Goal: Task Accomplishment & Management: Manage account settings

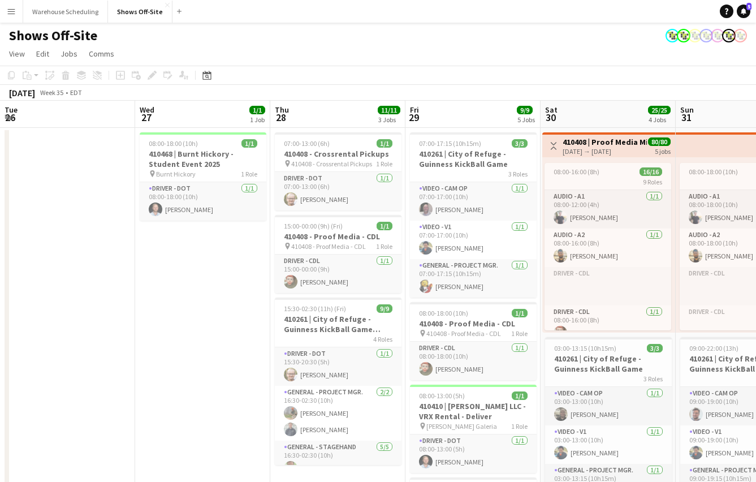
scroll to position [0, 353]
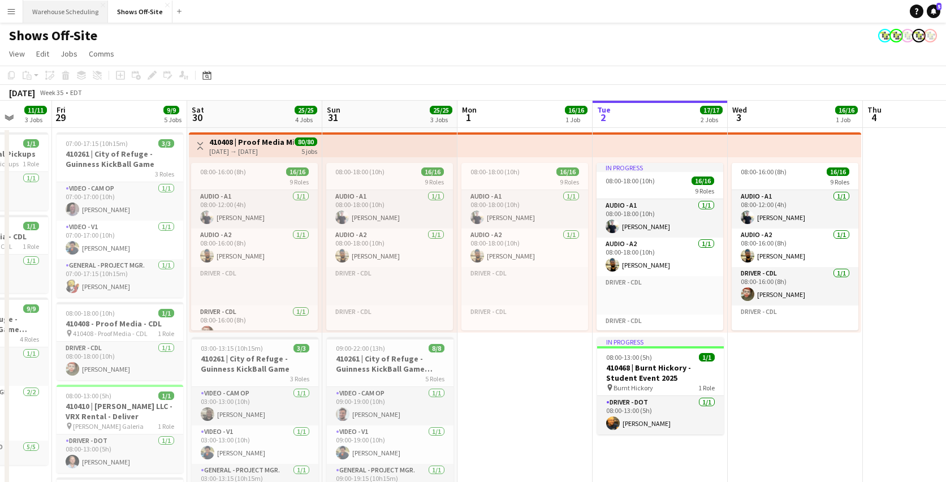
click at [67, 11] on button "Warehouse Scheduling Close" at bounding box center [65, 12] width 85 height 22
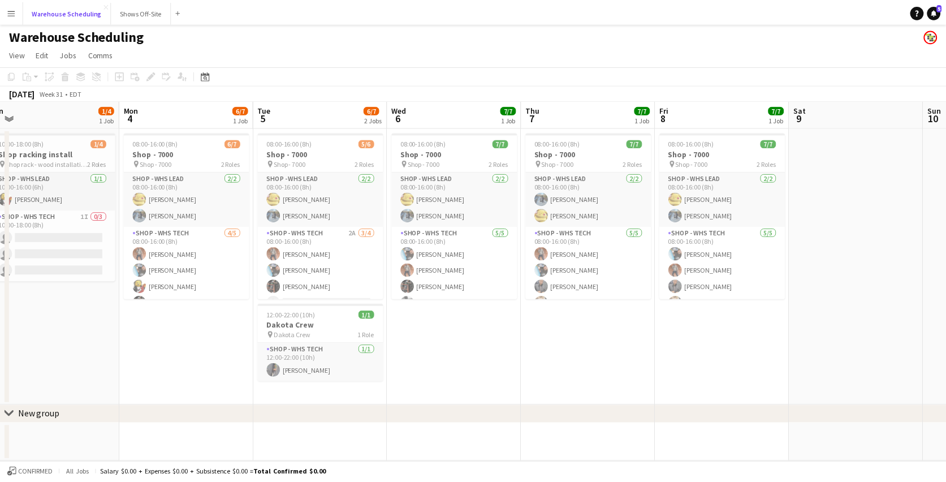
scroll to position [0, 285]
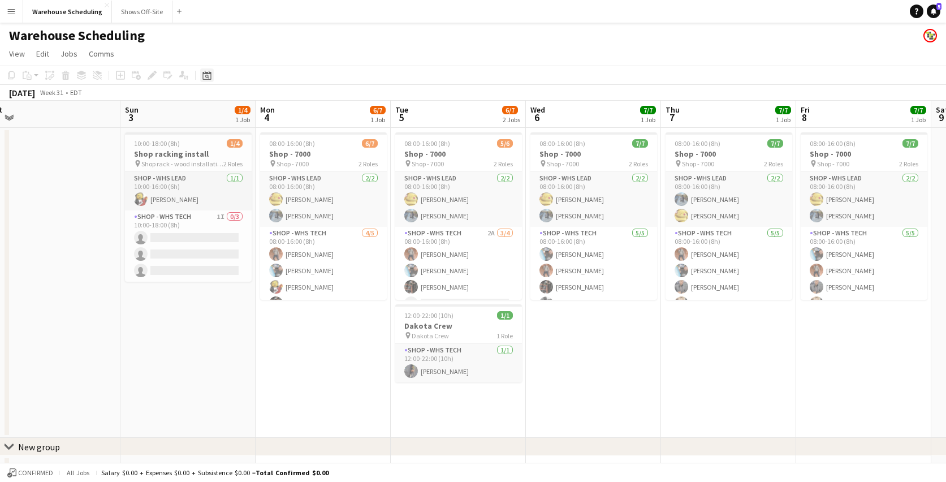
click at [209, 70] on div "Date picker" at bounding box center [207, 75] width 14 height 14
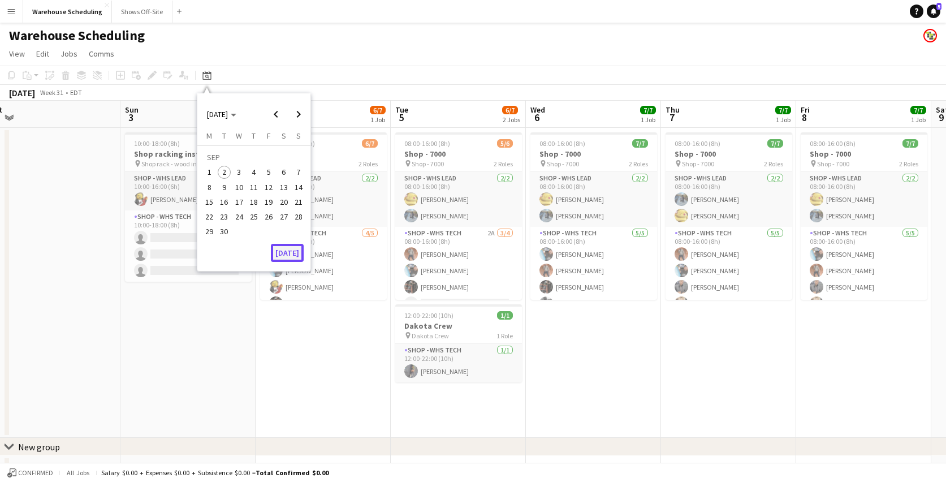
click at [284, 250] on button "[DATE]" at bounding box center [287, 253] width 33 height 18
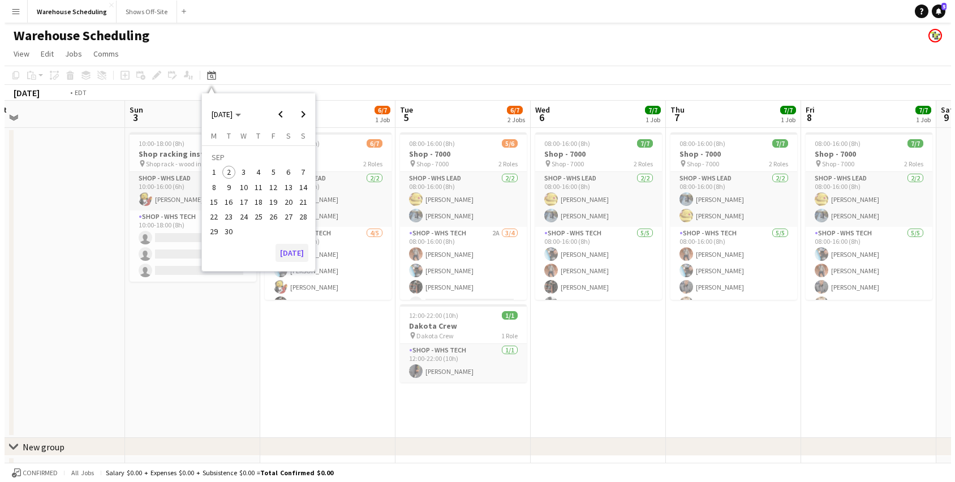
scroll to position [0, 389]
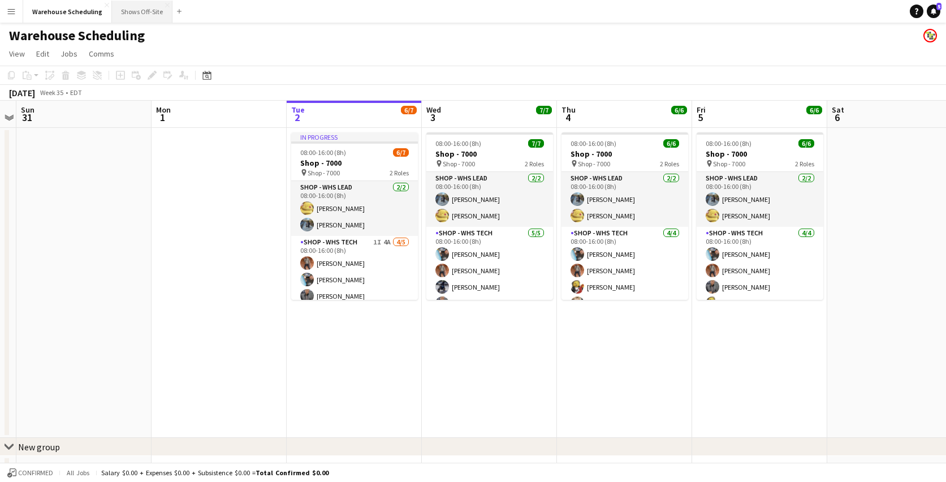
click at [132, 3] on button "Shows Off-Site Close" at bounding box center [142, 12] width 61 height 22
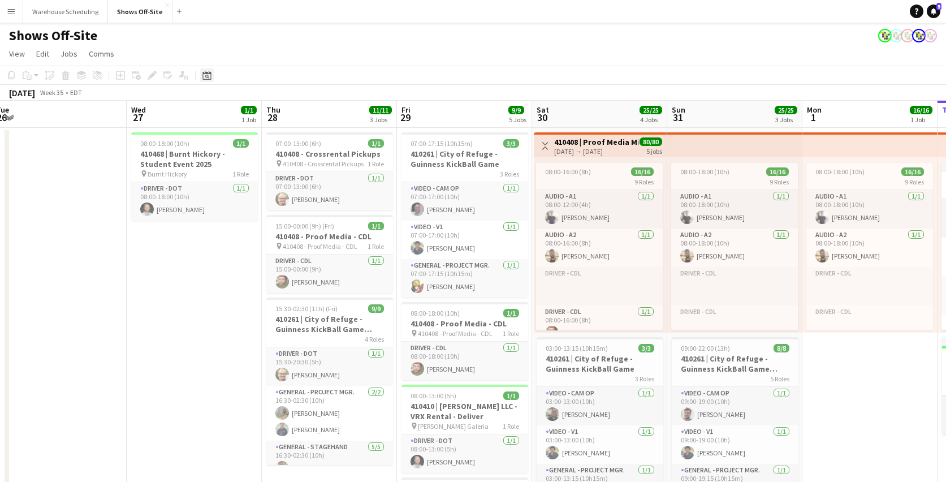
click at [203, 72] on icon at bounding box center [206, 75] width 8 height 9
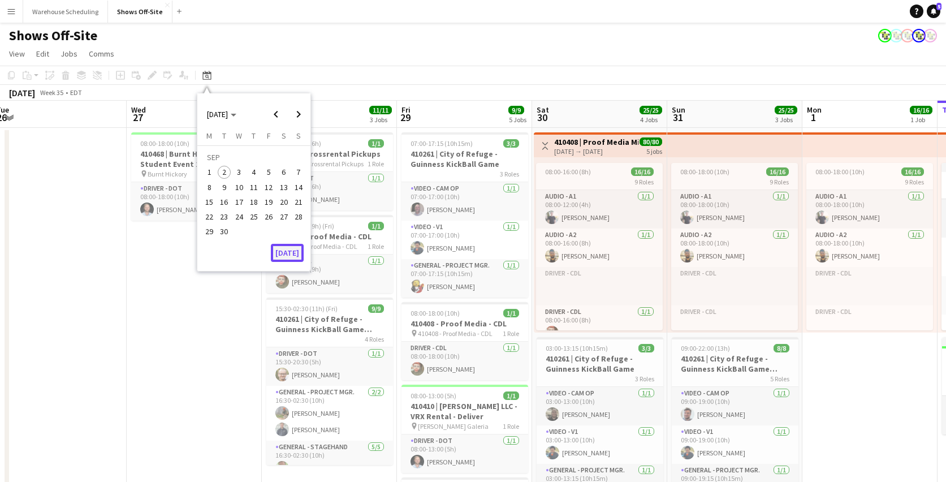
click at [288, 249] on button "[DATE]" at bounding box center [287, 253] width 33 height 18
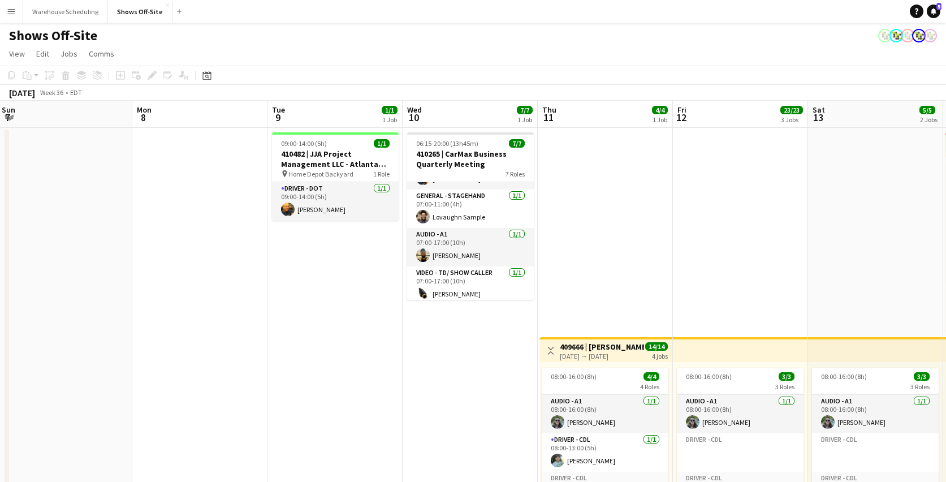
scroll to position [30, 0]
click at [471, 251] on app-card-role "Audio - A1 1/1 07:00-17:00 (10h) Mike McCoy" at bounding box center [470, 248] width 127 height 38
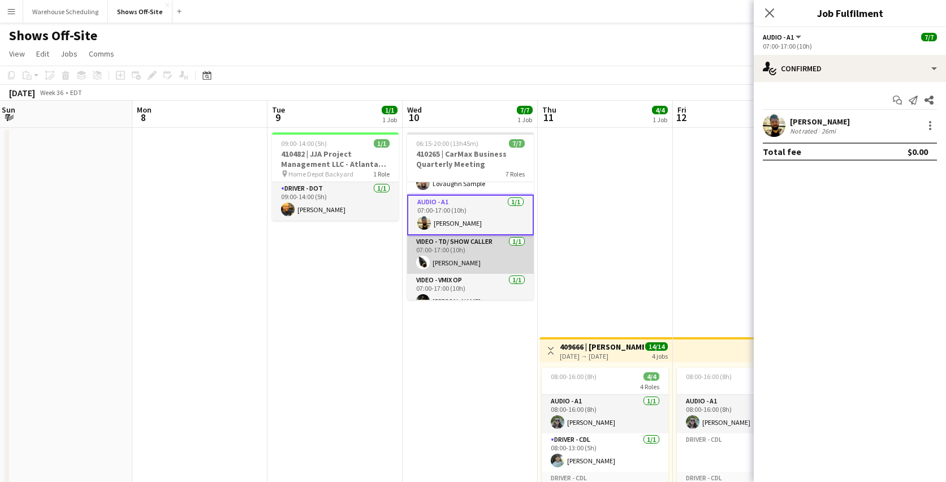
scroll to position [72, 0]
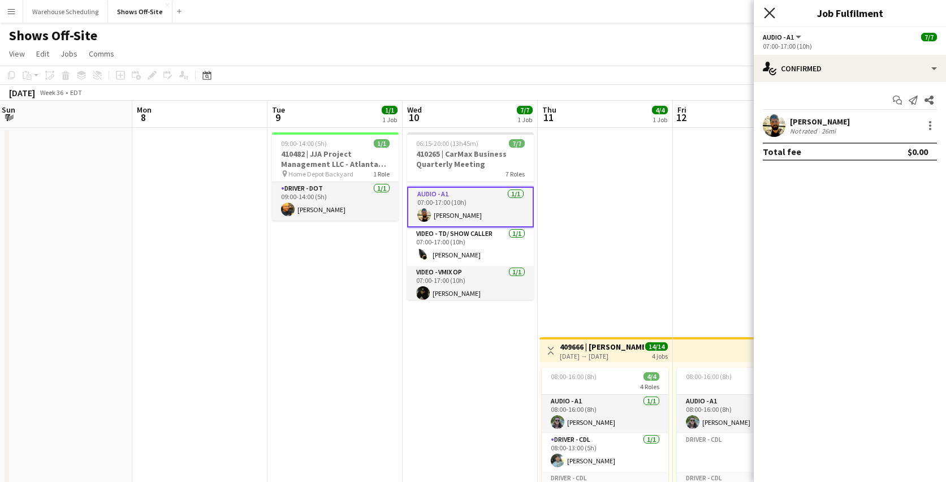
click at [756, 11] on icon at bounding box center [769, 12] width 11 height 11
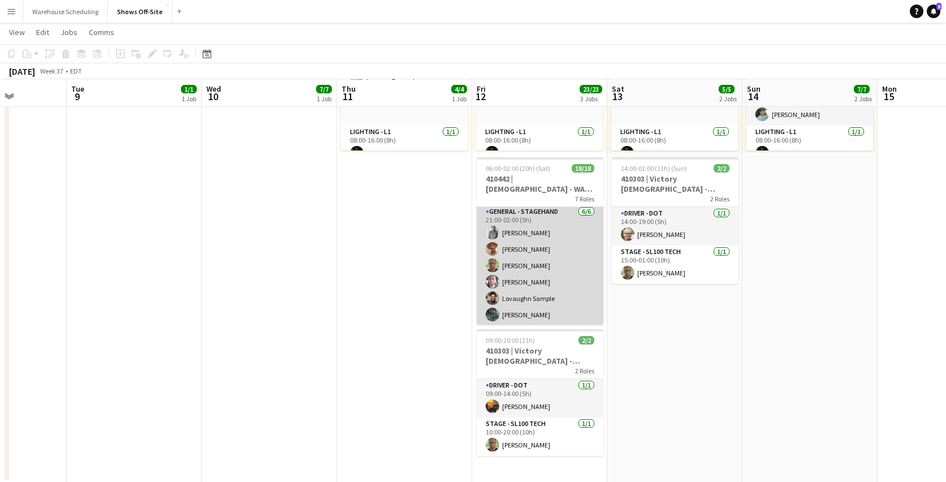
scroll to position [332, 0]
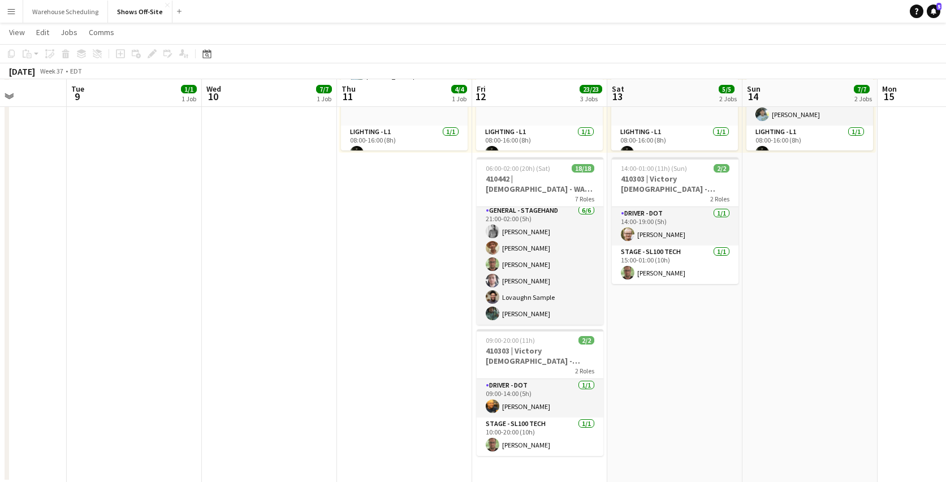
click at [429, 321] on app-date-cell "Toggle View 409666 | Crowder Event 09-11-2025 → 09-14-2025 14/14 4 jobs 08:00-1…" at bounding box center [404, 112] width 135 height 739
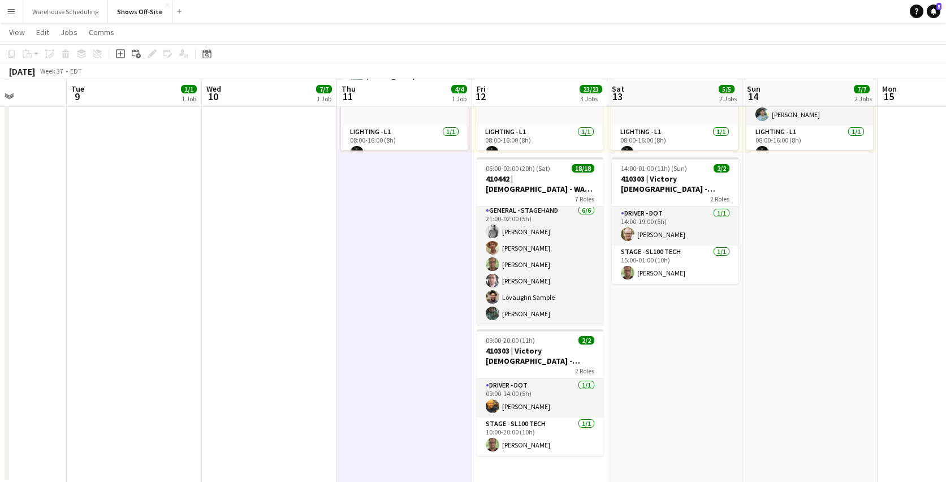
click at [427, 290] on app-date-cell "Toggle View 409666 | Crowder Event 09-11-2025 → 09-14-2025 14/14 4 jobs 08:00-1…" at bounding box center [404, 112] width 135 height 739
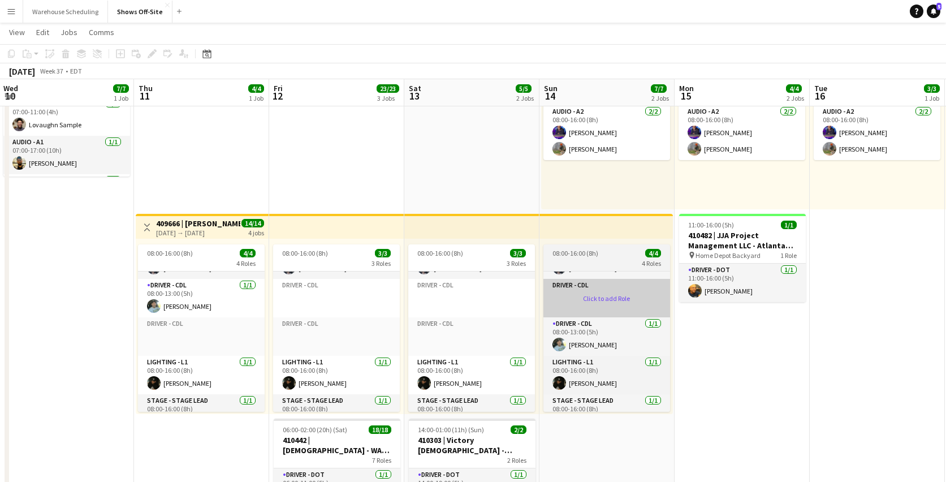
scroll to position [52, 0]
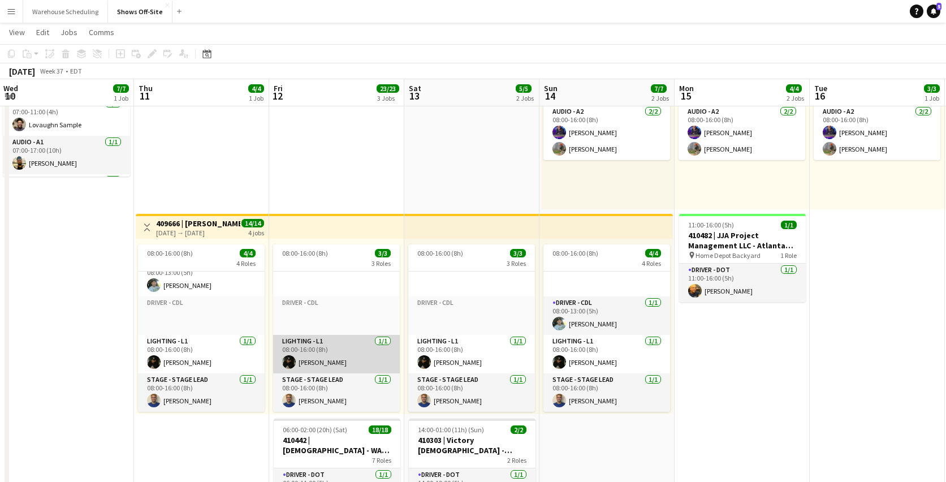
click at [330, 361] on app-card-role "Lighting - L1 1/1 08:00-16:00 (8h) Noah Lucas" at bounding box center [336, 354] width 127 height 38
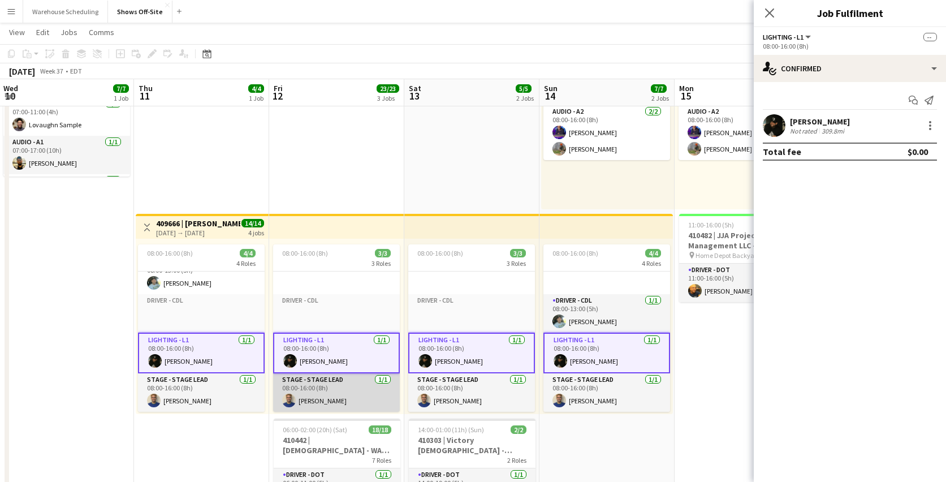
click at [330, 387] on app-card-role "Stage - Stage Lead 1/1 08:00-16:00 (8h) Francisco Lozano" at bounding box center [336, 392] width 127 height 38
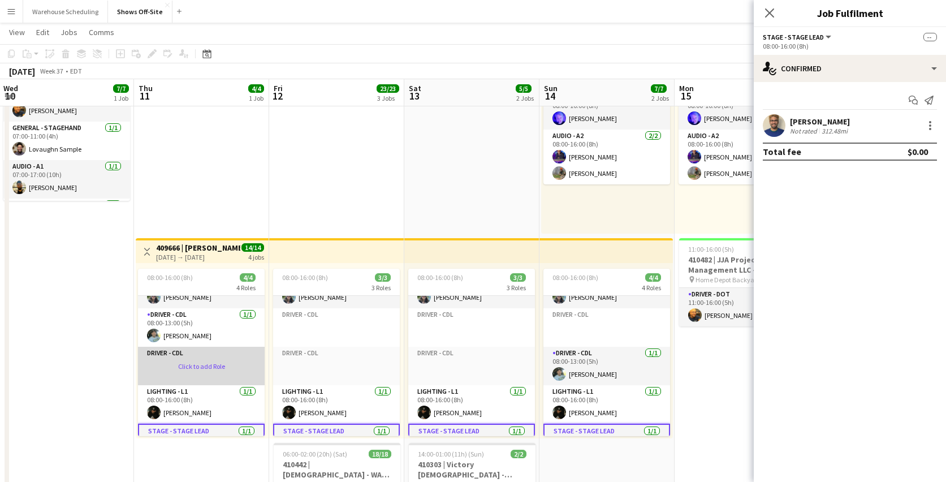
scroll to position [54, 0]
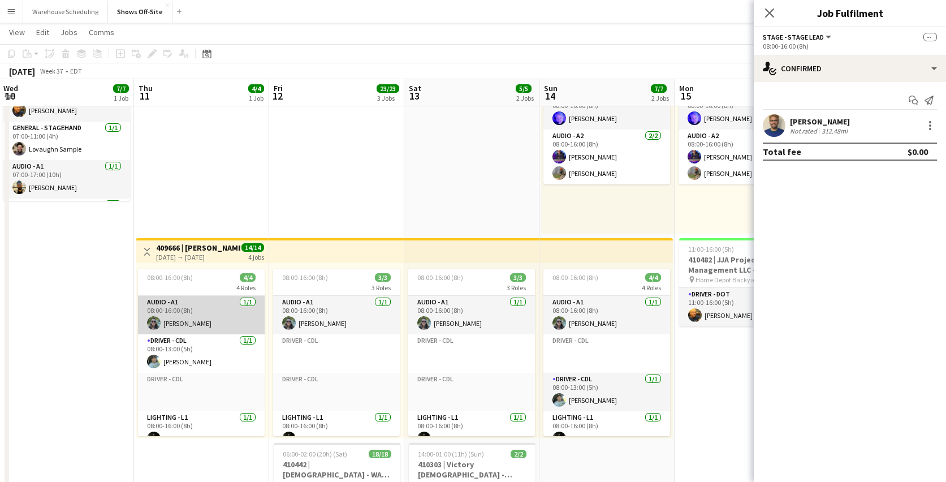
click at [201, 325] on app-card-role "Audio - A1 1/1 08:00-16:00 (8h) Johnnie Crowder IV" at bounding box center [201, 315] width 127 height 38
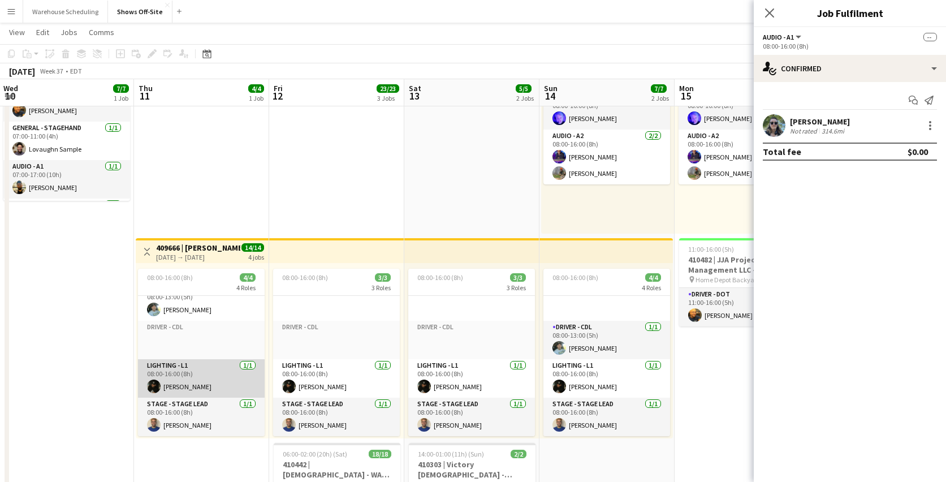
click at [181, 379] on app-card-role "Lighting - L1 1/1 08:00-16:00 (8h) Noah Lucas" at bounding box center [201, 378] width 127 height 38
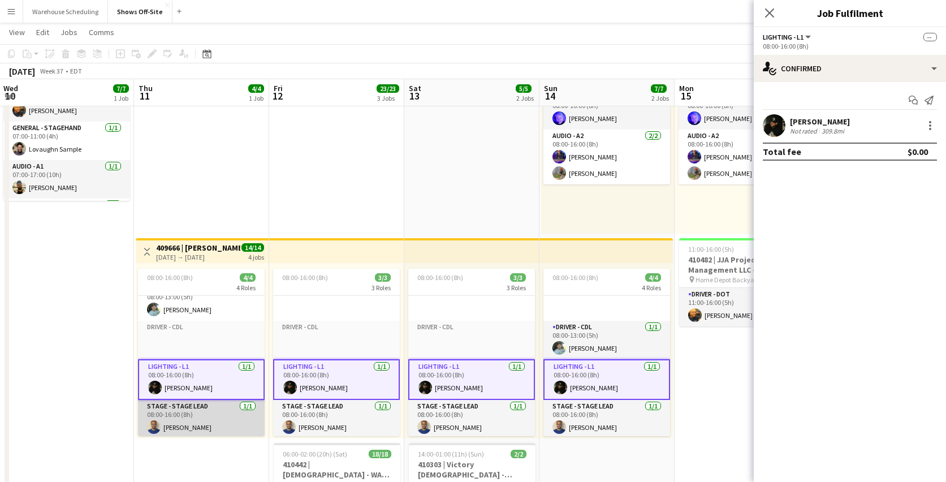
click at [177, 407] on app-card-role "Stage - Stage Lead 1/1 08:00-16:00 (8h) Francisco Lozano" at bounding box center [201, 419] width 127 height 38
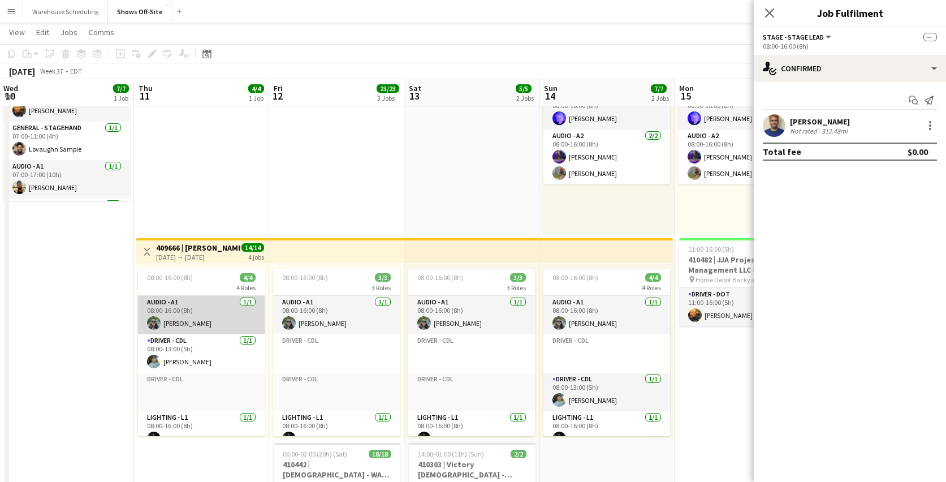
click at [194, 322] on app-card-role "Audio - A1 1/1 08:00-16:00 (8h) Johnnie Crowder IV" at bounding box center [201, 315] width 127 height 38
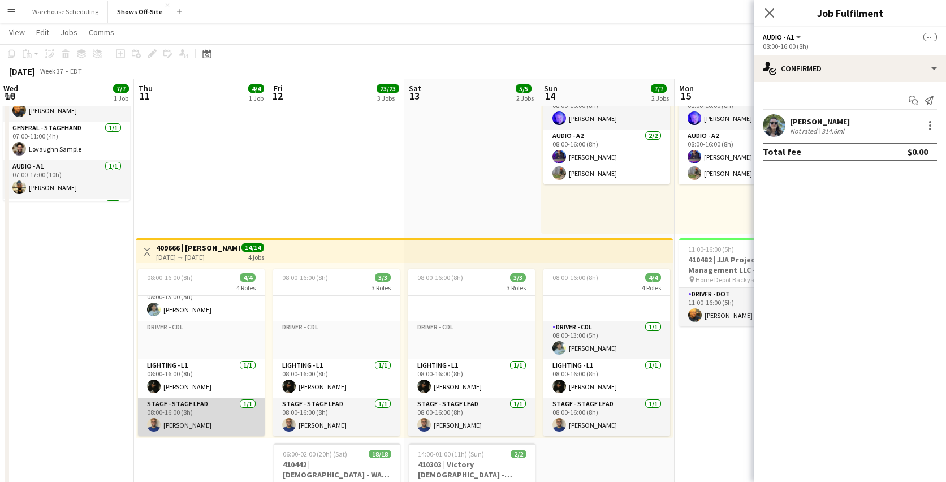
click at [193, 403] on app-card-role "Stage - Stage Lead 1/1 08:00-16:00 (8h) Francisco Lozano" at bounding box center [201, 417] width 127 height 38
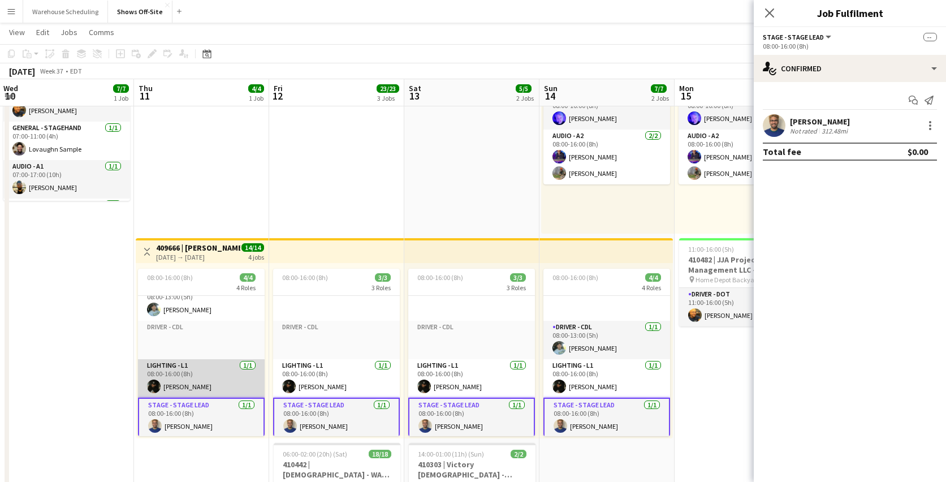
click at [197, 381] on app-card-role "Lighting - L1 1/1 08:00-16:00 (8h) Noah Lucas" at bounding box center [201, 378] width 127 height 38
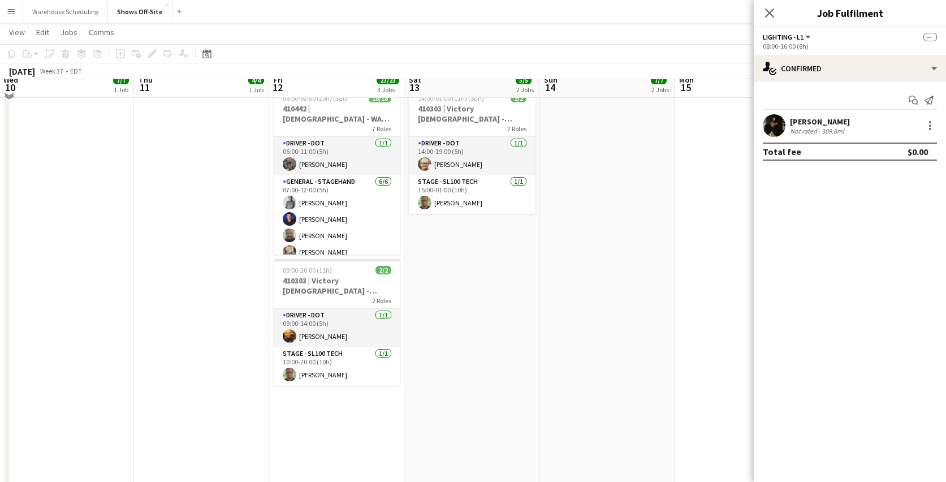
scroll to position [442, 0]
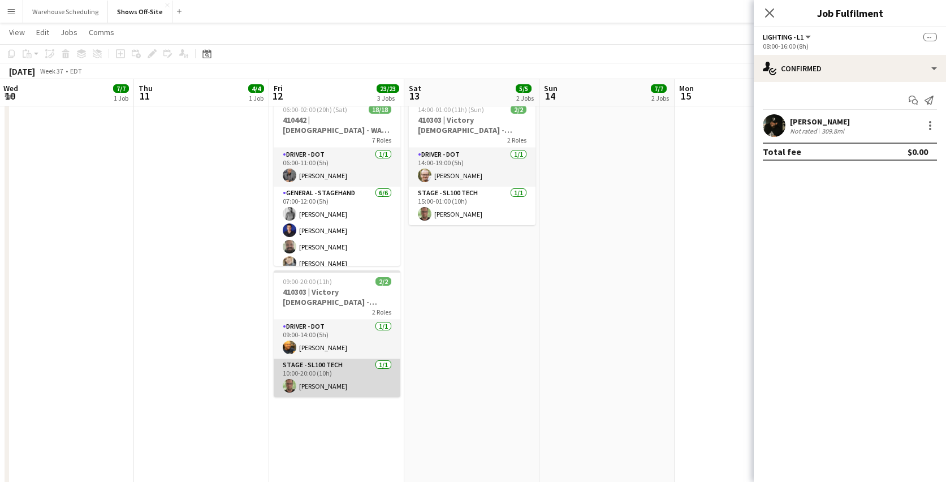
click at [325, 368] on app-card-role "Stage - SL100 Tech 1/1 10:00-20:00 (10h) matthew hardin" at bounding box center [337, 378] width 127 height 38
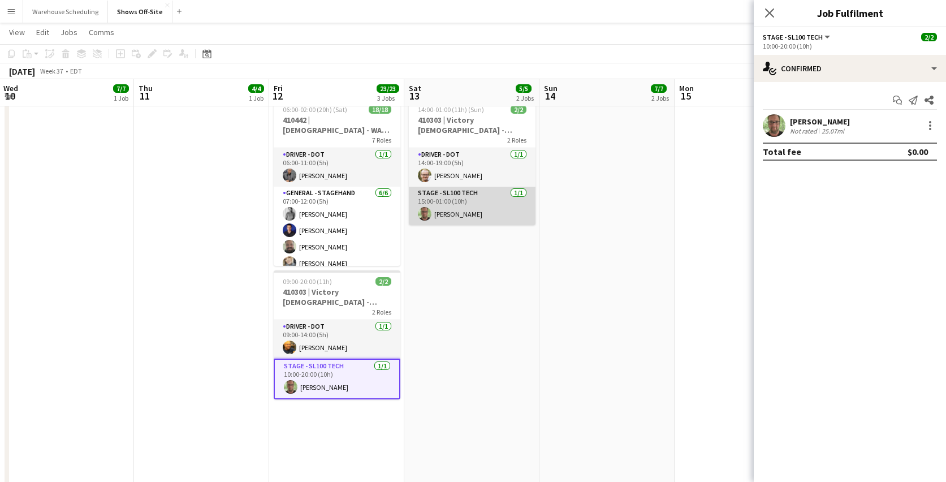
click at [473, 218] on app-card-role "Stage - SL100 Tech 1/1 15:00-01:00 (10h) matthew hardin" at bounding box center [472, 206] width 127 height 38
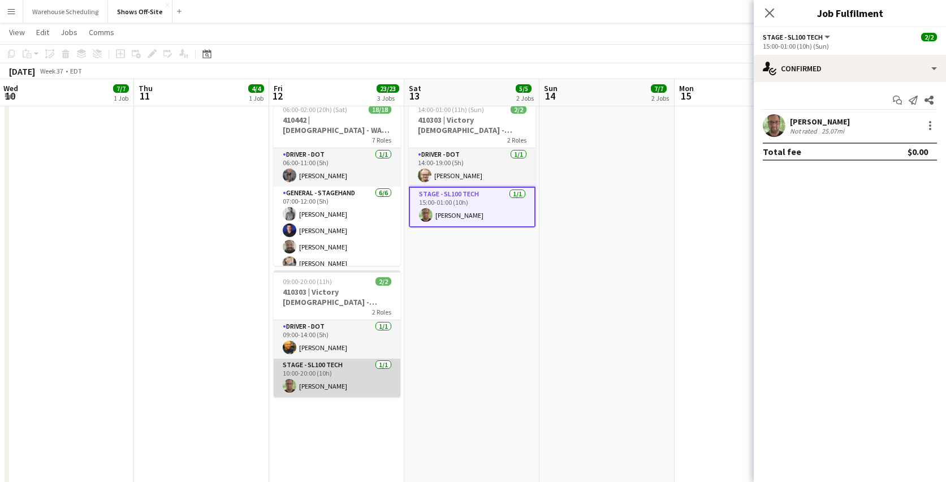
click at [329, 378] on app-card-role "Stage - SL100 Tech 1/1 10:00-20:00 (10h) matthew hardin" at bounding box center [337, 378] width 127 height 38
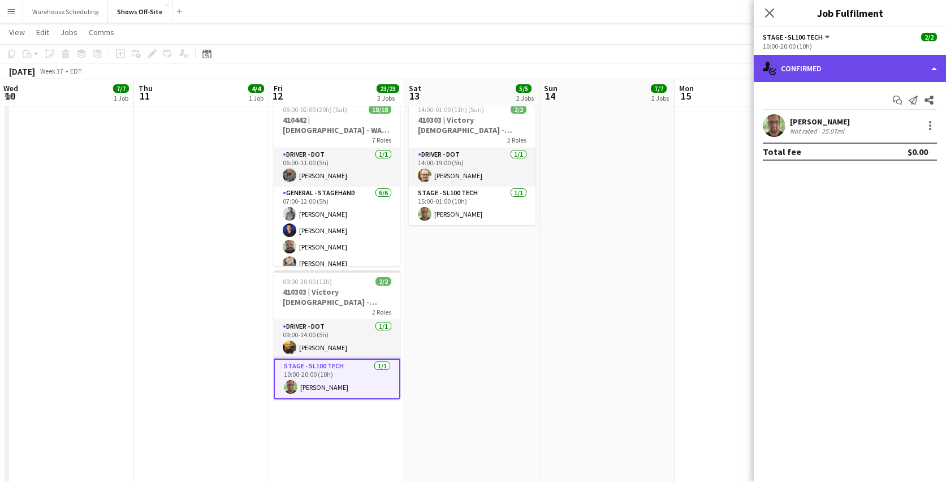
click at [756, 62] on div "single-neutral-actions-check-2 Confirmed" at bounding box center [850, 68] width 192 height 27
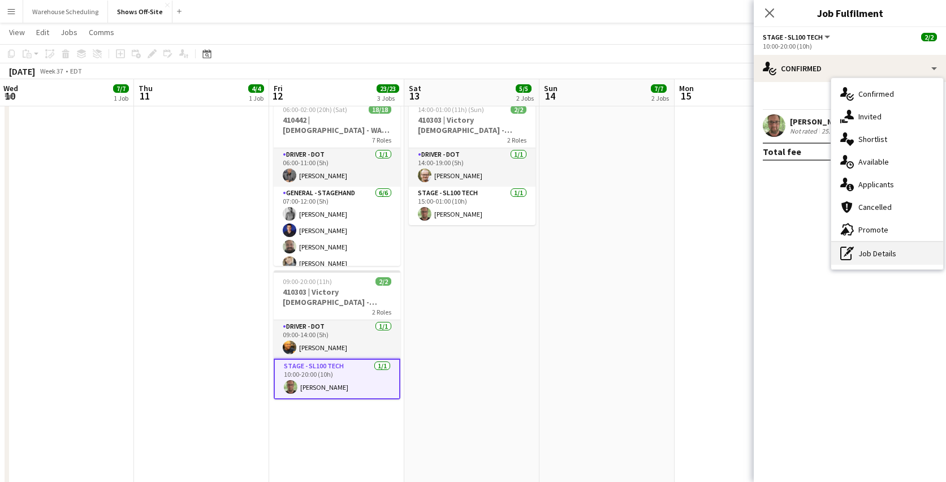
click at [756, 247] on div "pen-write Job Details" at bounding box center [887, 253] width 112 height 23
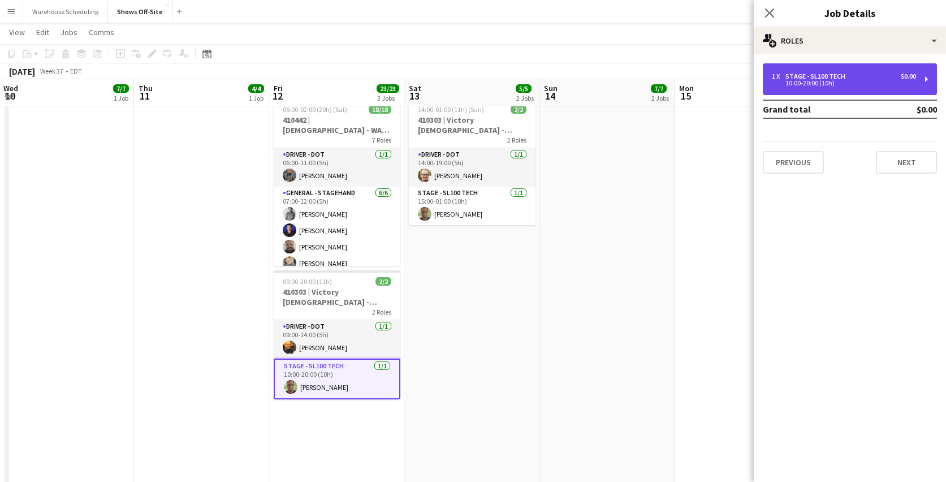
click at [756, 81] on div "10:00-20:00 (10h)" at bounding box center [844, 83] width 144 height 6
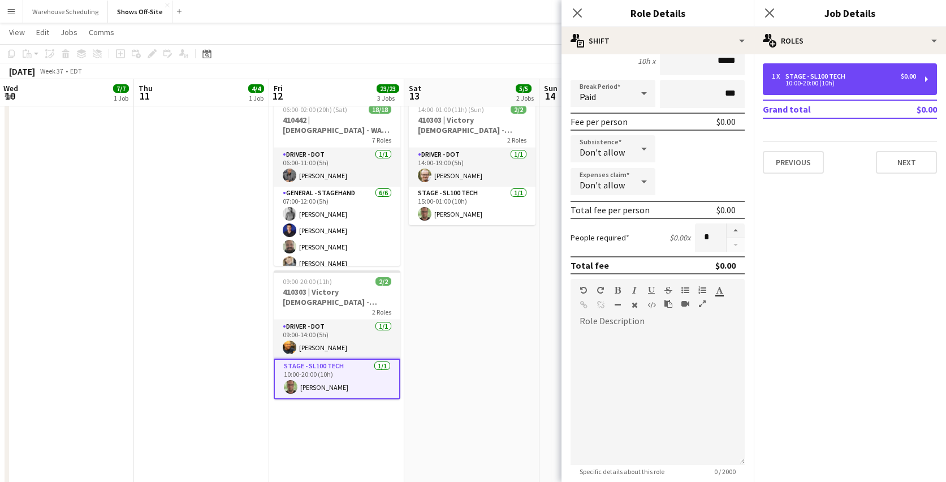
scroll to position [0, 0]
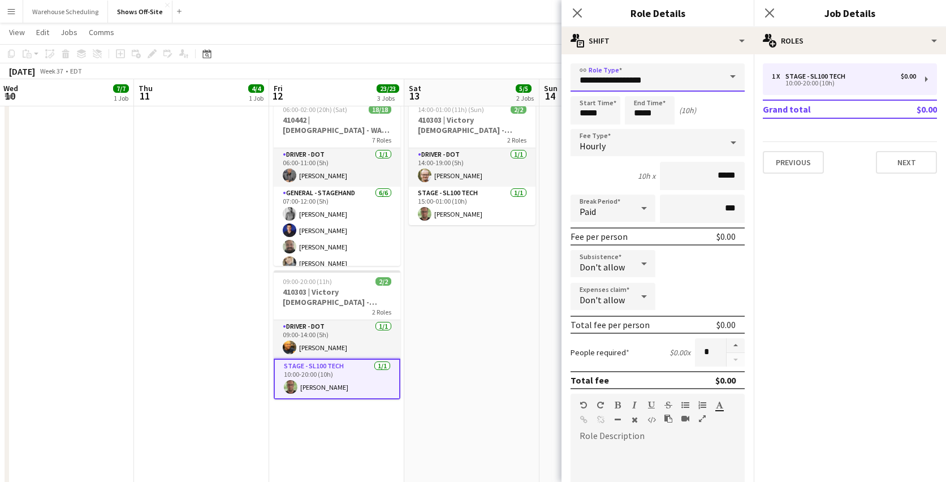
click at [630, 79] on input "**********" at bounding box center [658, 77] width 174 height 28
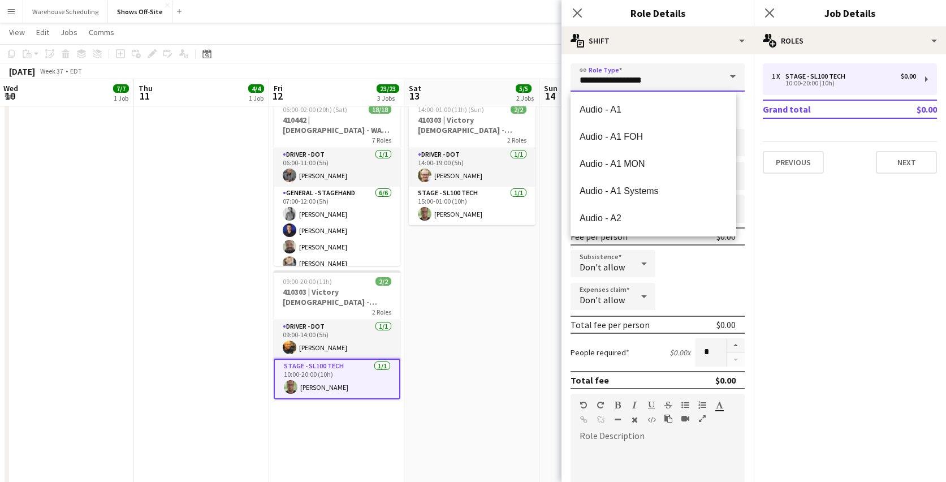
click at [630, 79] on input "**********" at bounding box center [658, 77] width 174 height 28
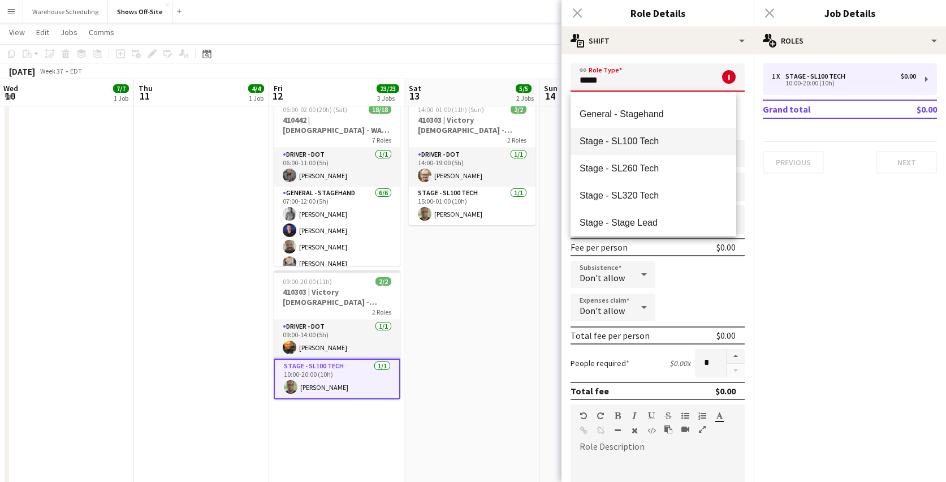
scroll to position [81, 0]
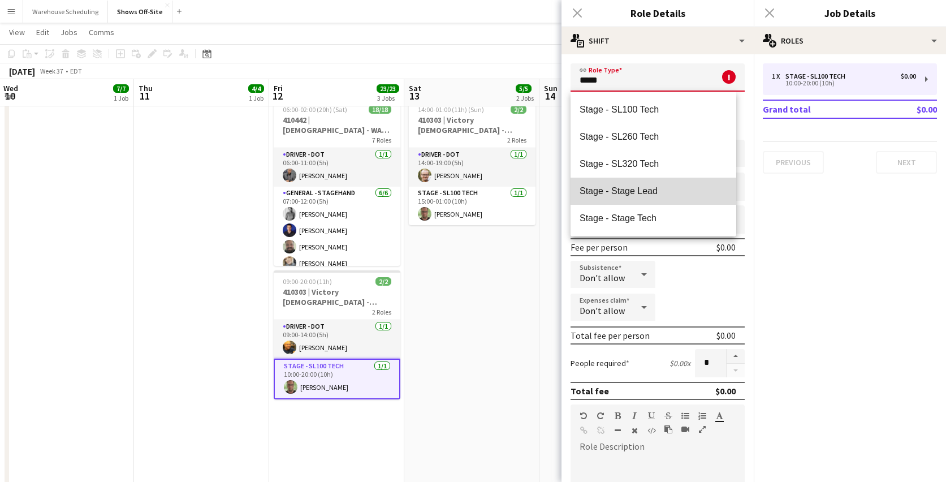
click at [657, 189] on span "Stage - Stage Lead" at bounding box center [654, 190] width 148 height 11
type input "**********"
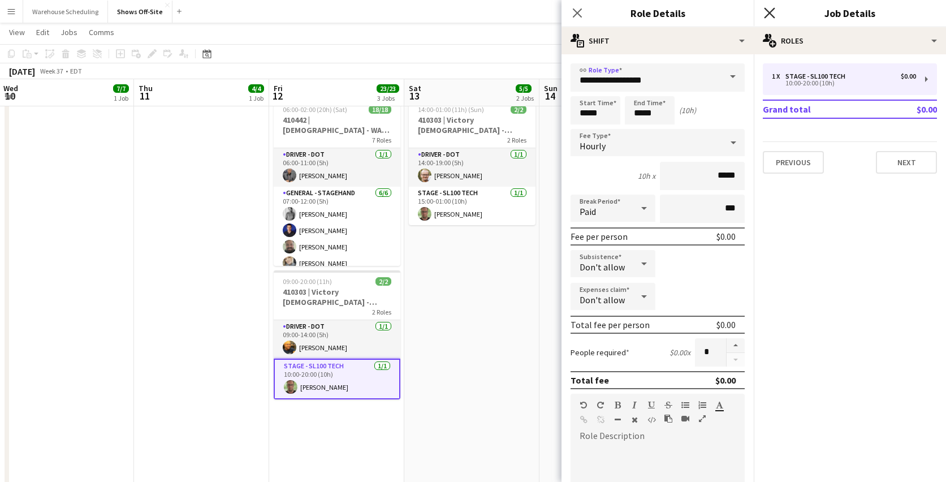
click at [756, 8] on icon "Close pop-in" at bounding box center [769, 12] width 11 height 11
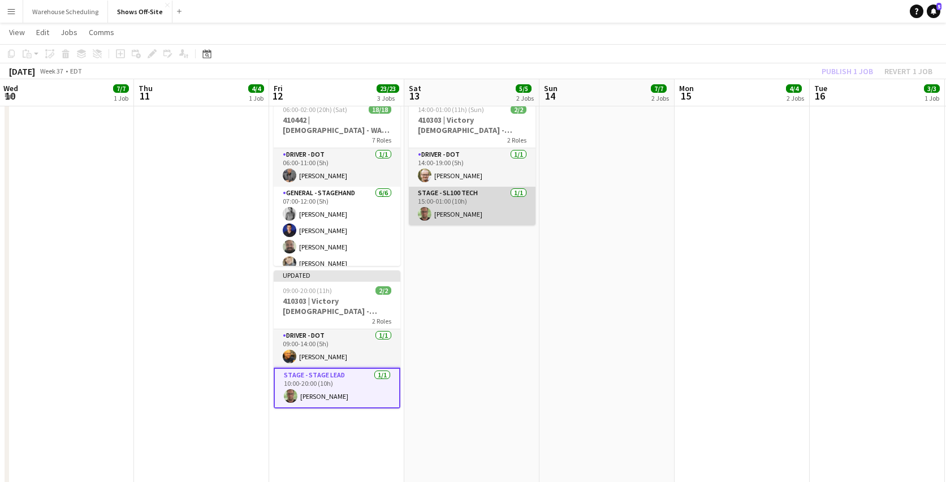
click at [472, 207] on app-card-role "Stage - SL100 Tech 1/1 15:00-01:00 (10h) matthew hardin" at bounding box center [472, 206] width 127 height 38
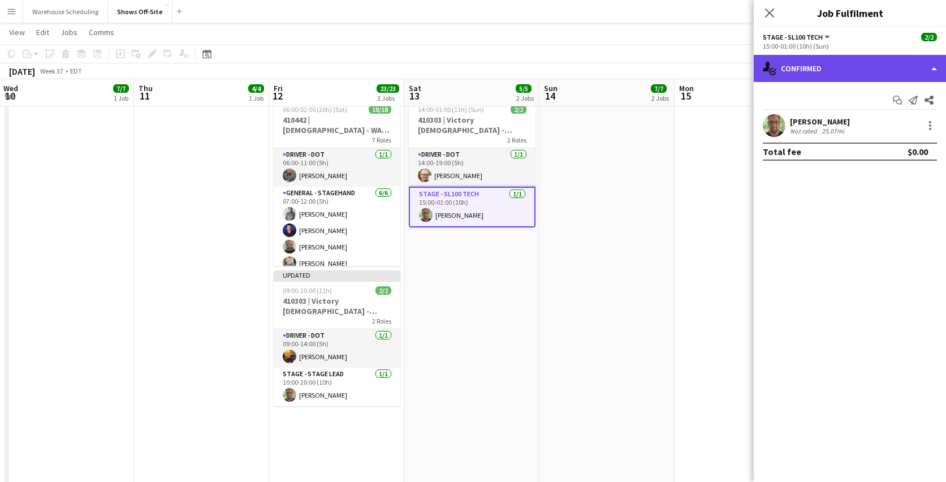
click at [756, 77] on div "single-neutral-actions-check-2 Confirmed" at bounding box center [850, 68] width 192 height 27
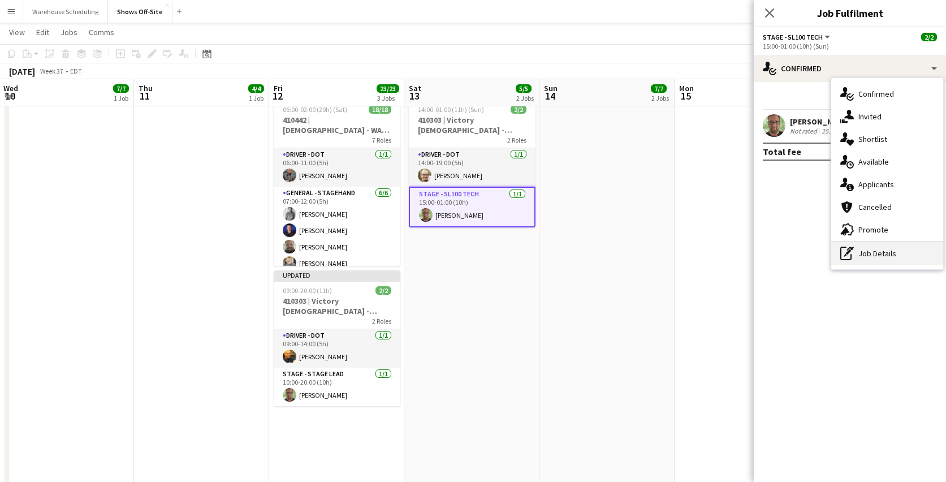
click at [756, 252] on div "pen-write Job Details" at bounding box center [887, 253] width 112 height 23
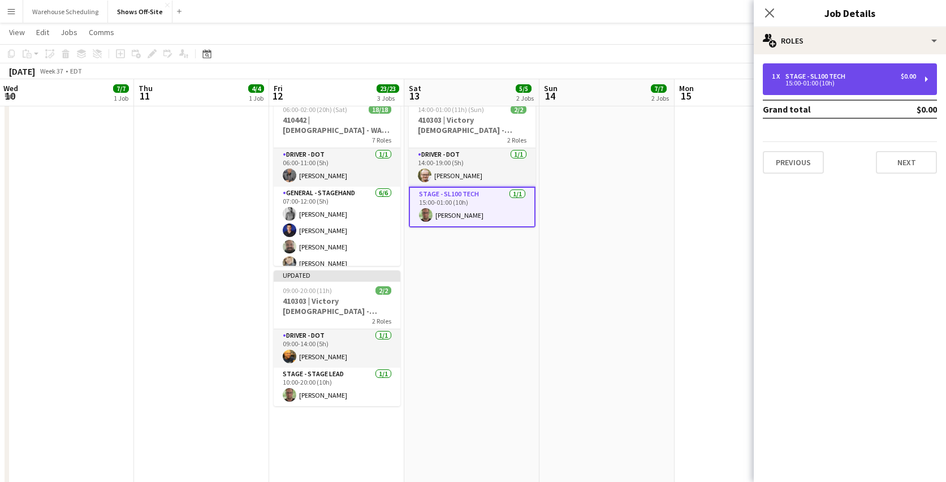
click at [756, 75] on div "Stage - SL100 Tech" at bounding box center [818, 76] width 64 height 8
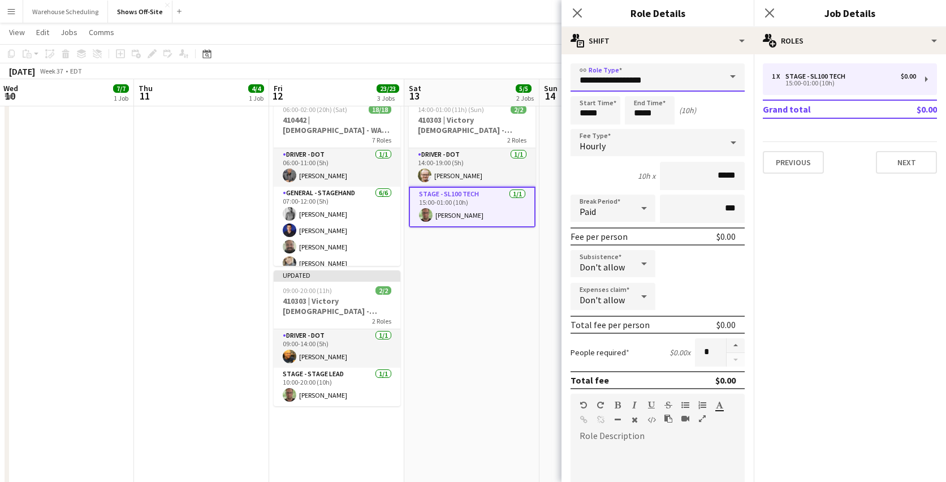
click at [670, 71] on input "**********" at bounding box center [658, 77] width 174 height 28
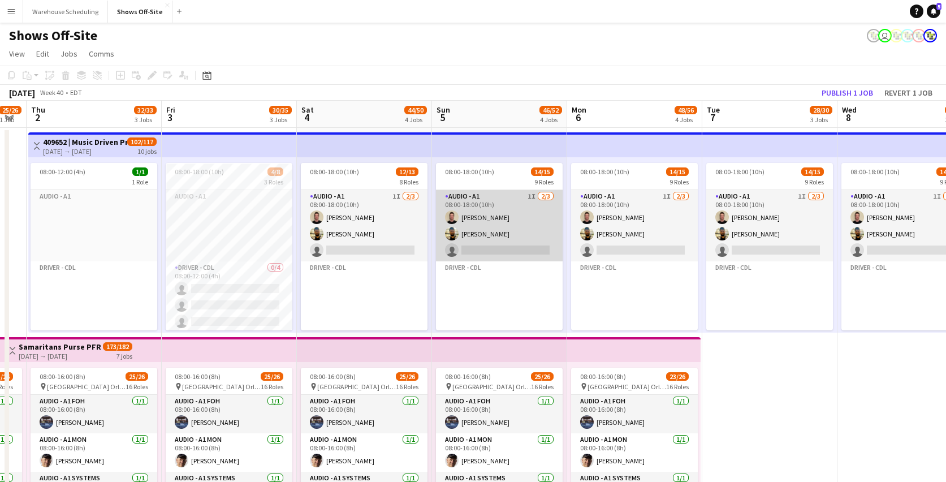
click at [495, 234] on app-card-role "Audio - A1 1I [DATE] 08:00-18:00 (10h) [PERSON_NAME] [PERSON_NAME] single-neutr…" at bounding box center [499, 225] width 127 height 71
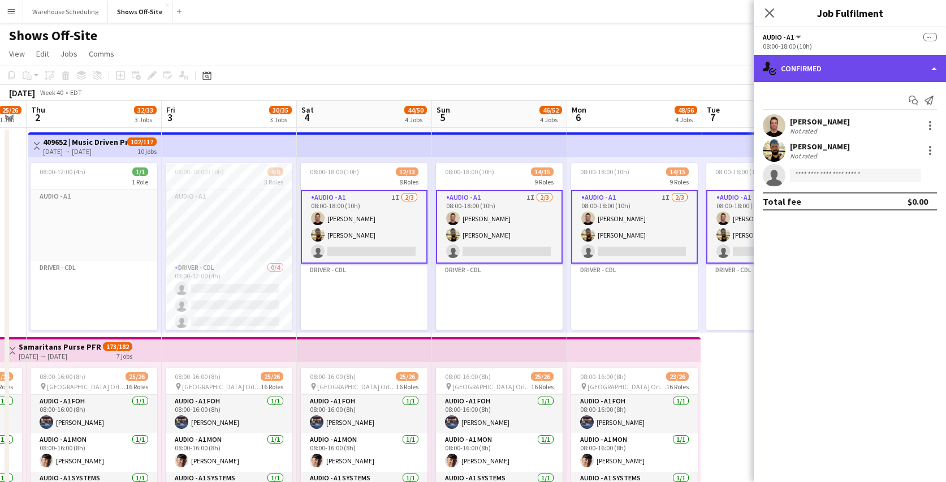
click at [845, 76] on div "single-neutral-actions-check-2 Confirmed" at bounding box center [850, 68] width 192 height 27
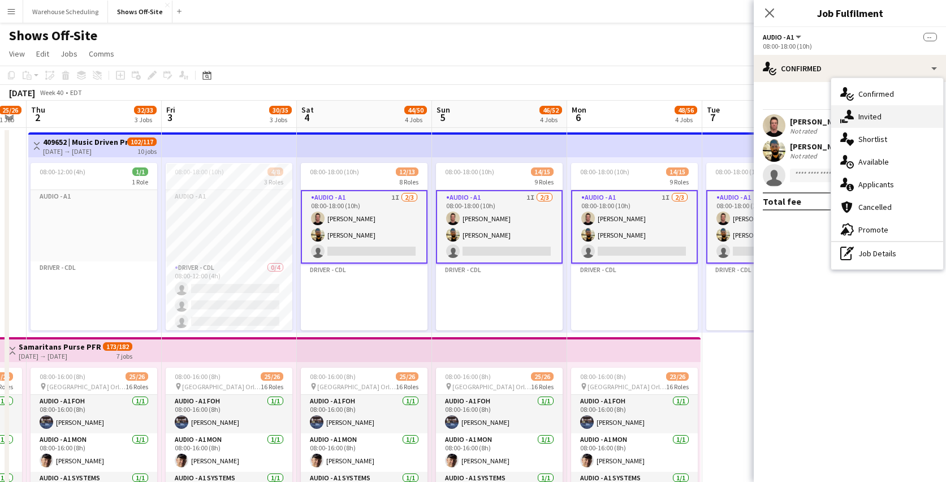
click at [861, 119] on span "Invited" at bounding box center [869, 116] width 23 height 10
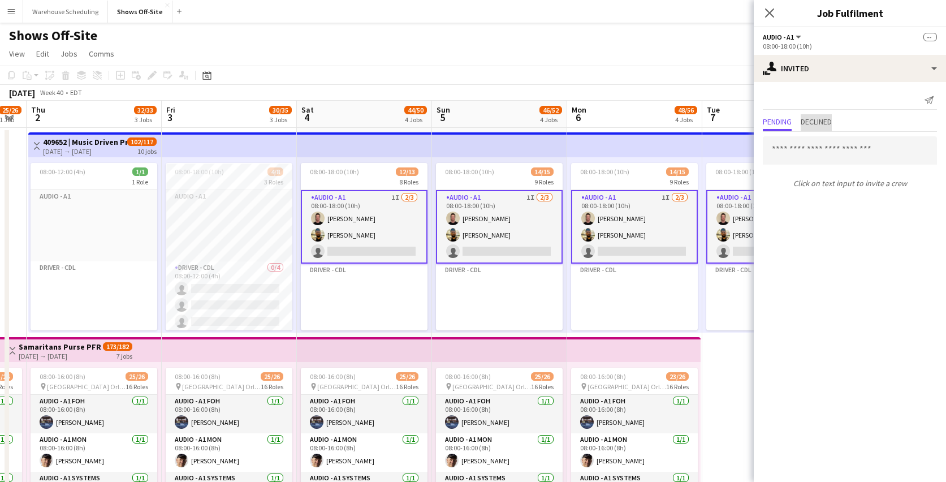
click at [809, 122] on span "Declined" at bounding box center [816, 122] width 31 height 8
click at [616, 222] on app-card-role "Audio - A1 1I [DATE] 08:00-18:00 (10h) [PERSON_NAME] [PERSON_NAME] single-neutr…" at bounding box center [634, 227] width 127 height 74
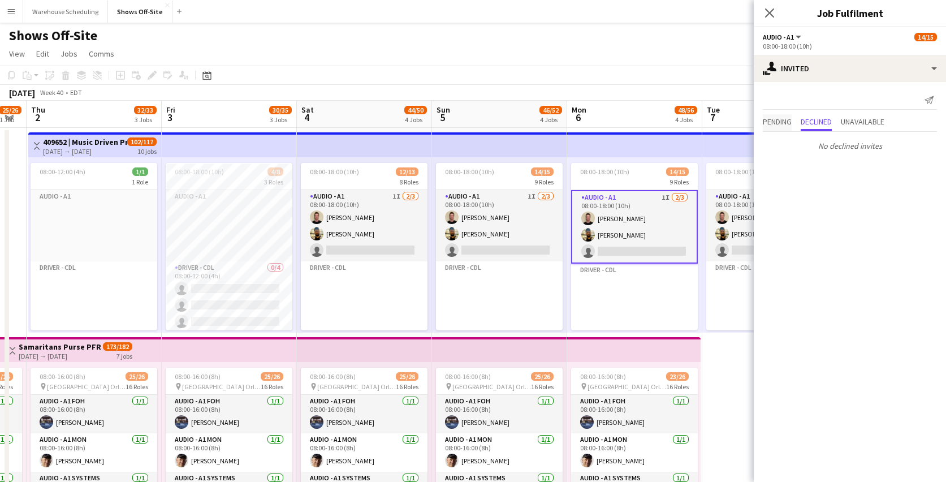
click at [774, 114] on span "Pending" at bounding box center [777, 122] width 29 height 17
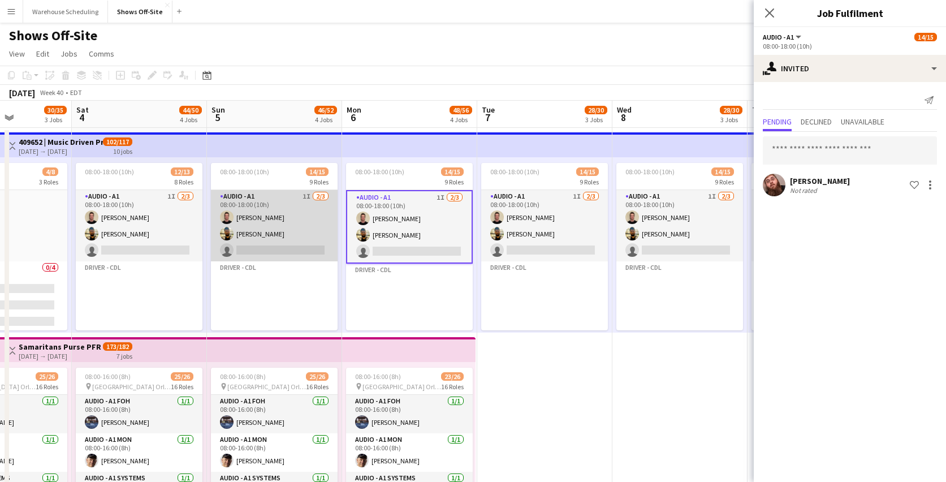
click at [288, 208] on app-card-role "Audio - A1 1I [DATE] 08:00-18:00 (10h) [PERSON_NAME] [PERSON_NAME] single-neutr…" at bounding box center [274, 225] width 127 height 71
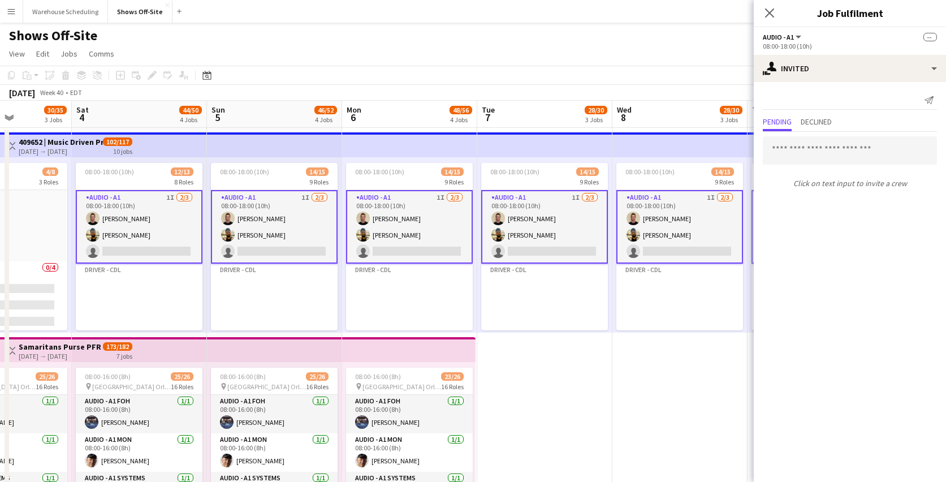
click at [191, 218] on app-card-role "Audio - A1 1I [DATE] 08:00-18:00 (10h) [PERSON_NAME] [PERSON_NAME] single-neutr…" at bounding box center [139, 227] width 127 height 74
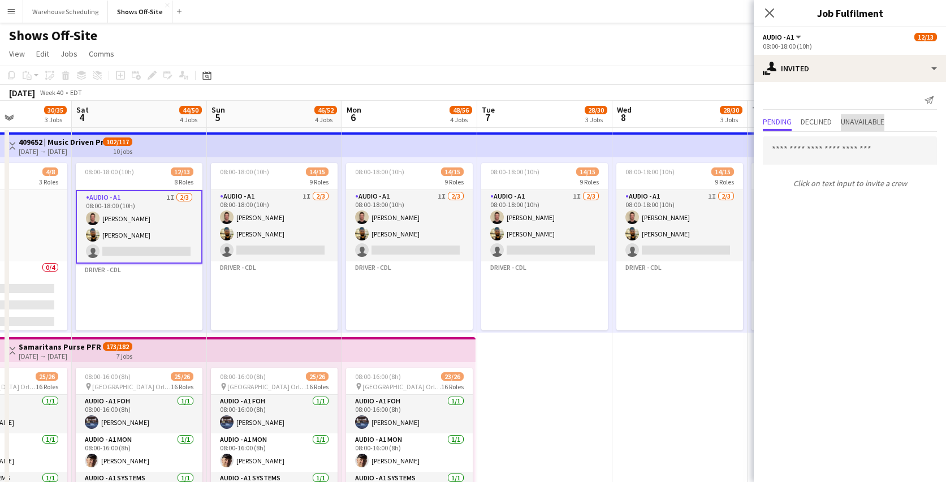
click at [869, 122] on span "Unavailable" at bounding box center [863, 122] width 44 height 8
click at [777, 152] on app-user-avatar at bounding box center [774, 147] width 23 height 23
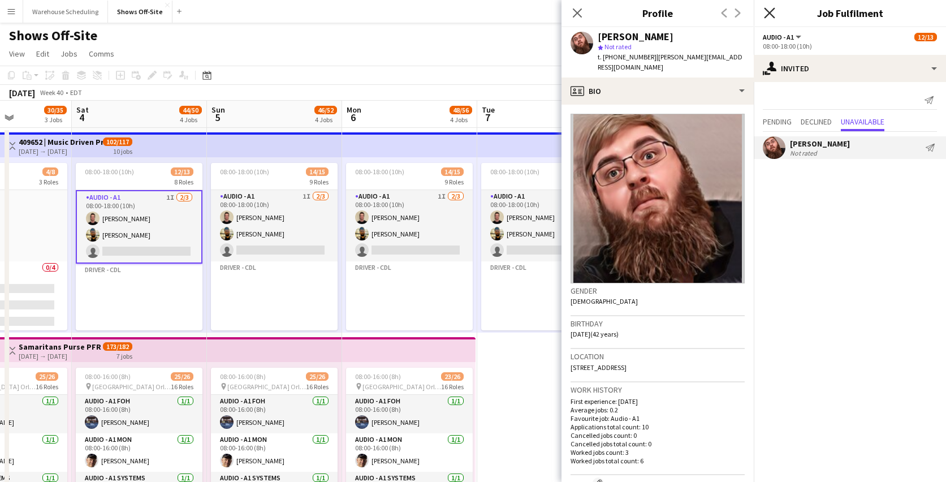
click at [766, 13] on icon "Close pop-in" at bounding box center [769, 12] width 11 height 11
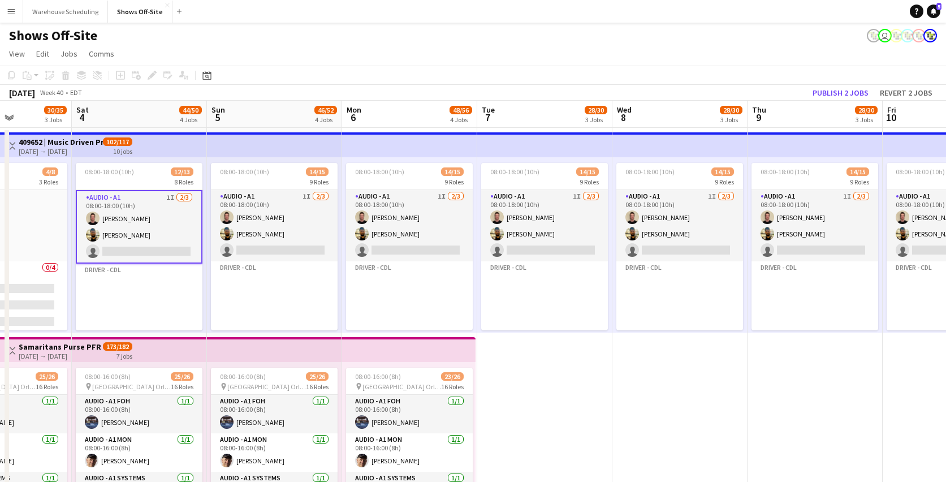
click at [130, 229] on app-card-role "Audio - A1 1I [DATE] 08:00-18:00 (10h) [PERSON_NAME] [PERSON_NAME] single-neutr…" at bounding box center [139, 227] width 127 height 74
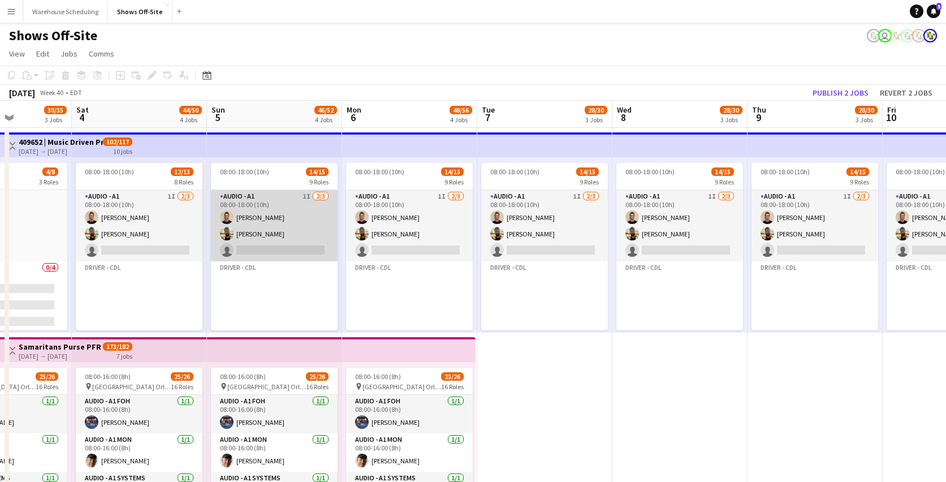
click at [265, 225] on app-card-role "Audio - A1 1I [DATE] 08:00-18:00 (10h) [PERSON_NAME] [PERSON_NAME] single-neutr…" at bounding box center [274, 225] width 127 height 71
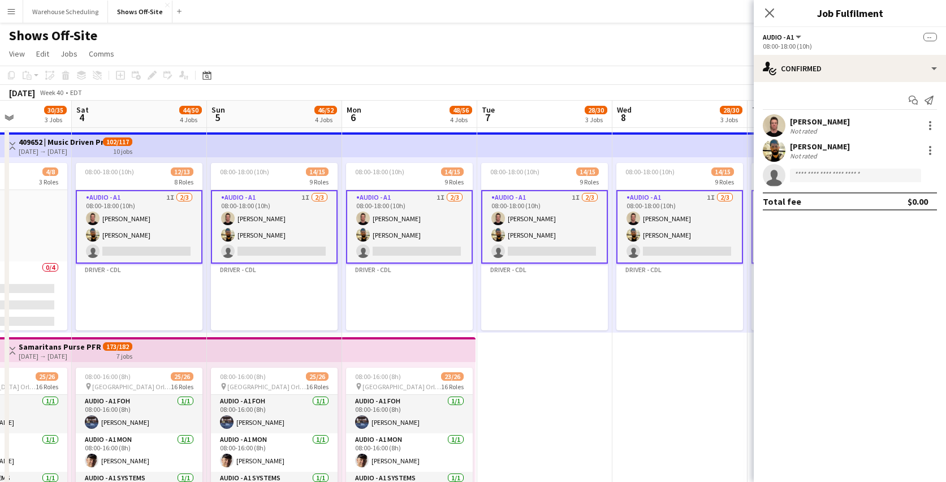
click at [170, 225] on app-card-role "Audio - A1 1I [DATE] 08:00-18:00 (10h) [PERSON_NAME] [PERSON_NAME] single-neutr…" at bounding box center [139, 227] width 127 height 74
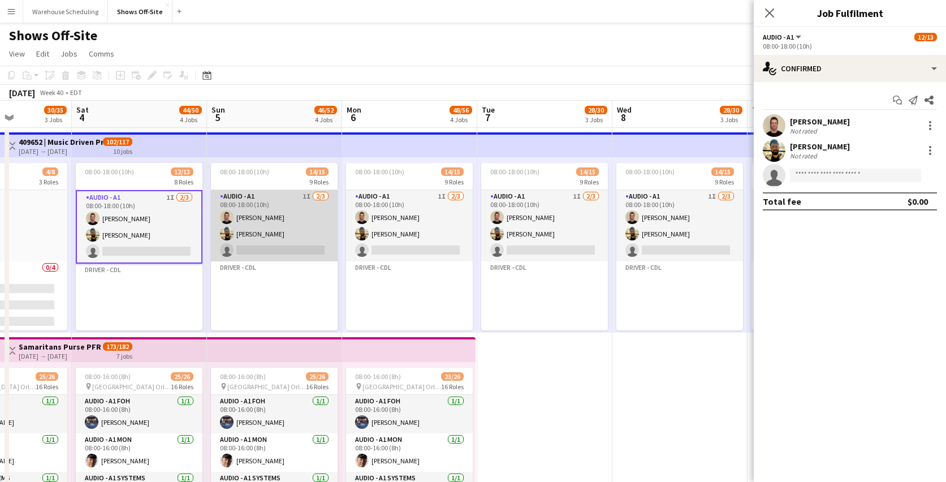
click at [235, 221] on app-card-role "Audio - A1 1I [DATE] 08:00-18:00 (10h) [PERSON_NAME] [PERSON_NAME] single-neutr…" at bounding box center [274, 225] width 127 height 71
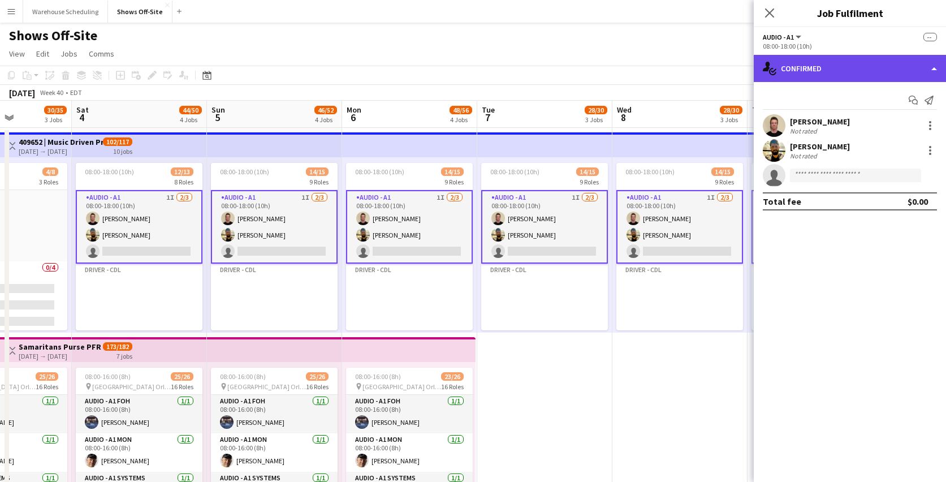
click at [853, 60] on div "single-neutral-actions-check-2 Confirmed" at bounding box center [850, 68] width 192 height 27
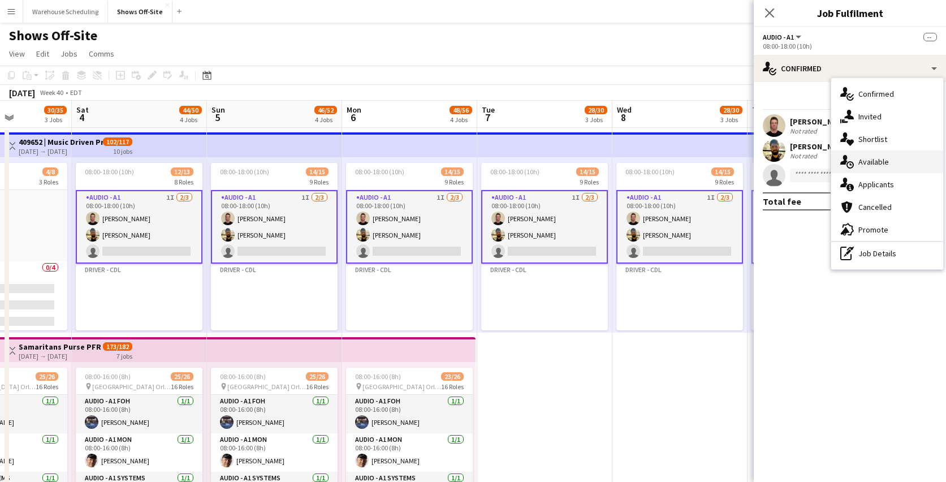
click at [864, 161] on span "Available" at bounding box center [873, 162] width 31 height 10
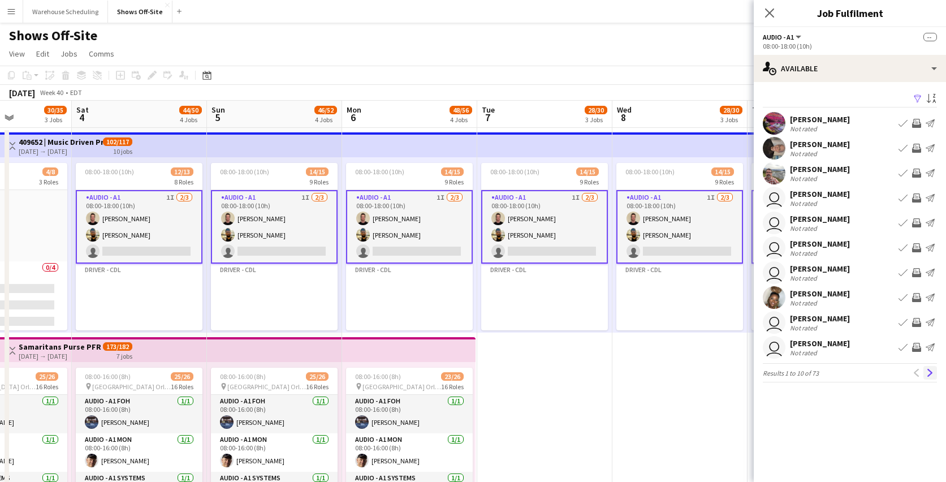
click at [931, 370] on app-icon "Next" at bounding box center [930, 373] width 8 height 8
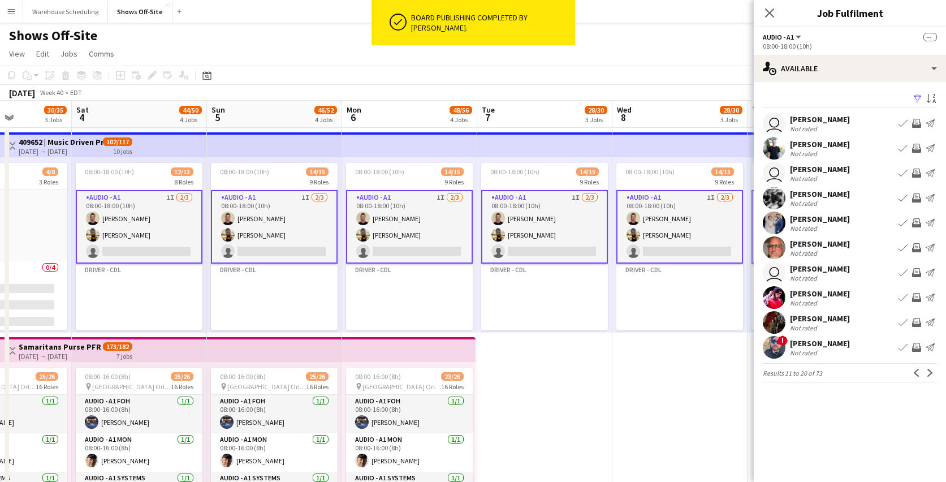
click at [931, 370] on app-icon "Next" at bounding box center [930, 373] width 8 height 8
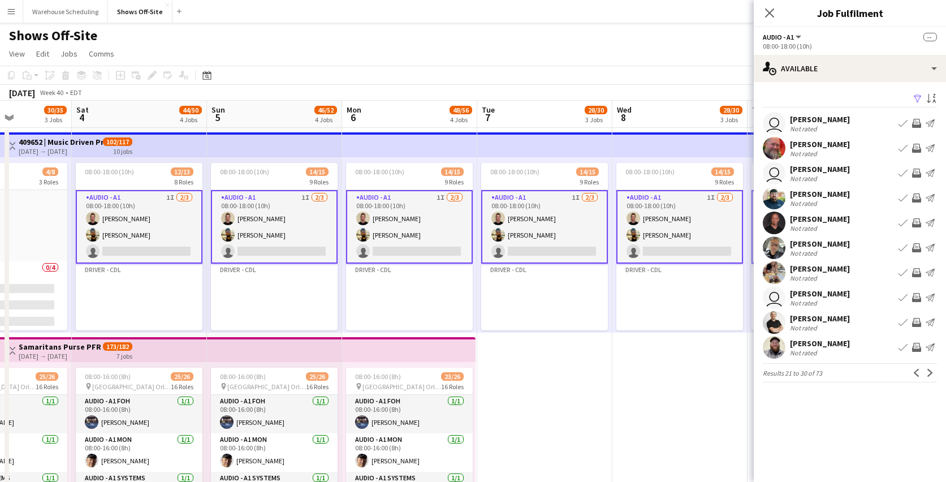
click at [931, 370] on app-icon "Next" at bounding box center [930, 373] width 8 height 8
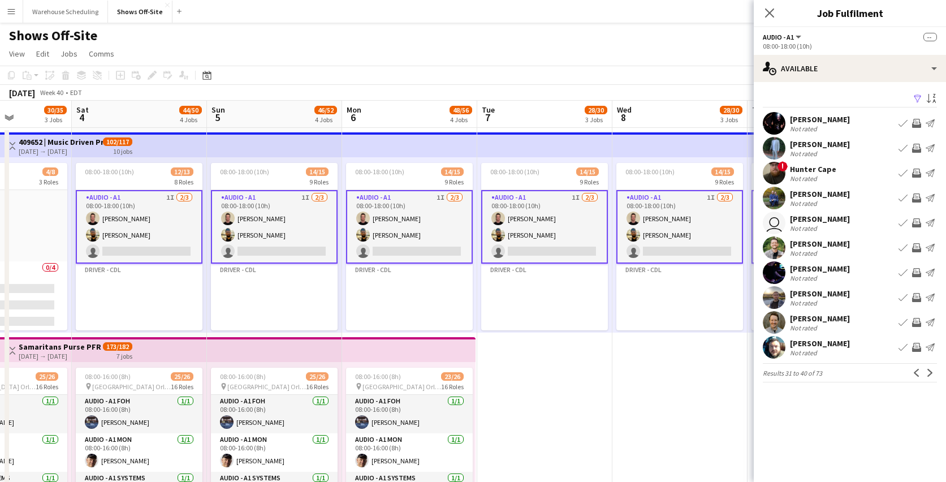
click at [931, 370] on app-icon "Next" at bounding box center [930, 373] width 8 height 8
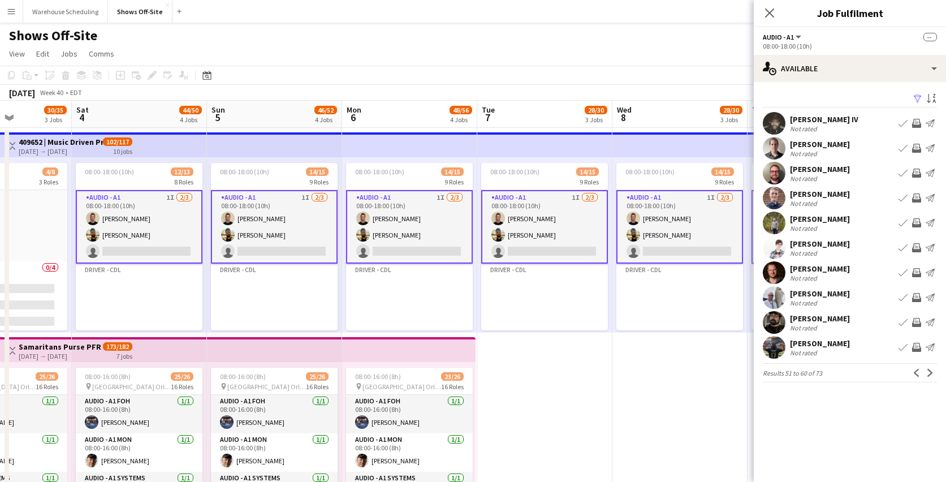
click at [931, 370] on app-icon "Next" at bounding box center [930, 373] width 8 height 8
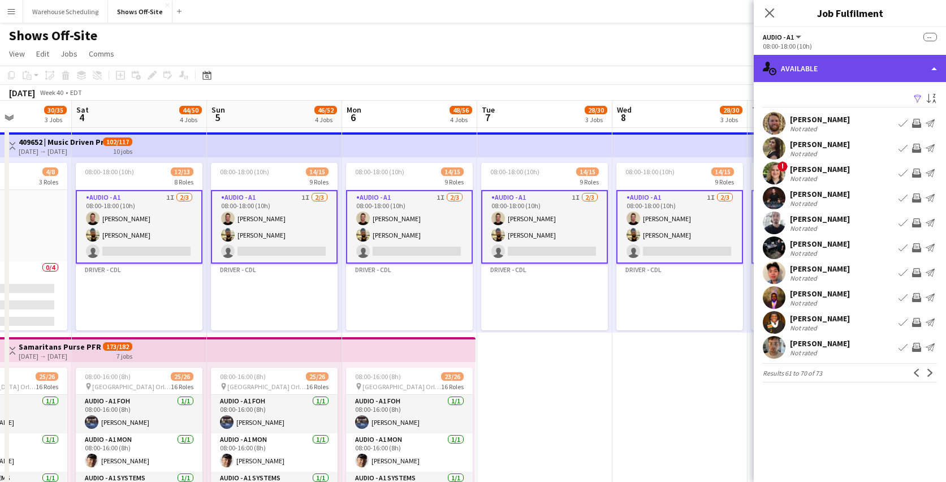
click at [821, 68] on div "single-neutral-actions-upload Available" at bounding box center [850, 68] width 192 height 27
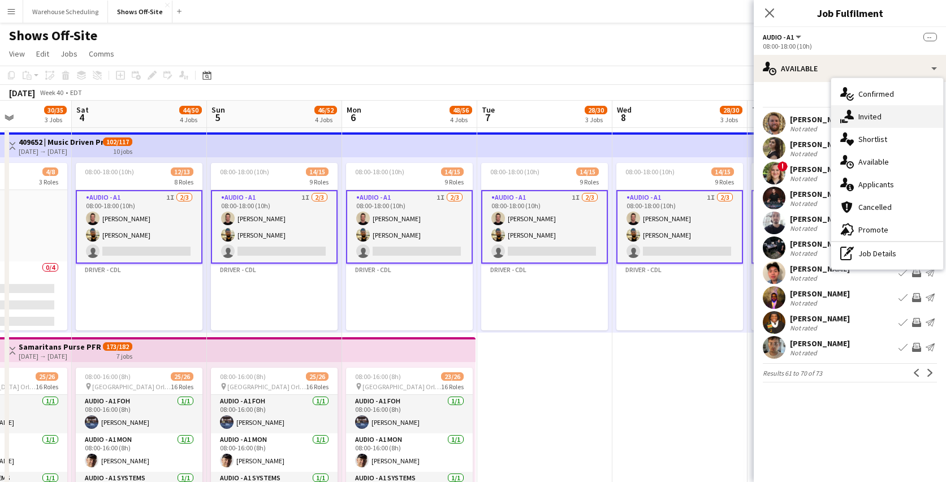
click at [843, 111] on icon "single-neutral-actions-share-1" at bounding box center [847, 117] width 14 height 14
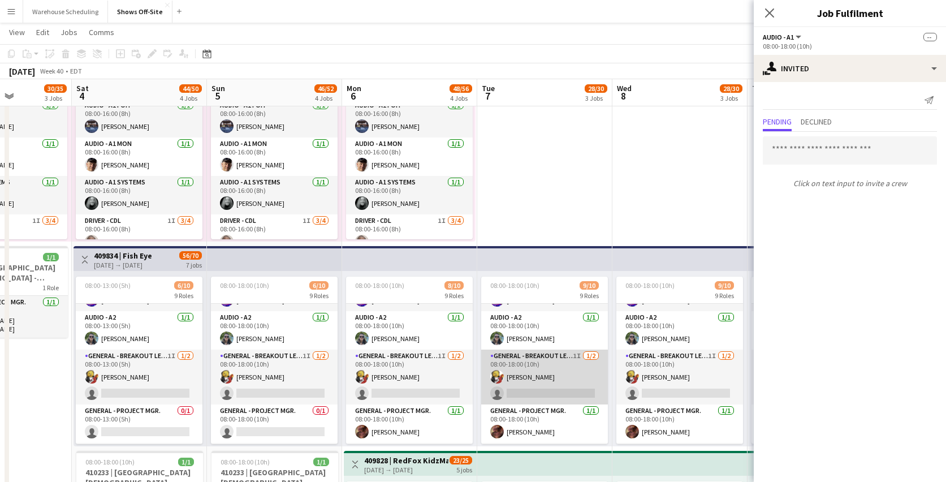
scroll to position [68, 0]
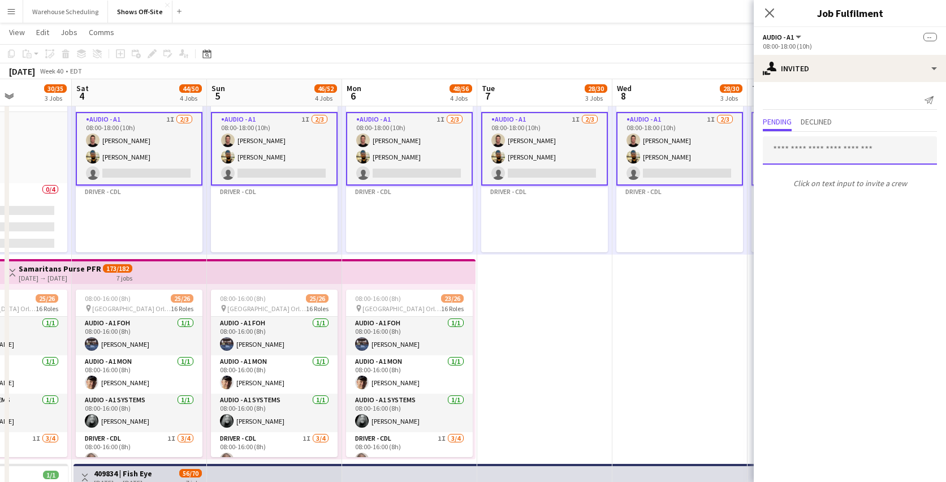
click at [838, 150] on input "text" at bounding box center [850, 150] width 174 height 28
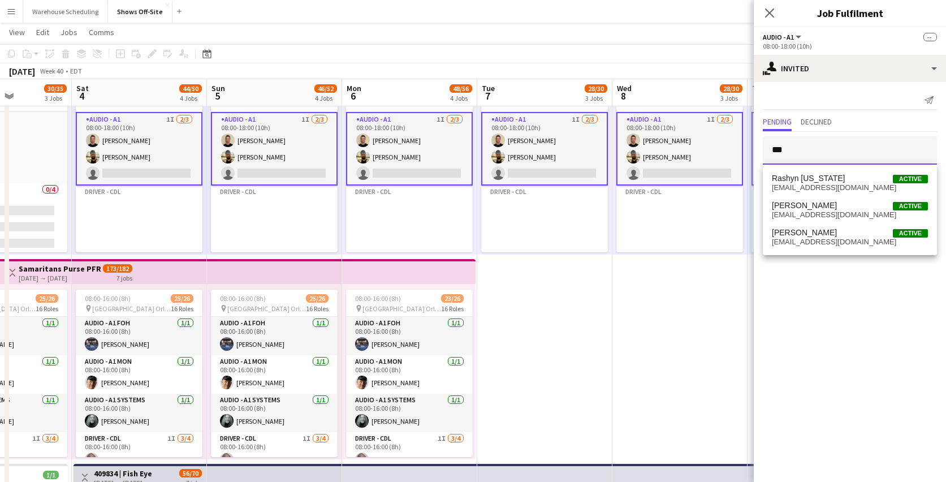
type input "***"
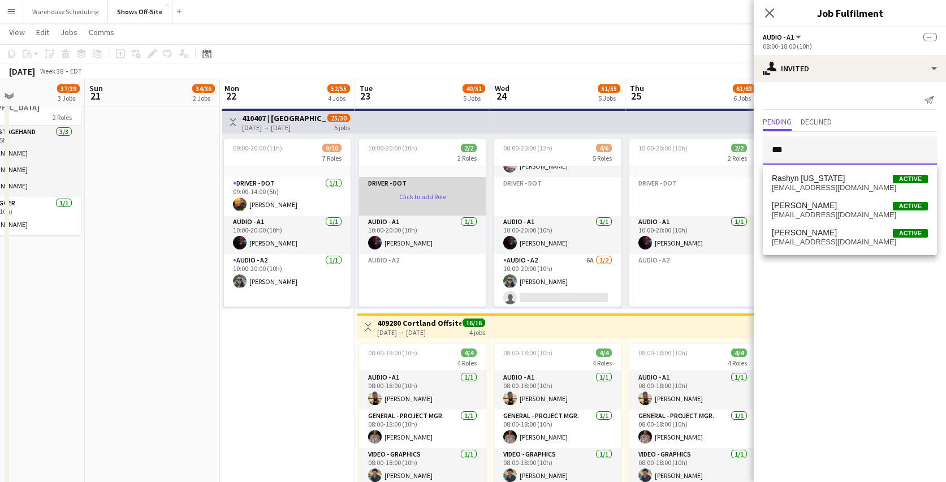
scroll to position [41, 0]
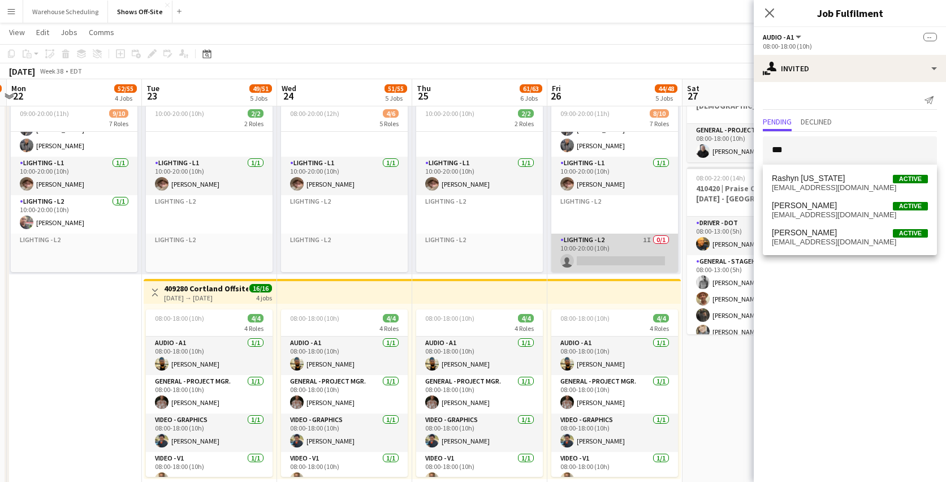
click at [601, 254] on app-card-role "Lighting - L2 1I 0/1 10:00-20:00 (10h) single-neutral-actions" at bounding box center [614, 253] width 127 height 38
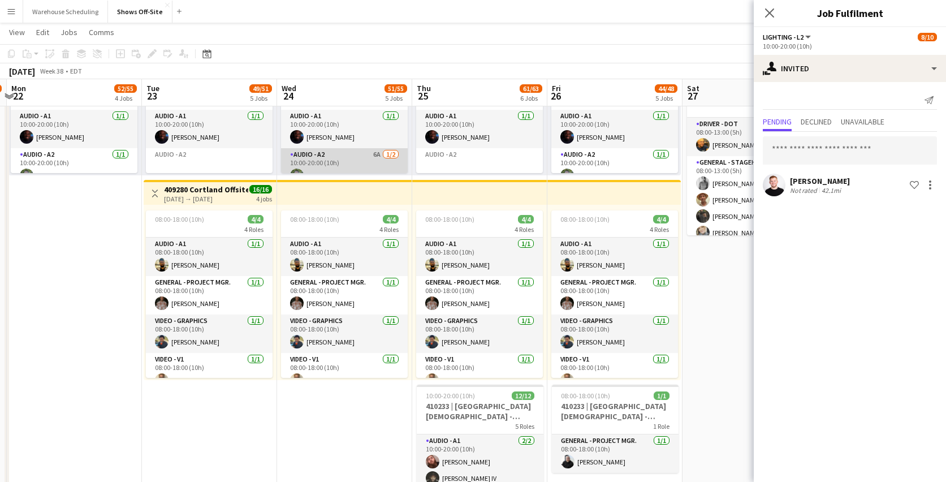
scroll to position [30, 0]
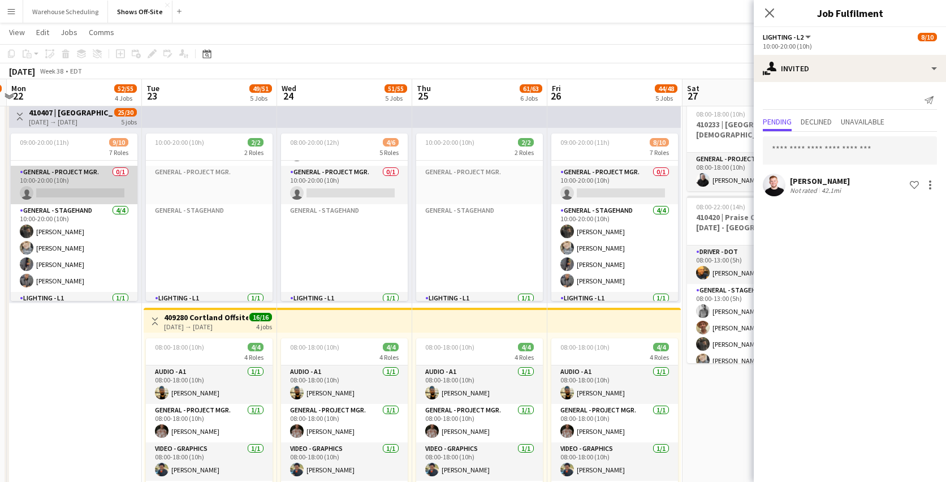
click at [75, 193] on app-card-role "General - Project Mgr. 0/1 10:00-20:00 (10h) single-neutral-actions" at bounding box center [74, 185] width 127 height 38
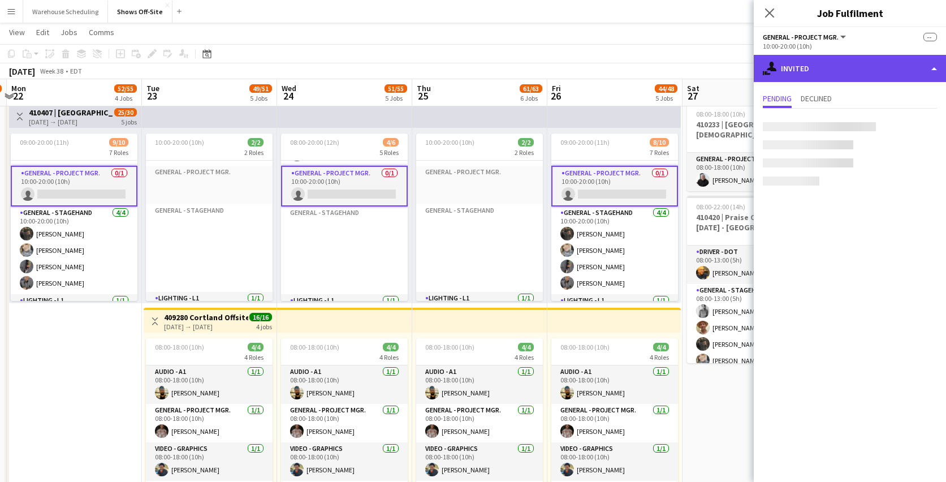
click at [812, 67] on div "single-neutral-actions-share-1 Invited" at bounding box center [850, 68] width 192 height 27
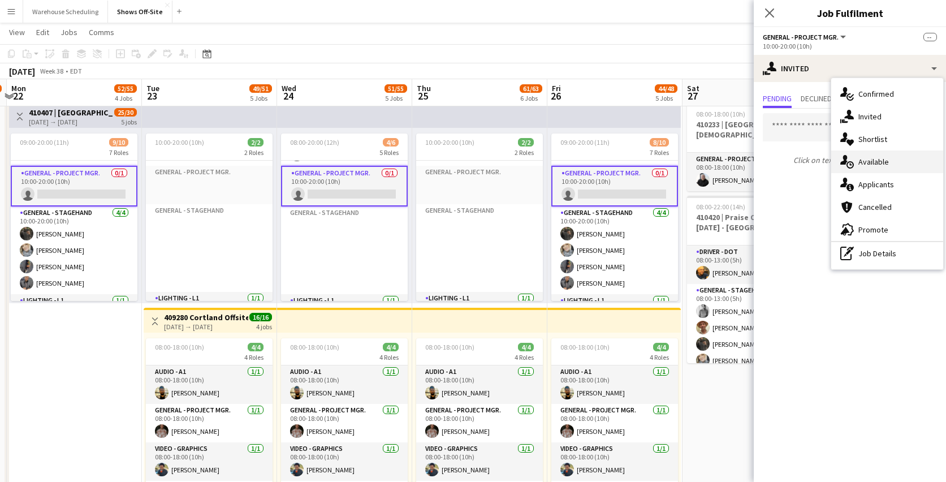
click at [866, 161] on span "Available" at bounding box center [873, 162] width 31 height 10
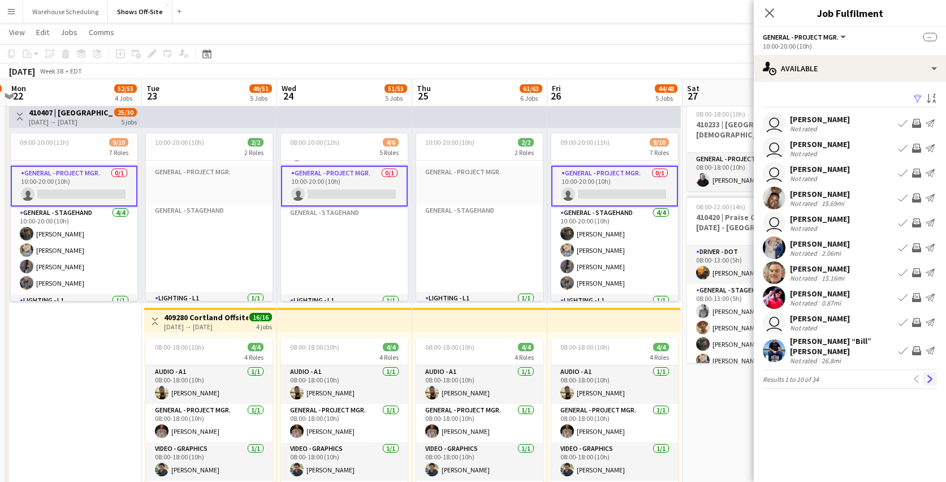
click at [929, 375] on app-icon "Next" at bounding box center [930, 379] width 8 height 8
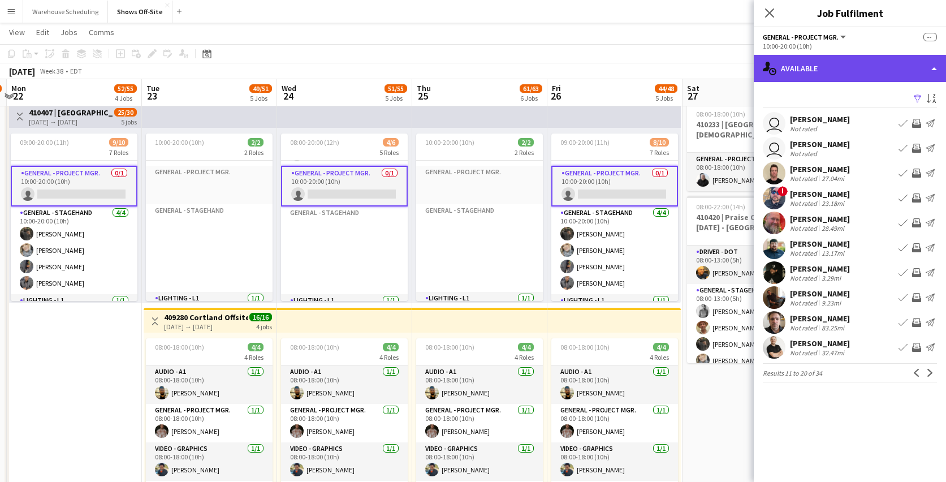
click at [838, 58] on div "single-neutral-actions-upload Available" at bounding box center [850, 68] width 192 height 27
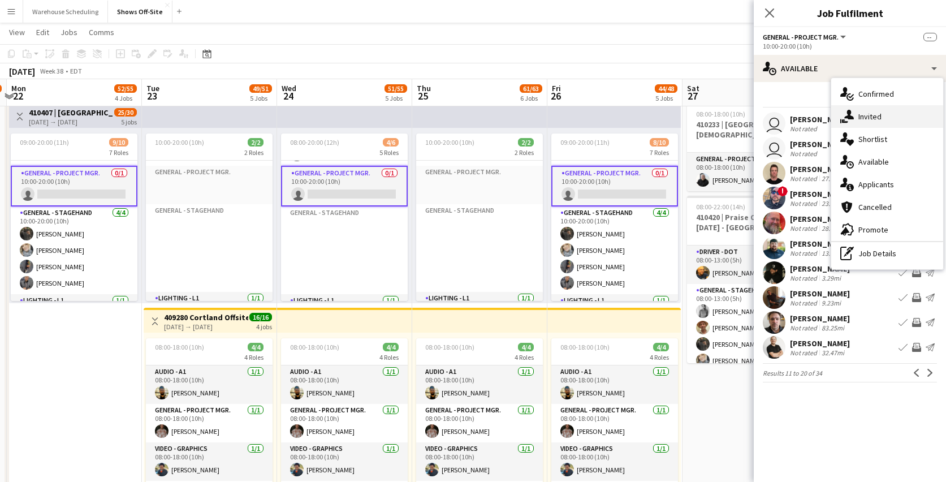
click at [848, 110] on icon at bounding box center [849, 115] width 10 height 10
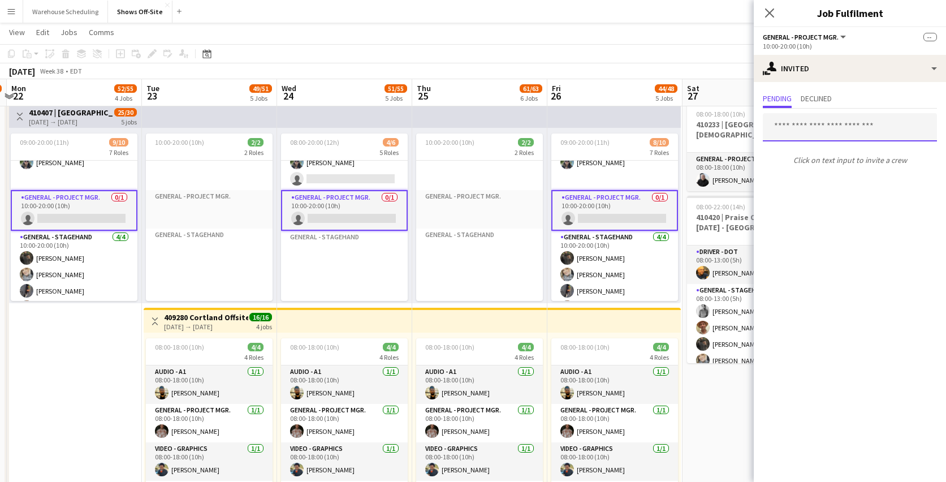
click at [793, 121] on input "text" at bounding box center [850, 127] width 174 height 28
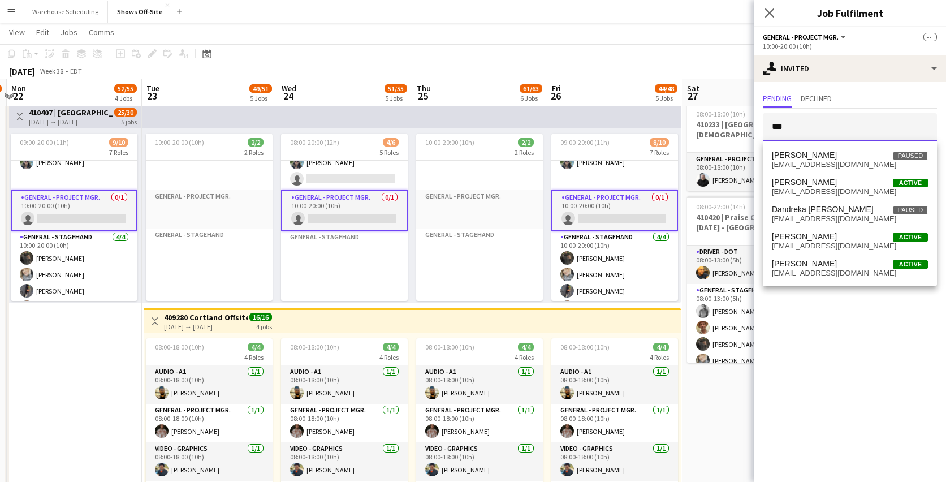
type input "****"
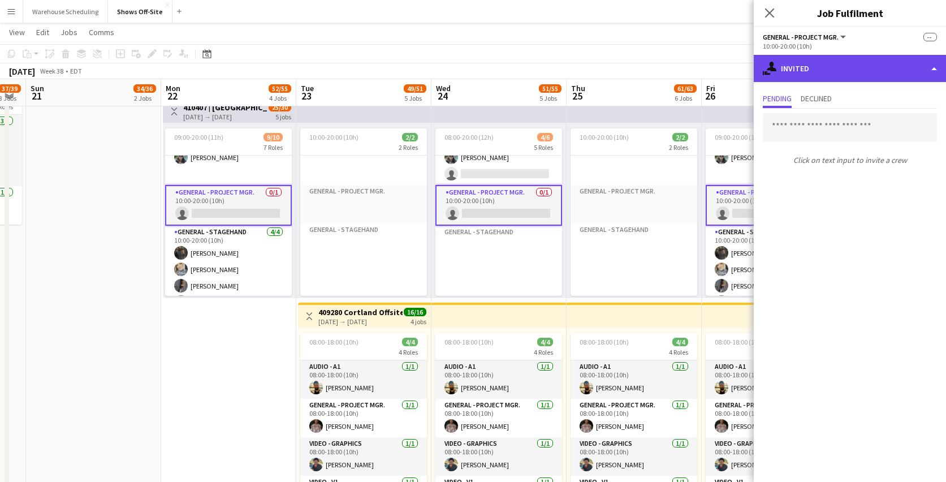
click at [830, 67] on div "single-neutral-actions-share-1 Invited" at bounding box center [850, 68] width 192 height 27
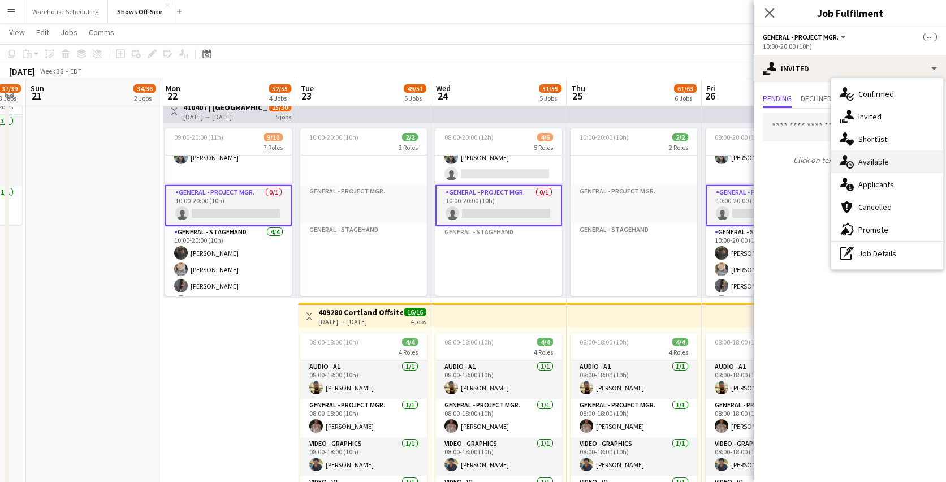
click at [871, 157] on span "Available" at bounding box center [873, 162] width 31 height 10
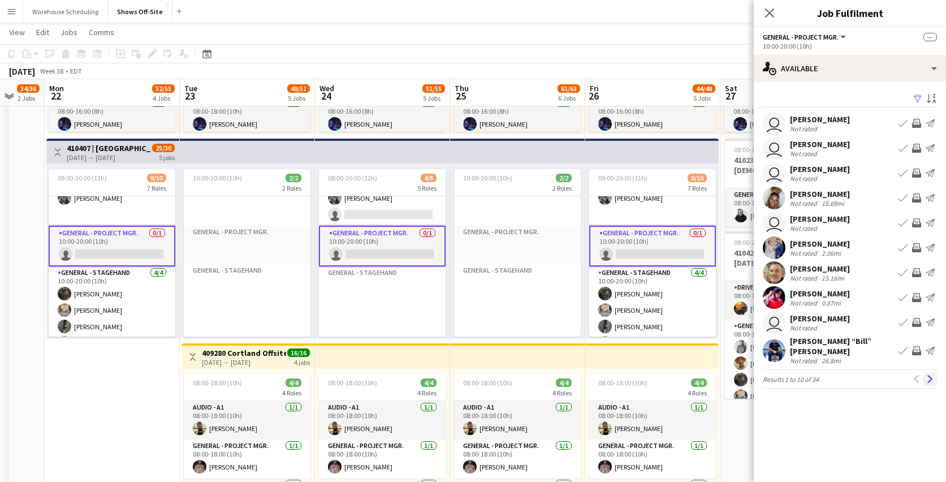
click at [927, 375] on app-icon "Next" at bounding box center [930, 379] width 8 height 8
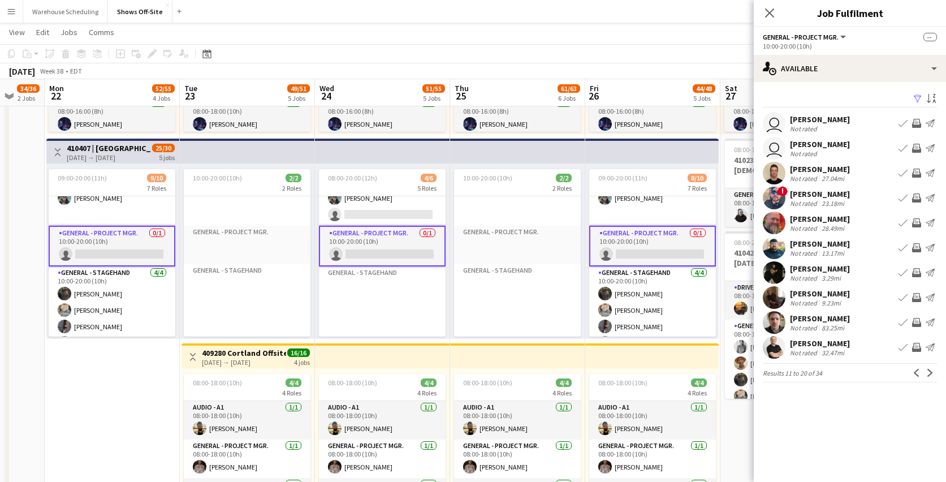
click at [927, 370] on app-icon "Next" at bounding box center [930, 373] width 8 height 8
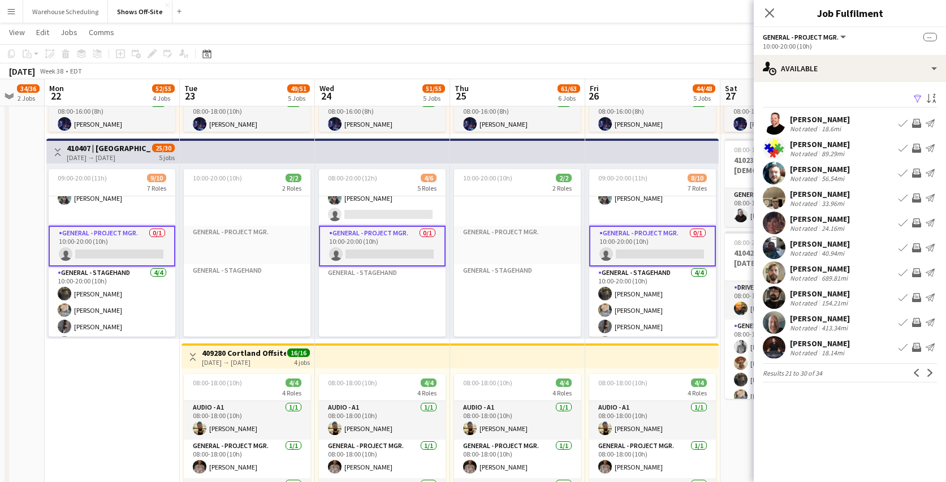
click at [927, 370] on app-icon "Next" at bounding box center [930, 373] width 8 height 8
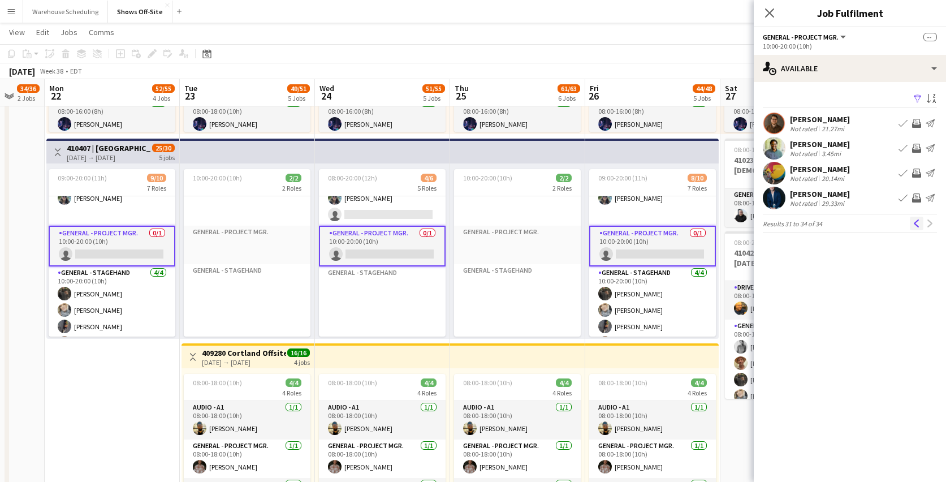
click at [918, 226] on app-icon "Previous" at bounding box center [917, 223] width 8 height 8
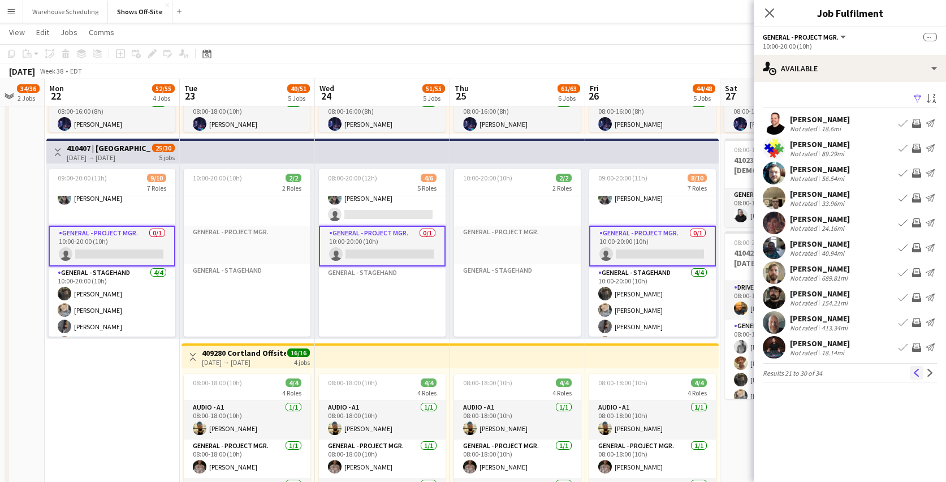
click at [920, 375] on app-icon "Previous" at bounding box center [917, 373] width 8 height 8
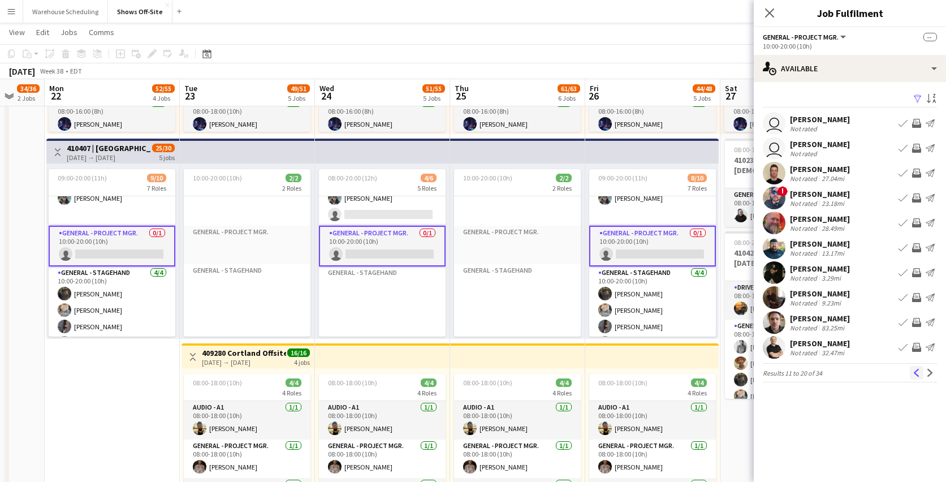
click at [920, 375] on app-icon "Previous" at bounding box center [917, 373] width 8 height 8
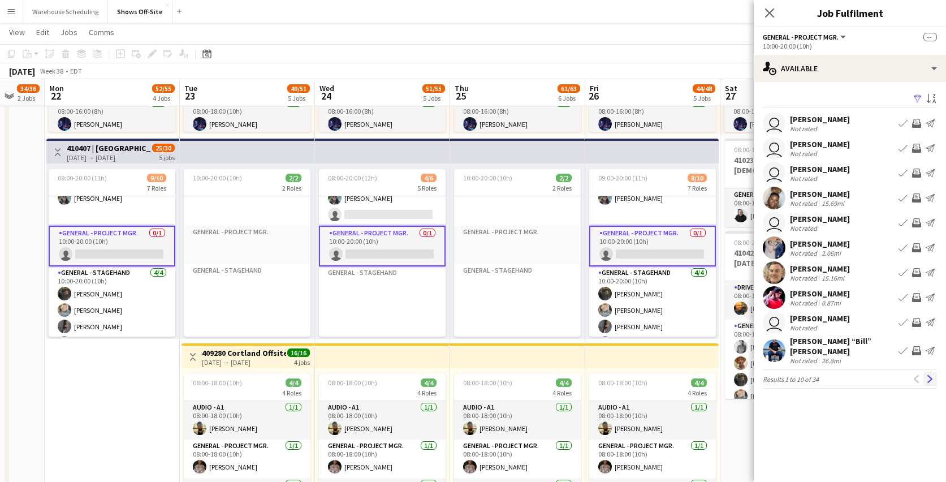
click at [927, 375] on app-icon "Next" at bounding box center [930, 379] width 8 height 8
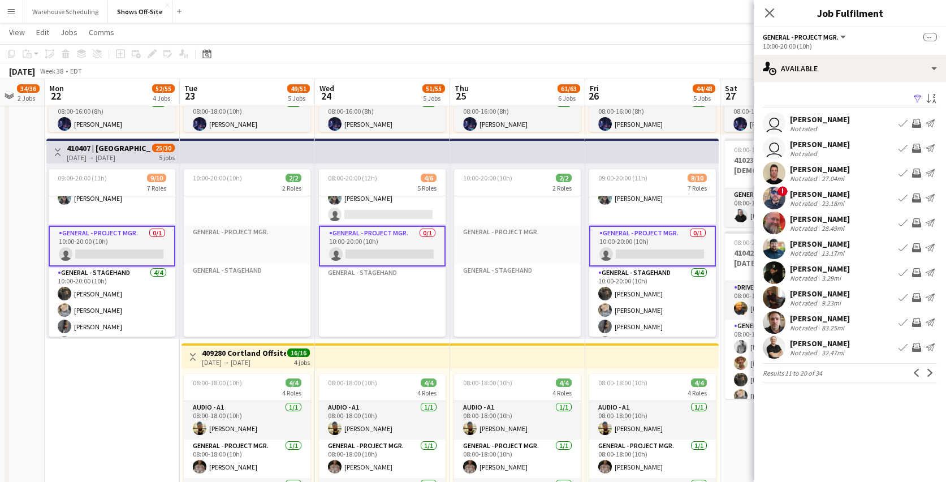
click at [927, 370] on app-icon "Next" at bounding box center [930, 373] width 8 height 8
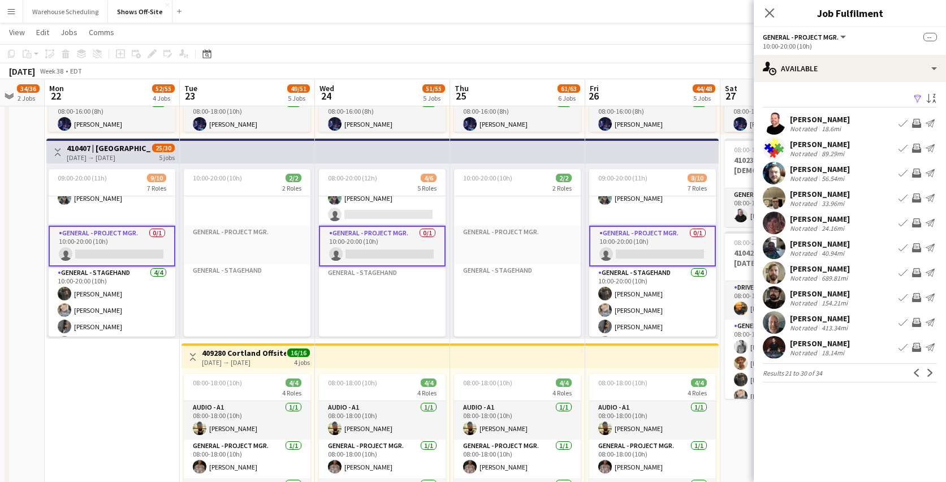
click at [927, 370] on app-icon "Next" at bounding box center [930, 373] width 8 height 8
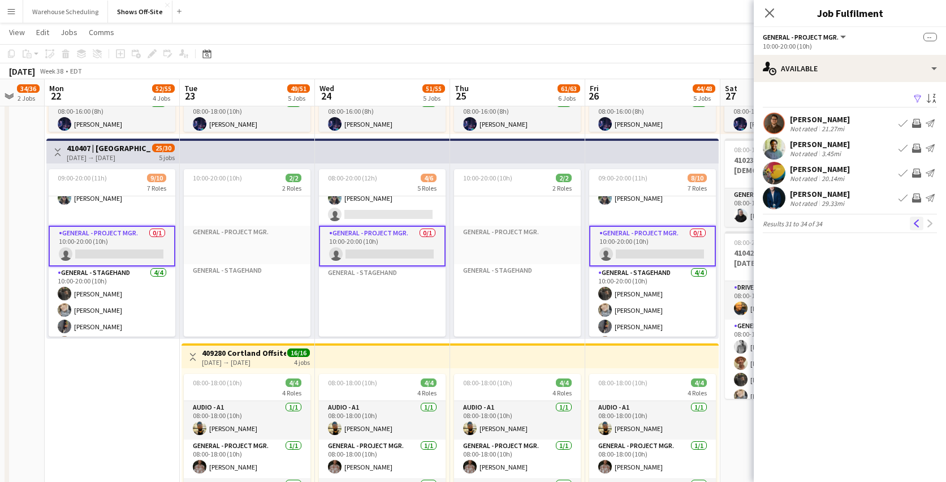
click at [920, 223] on app-icon "Previous" at bounding box center [917, 223] width 8 height 8
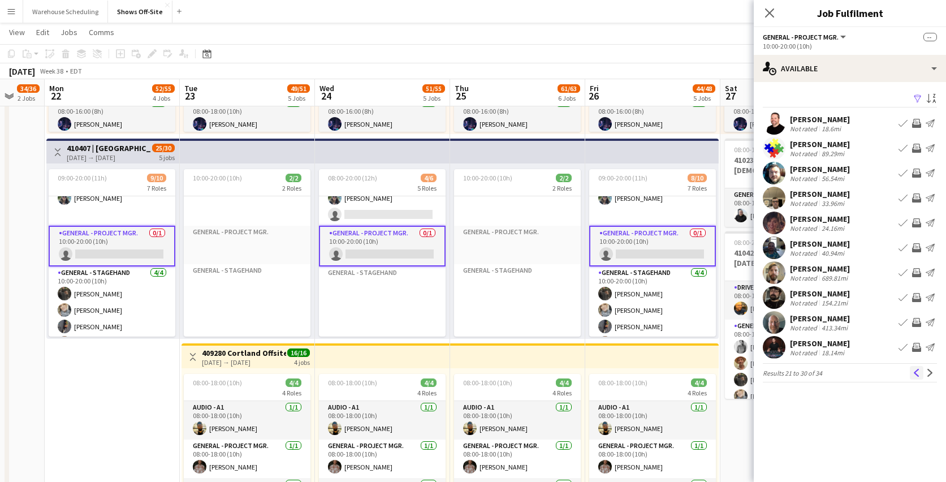
click at [916, 374] on app-icon "Previous" at bounding box center [917, 373] width 8 height 8
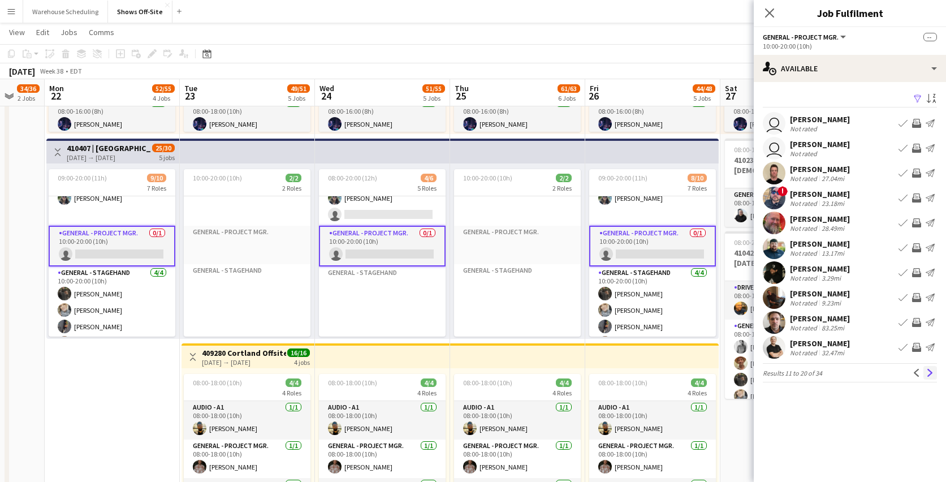
click at [930, 370] on app-icon "Next" at bounding box center [930, 373] width 8 height 8
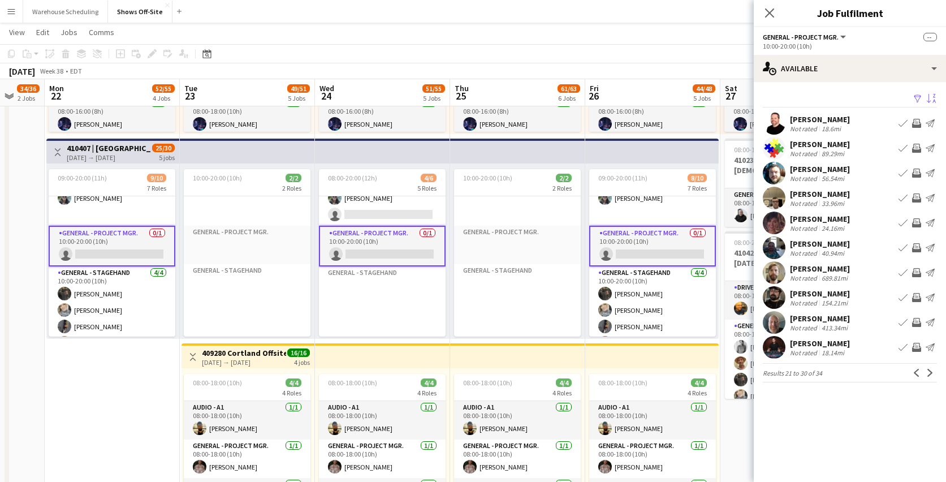
click at [927, 97] on app-icon "Sort asc" at bounding box center [931, 99] width 9 height 11
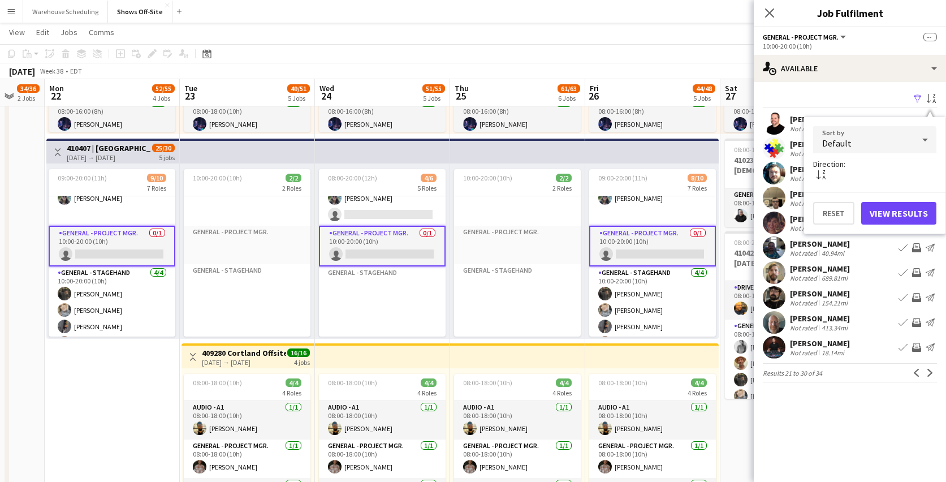
click at [904, 136] on div "Default" at bounding box center [863, 139] width 101 height 27
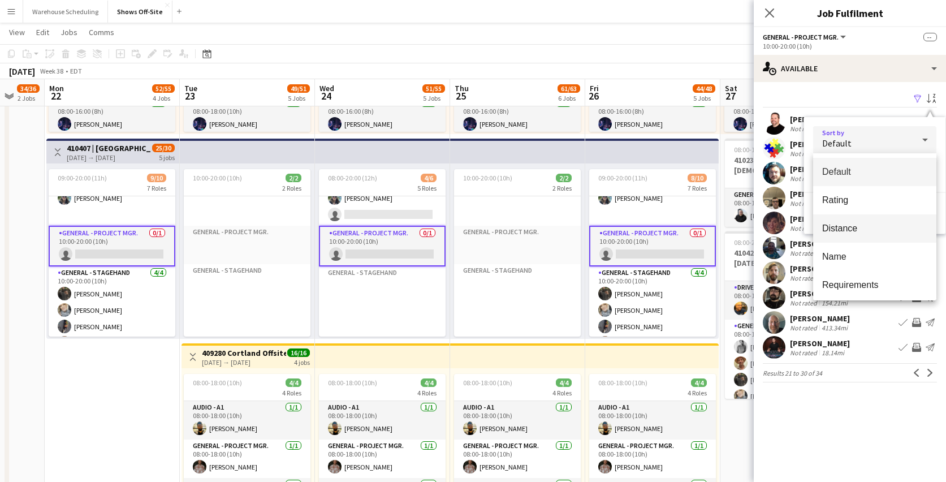
click at [882, 225] on span "Distance" at bounding box center [874, 228] width 105 height 11
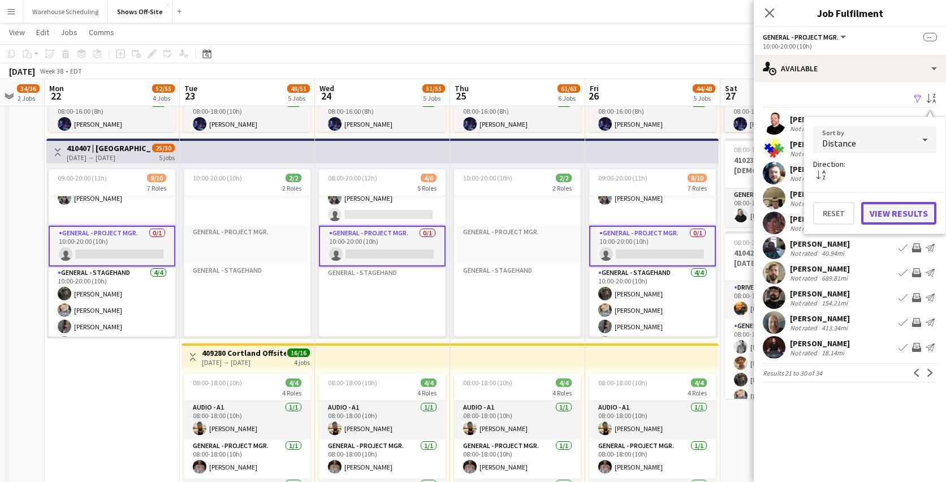
click at [895, 205] on button "View Results" at bounding box center [898, 213] width 75 height 23
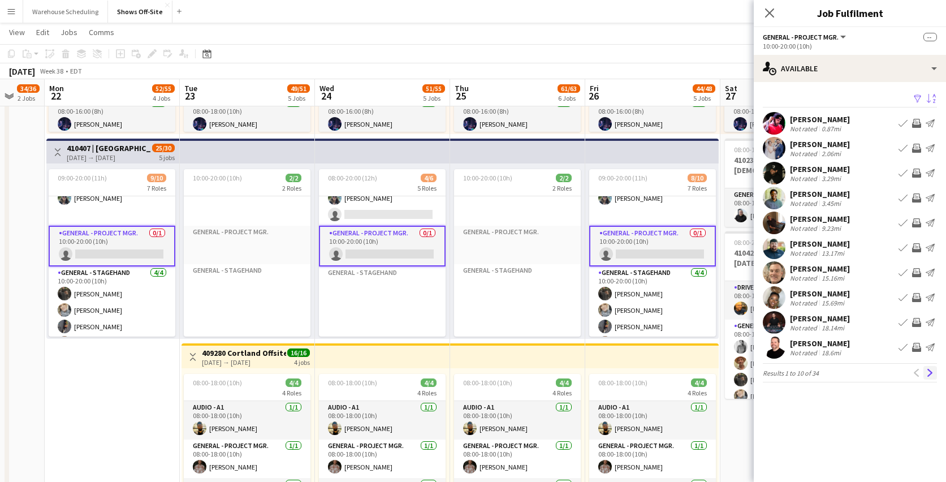
click at [932, 372] on app-icon "Next" at bounding box center [930, 373] width 8 height 8
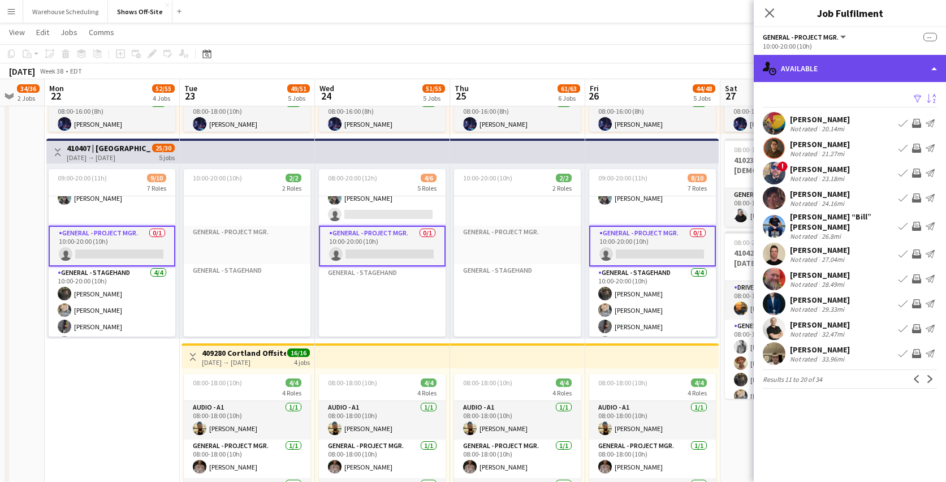
click at [877, 78] on div "single-neutral-actions-upload Available" at bounding box center [850, 68] width 192 height 27
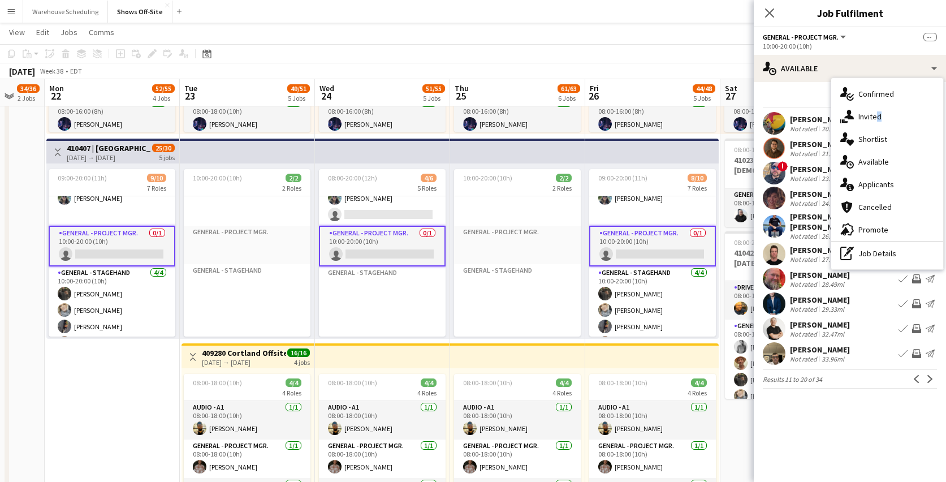
drag, startPoint x: 872, startPoint y: 132, endPoint x: 872, endPoint y: 122, distance: 10.2
click at [872, 121] on div "single-neutral-actions-check-2 Confirmed single-neutral-actions-share-1 Invited…" at bounding box center [887, 173] width 112 height 191
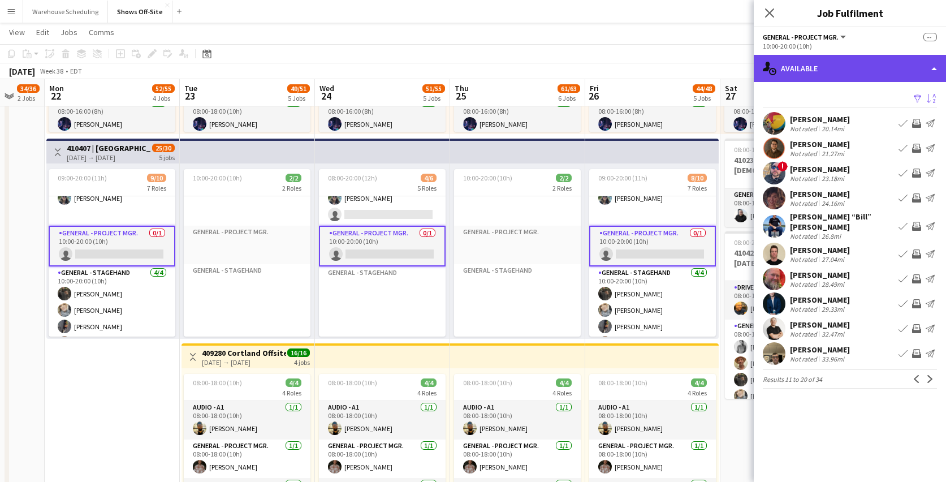
click at [864, 58] on div "single-neutral-actions-upload Available" at bounding box center [850, 68] width 192 height 27
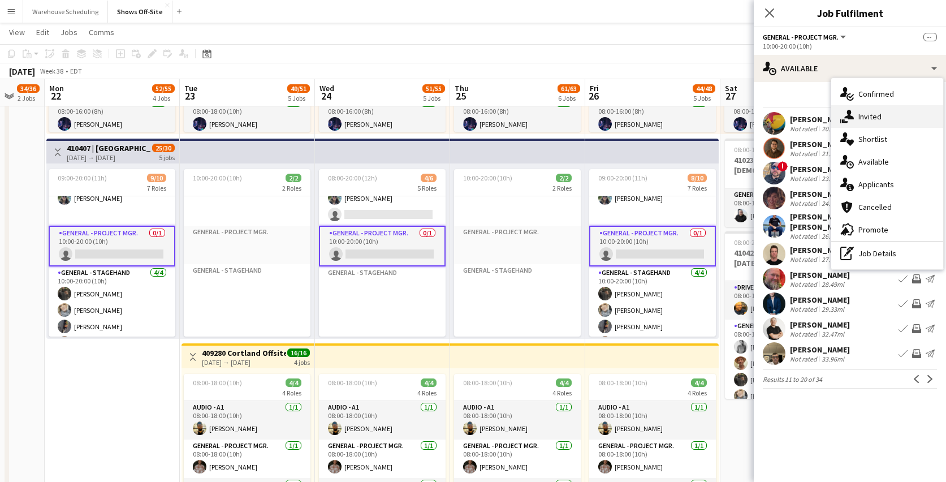
click at [871, 111] on span "Invited" at bounding box center [869, 116] width 23 height 10
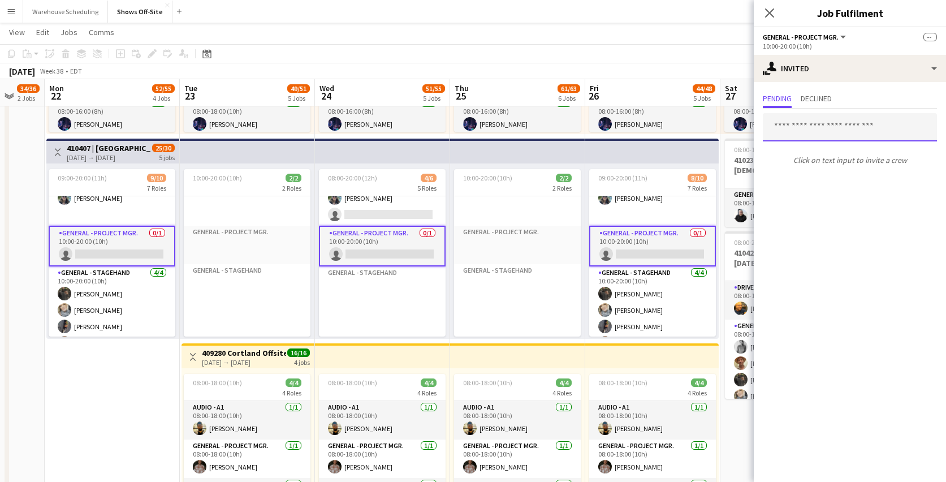
click at [806, 132] on input "text" at bounding box center [850, 127] width 174 height 28
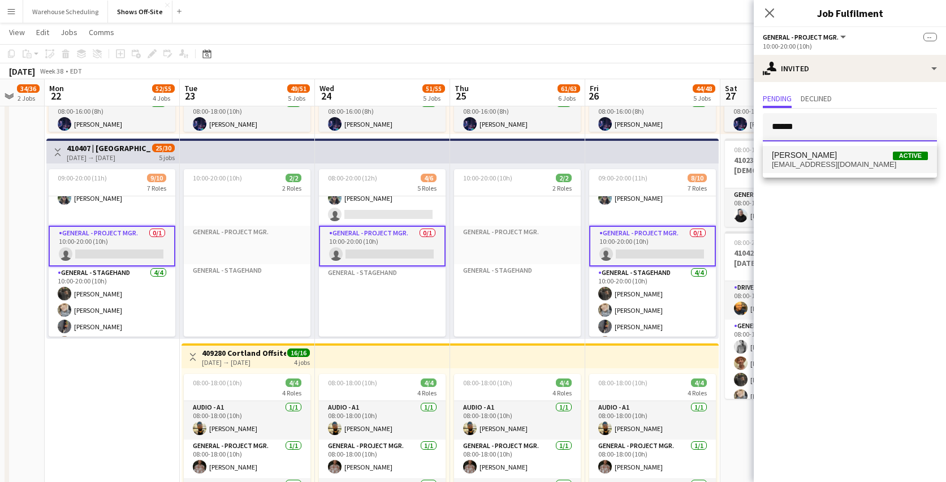
type input "******"
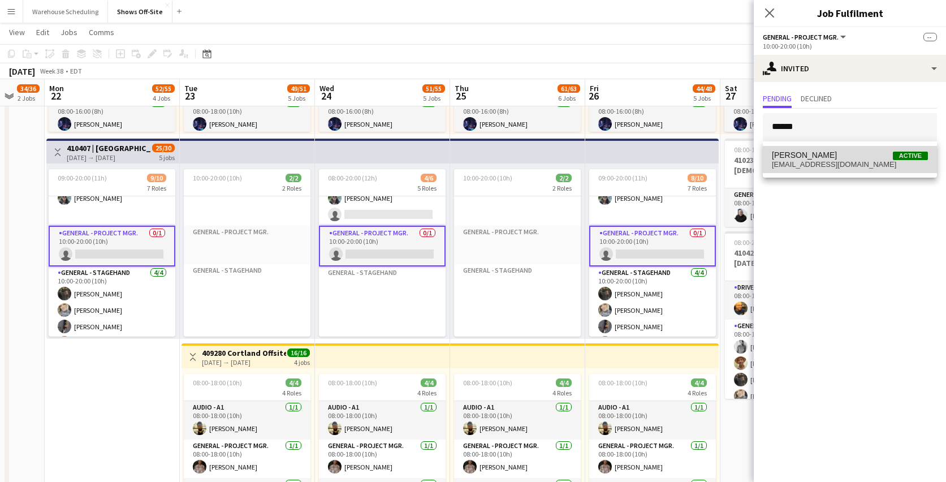
click at [809, 166] on span "[EMAIL_ADDRESS][DOMAIN_NAME]" at bounding box center [850, 164] width 156 height 9
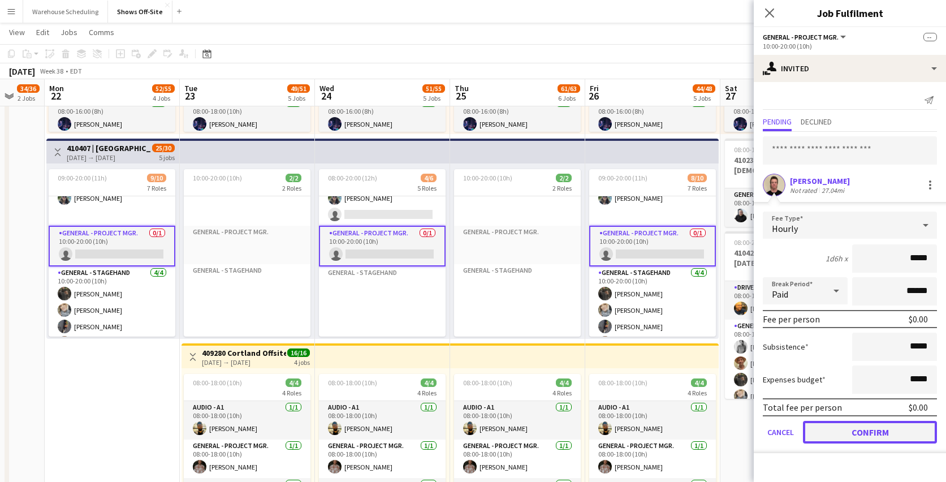
click at [855, 431] on button "Confirm" at bounding box center [870, 432] width 134 height 23
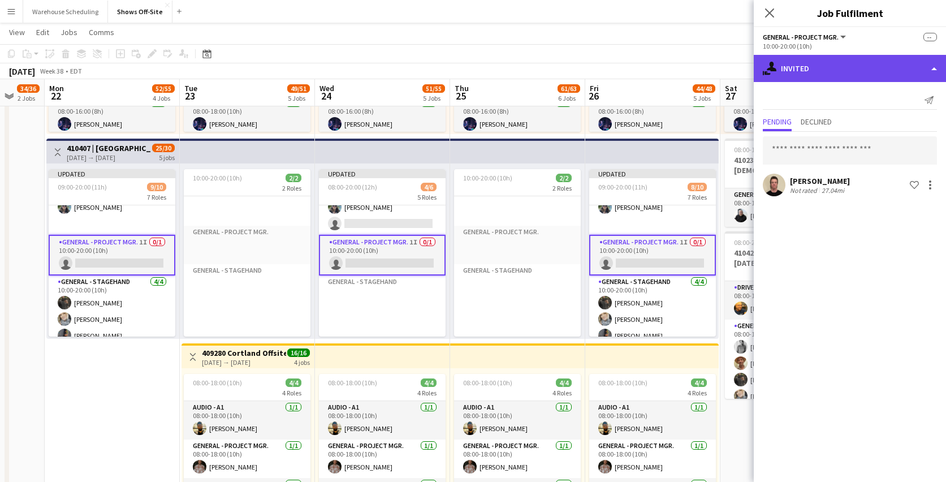
click at [813, 79] on div "single-neutral-actions-share-1 Invited" at bounding box center [850, 68] width 192 height 27
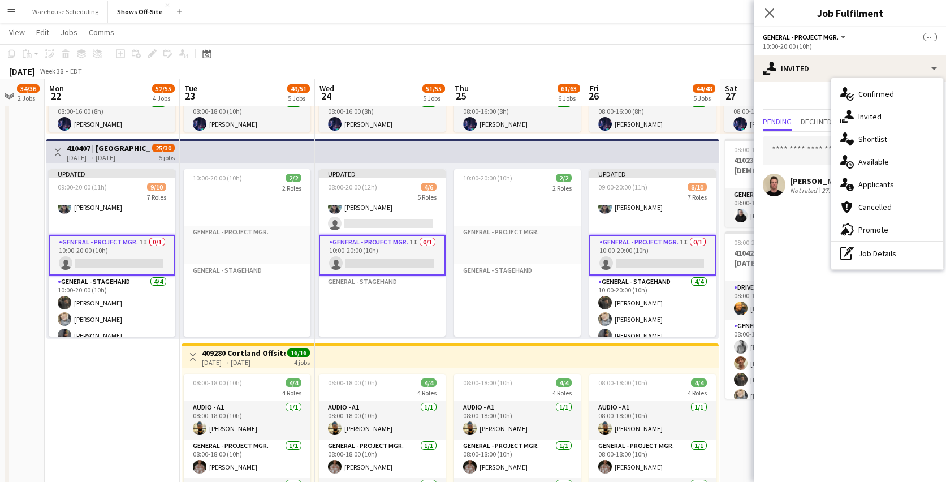
click at [812, 101] on div "Send notification" at bounding box center [850, 100] width 174 height 19
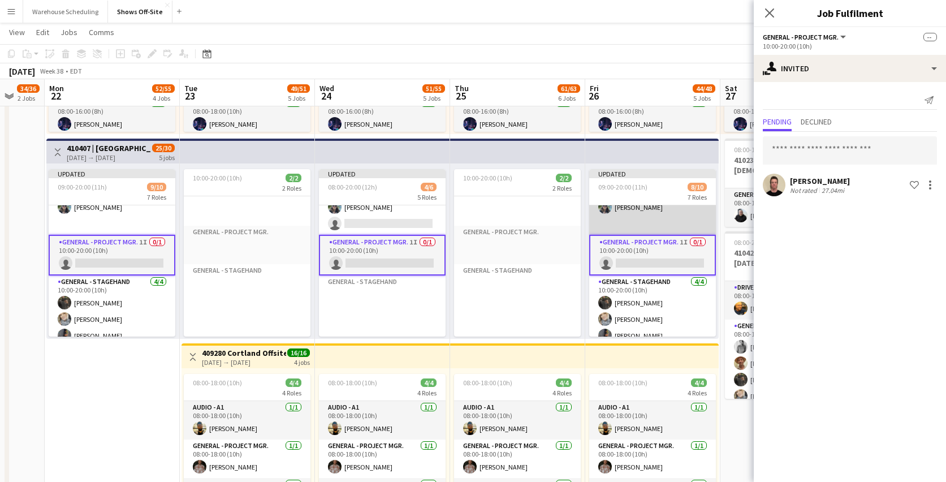
click at [647, 218] on app-card-role "Audio - A2 [DATE] 10:00-20:00 (10h) [PERSON_NAME]" at bounding box center [652, 207] width 127 height 55
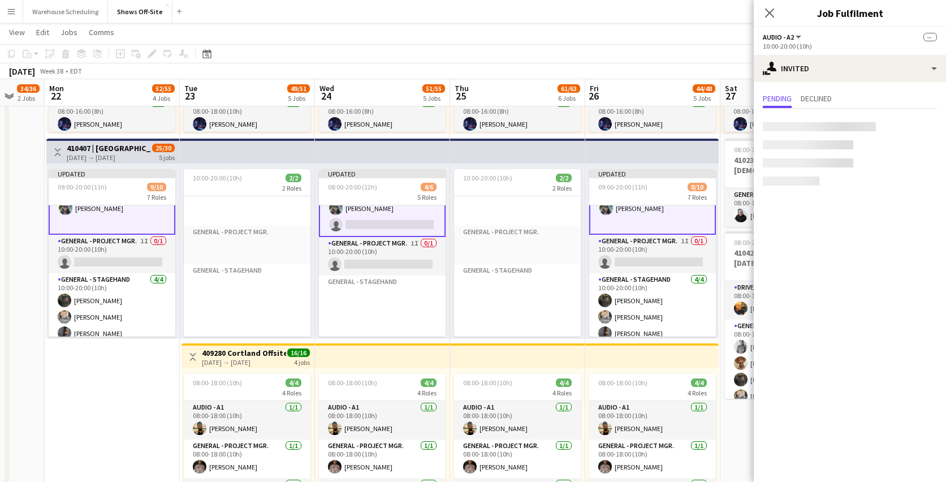
scroll to position [142, 0]
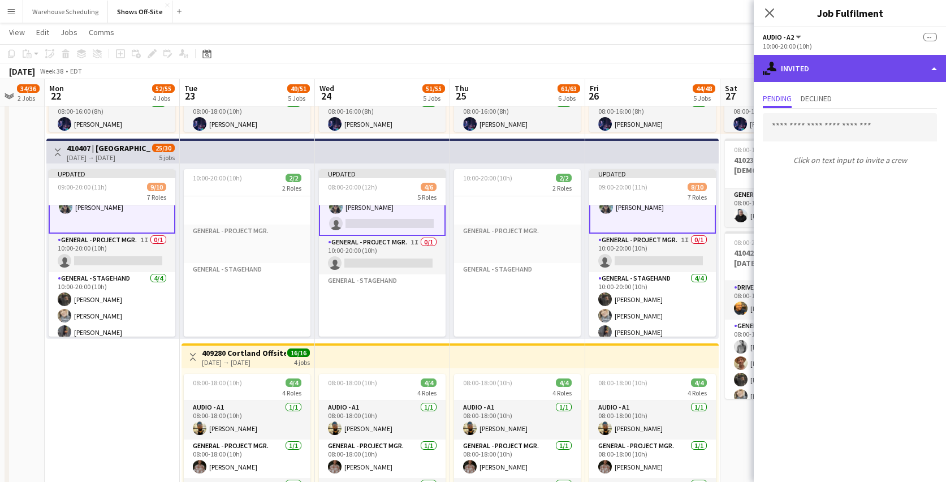
click at [839, 76] on div "single-neutral-actions-share-1 Invited" at bounding box center [850, 68] width 192 height 27
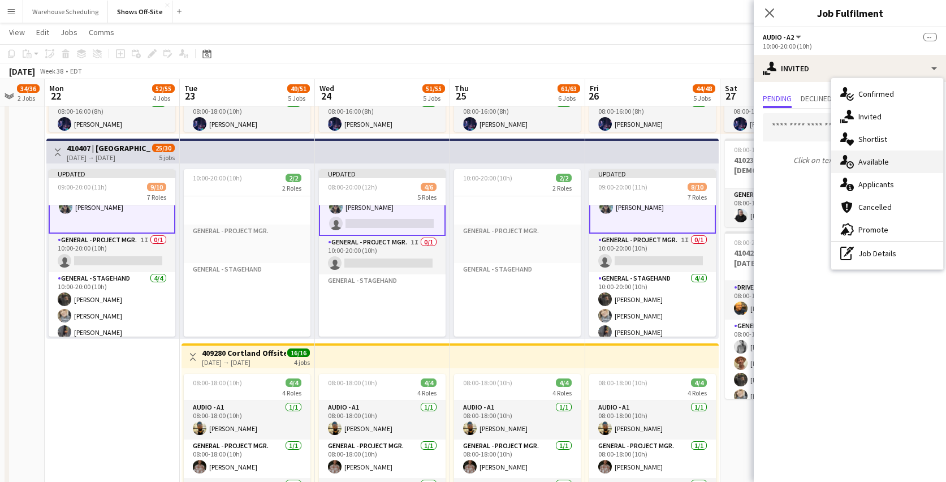
click at [857, 161] on div "single-neutral-actions-upload Available" at bounding box center [887, 161] width 112 height 23
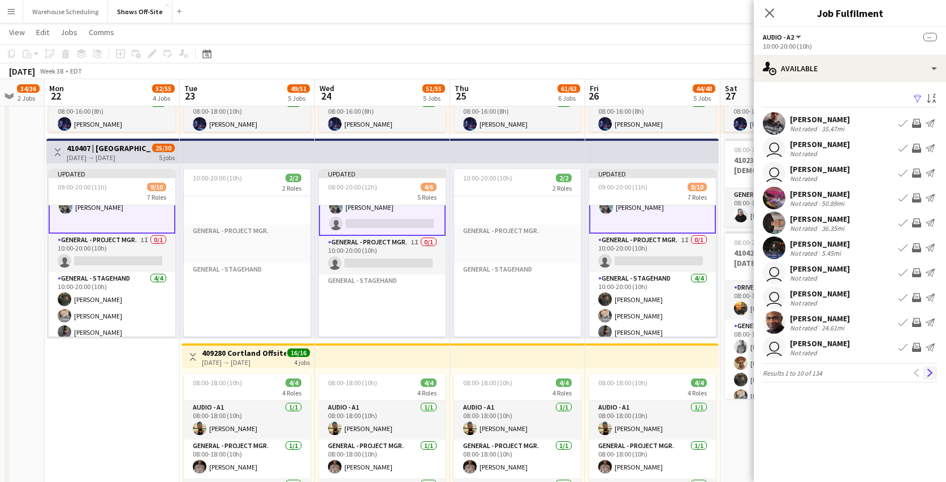
click at [931, 372] on app-icon "Next" at bounding box center [930, 373] width 8 height 8
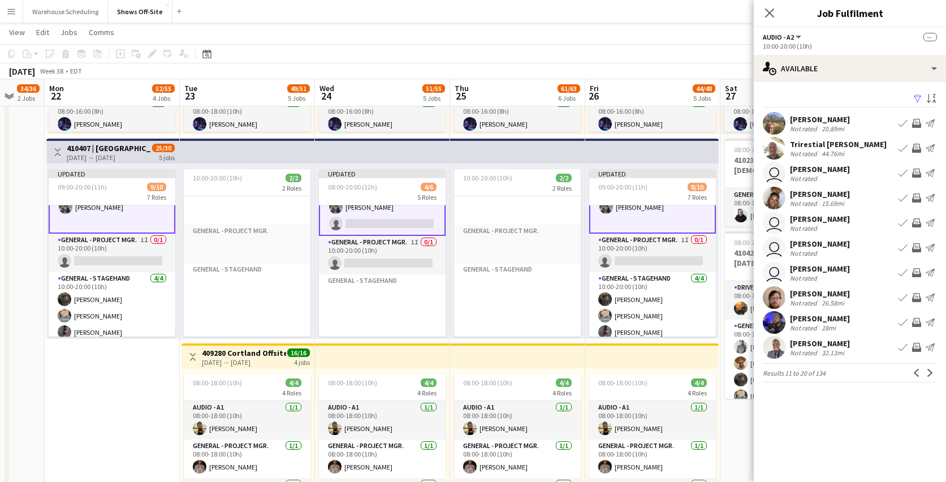
click at [931, 372] on app-icon "Next" at bounding box center [930, 373] width 8 height 8
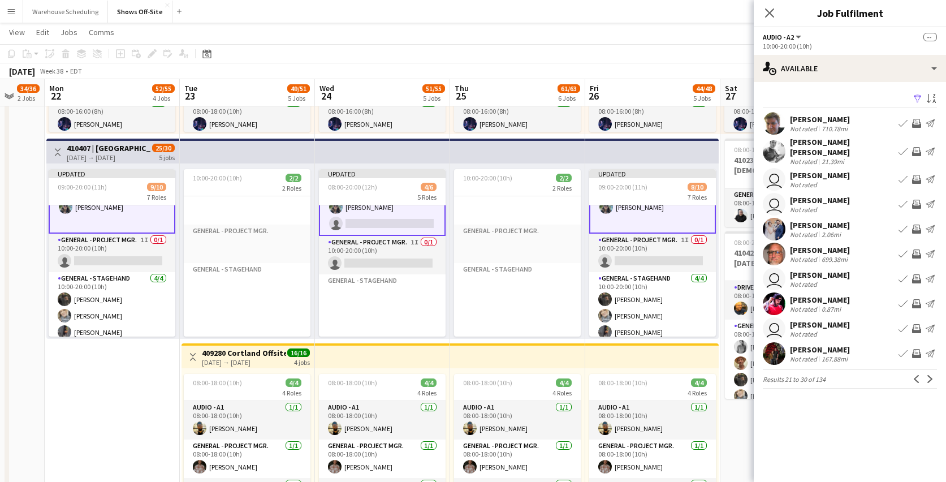
click at [931, 375] on app-icon "Next" at bounding box center [930, 379] width 8 height 8
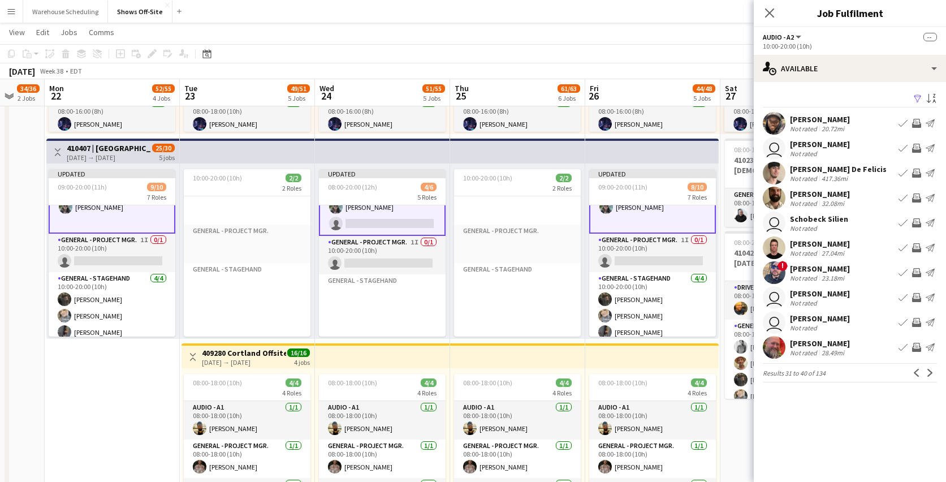
click at [931, 372] on app-icon "Next" at bounding box center [930, 373] width 8 height 8
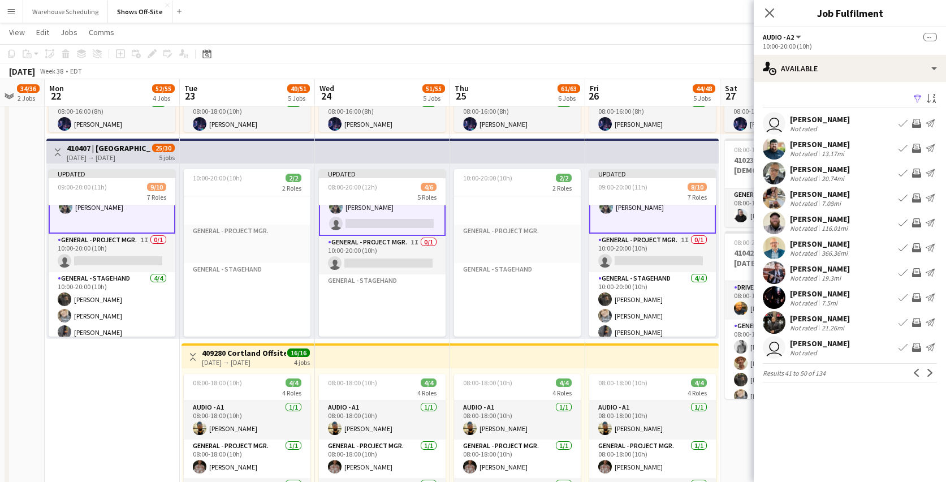
click at [931, 372] on app-icon "Next" at bounding box center [930, 373] width 8 height 8
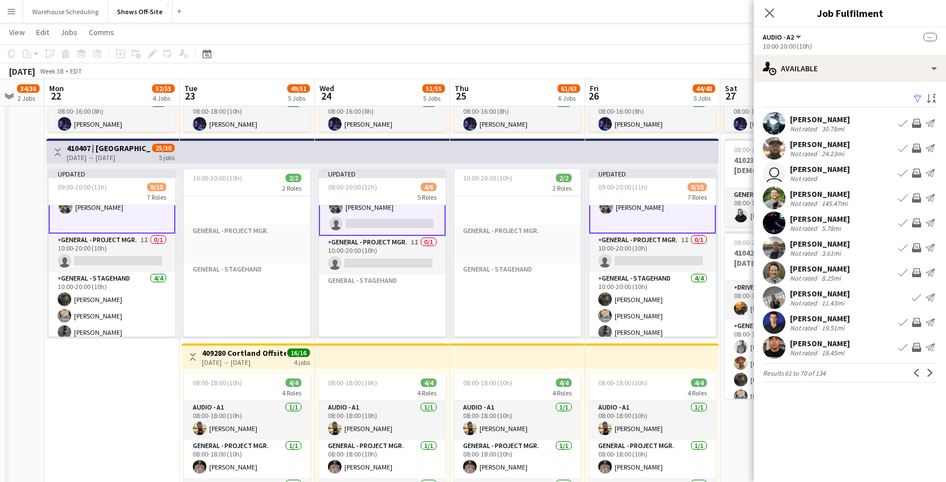
click at [931, 372] on app-icon "Next" at bounding box center [930, 373] width 8 height 8
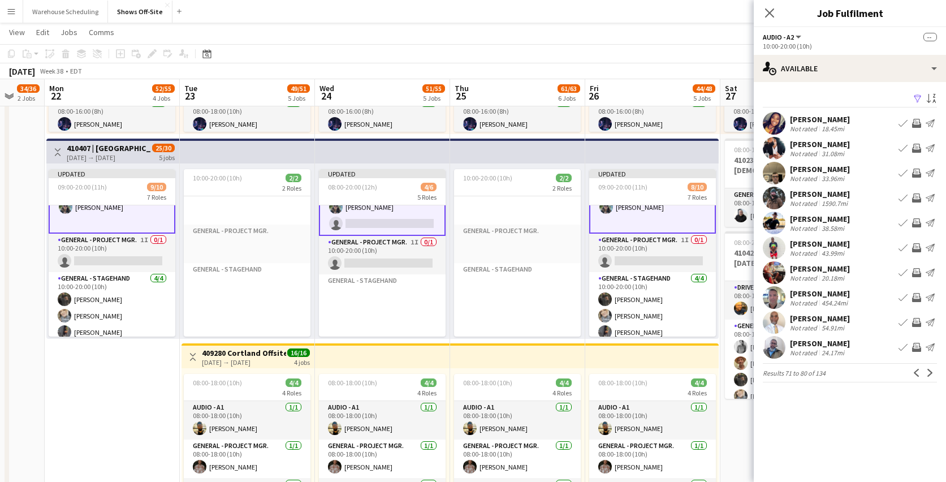
click at [931, 372] on app-icon "Next" at bounding box center [930, 373] width 8 height 8
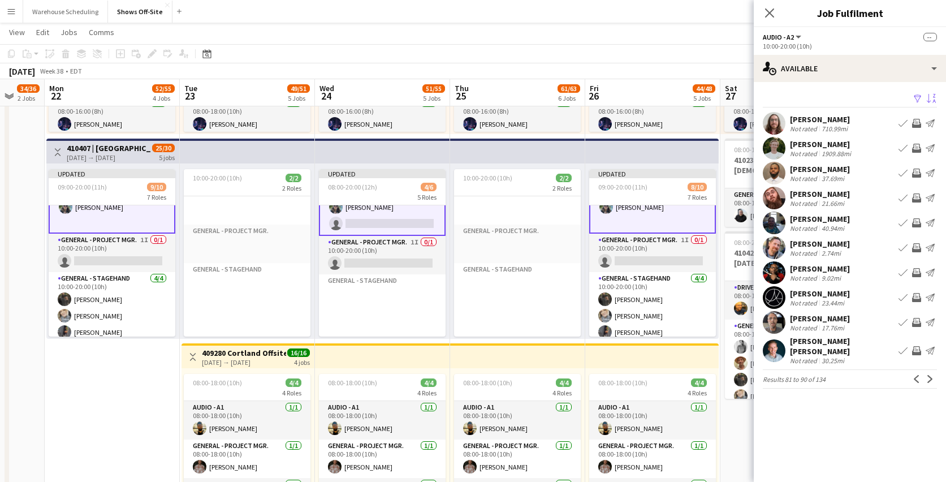
click at [933, 100] on app-icon "Sort asc" at bounding box center [931, 99] width 9 height 11
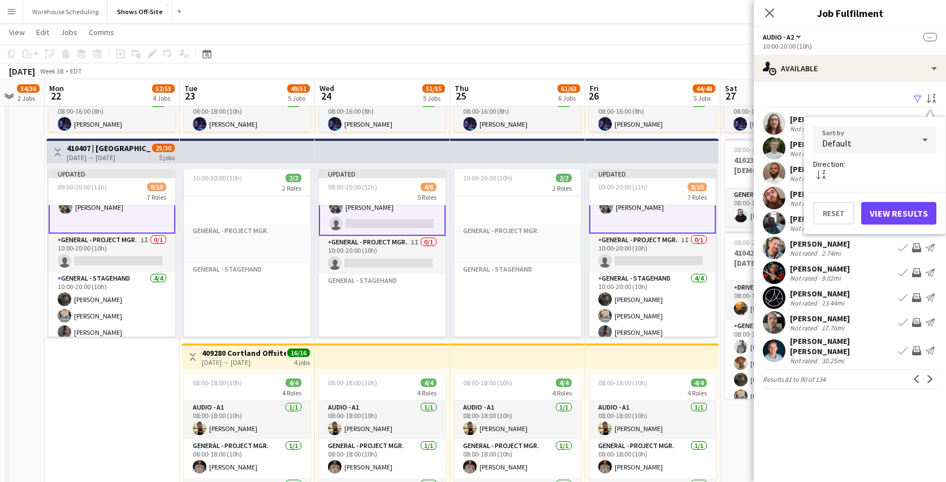
click at [911, 142] on div "Default" at bounding box center [863, 139] width 101 height 27
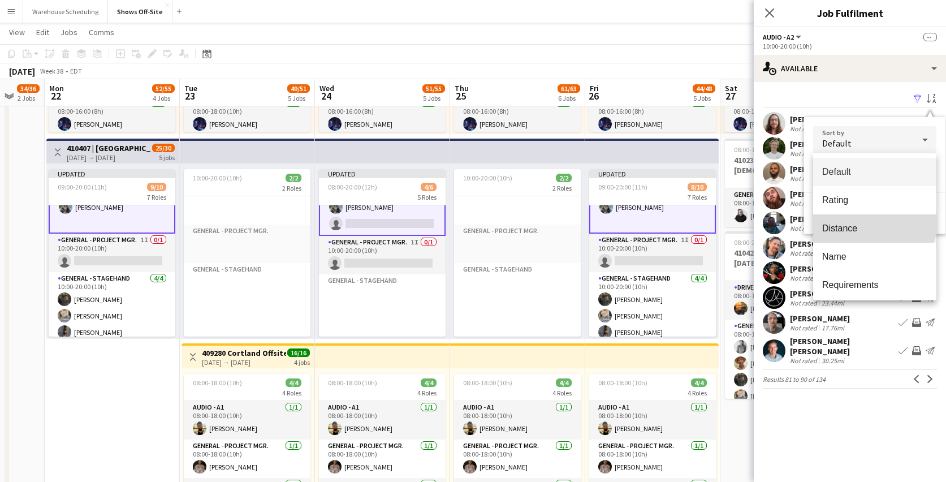
click at [874, 224] on span "Distance" at bounding box center [874, 228] width 105 height 11
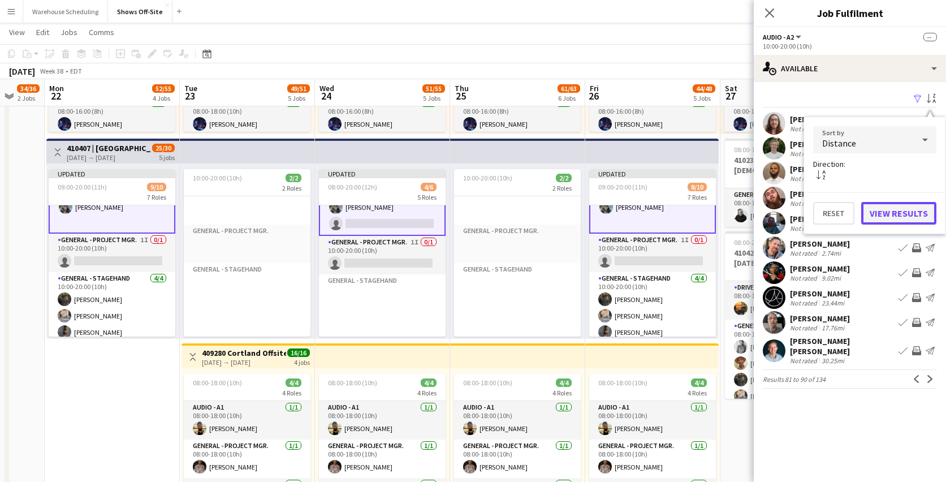
click at [896, 212] on button "View Results" at bounding box center [898, 213] width 75 height 23
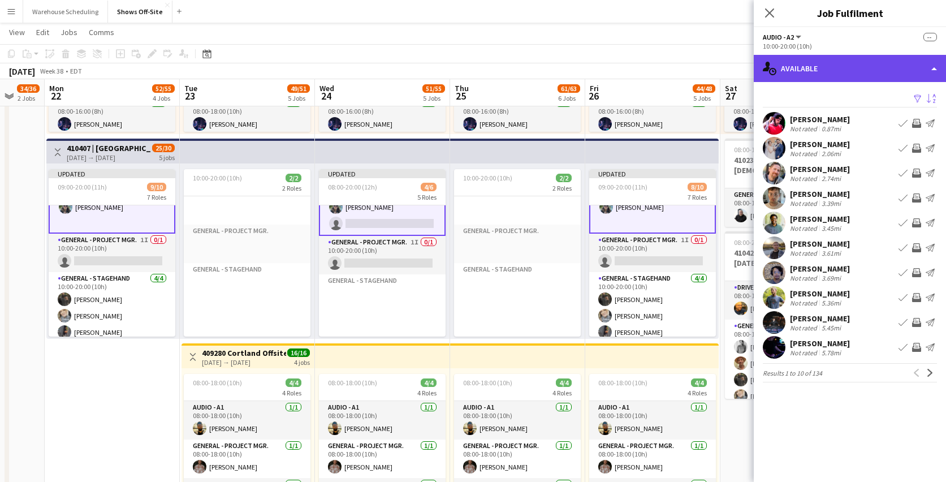
click at [837, 69] on div "single-neutral-actions-upload Available" at bounding box center [850, 68] width 192 height 27
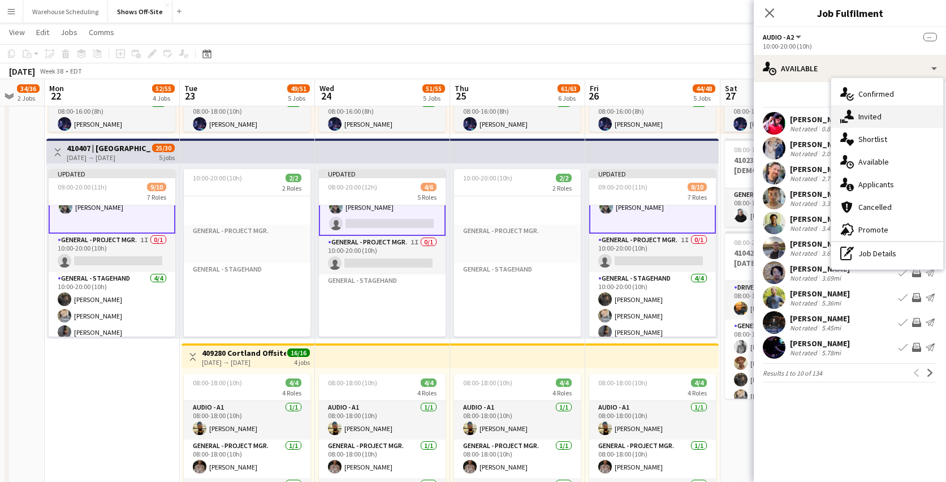
click at [851, 119] on icon at bounding box center [849, 115] width 10 height 10
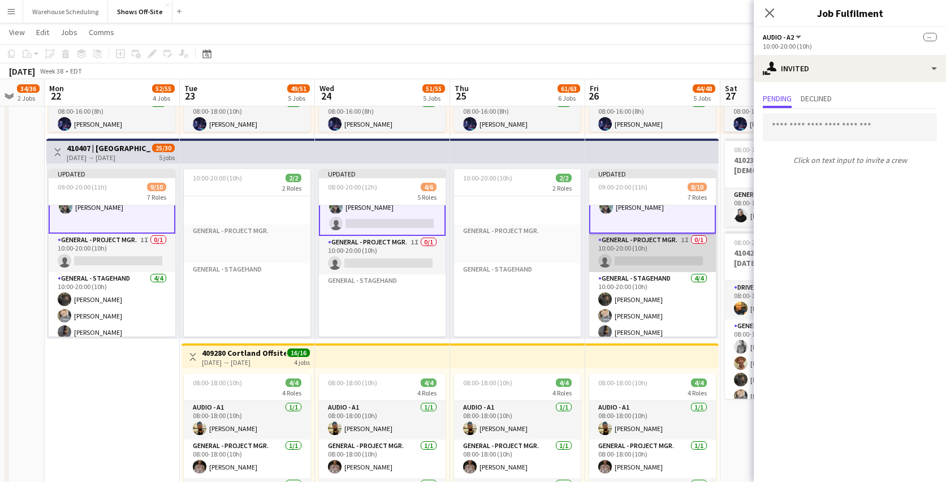
click at [646, 252] on app-card-role "General - Project Mgr. 1I 0/1 10:00-20:00 (10h) single-neutral-actions" at bounding box center [652, 253] width 127 height 38
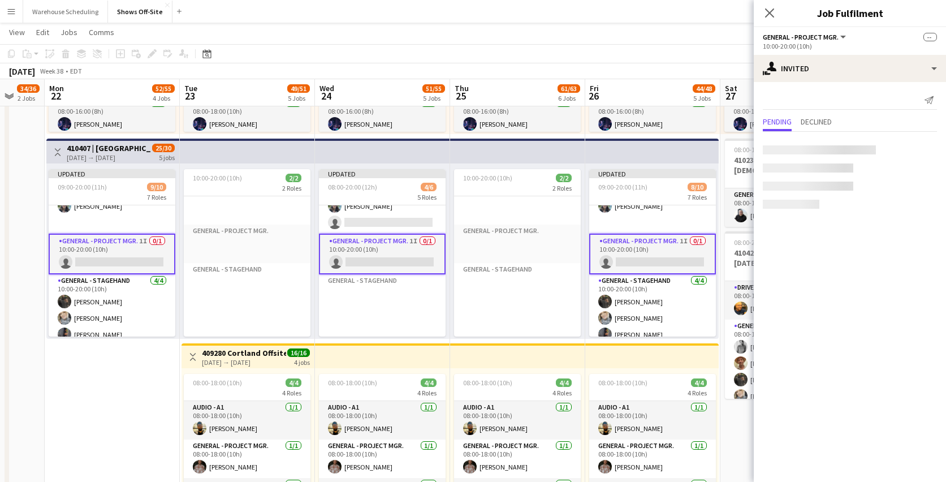
scroll to position [141, 0]
click at [848, 144] on input "text" at bounding box center [850, 150] width 174 height 28
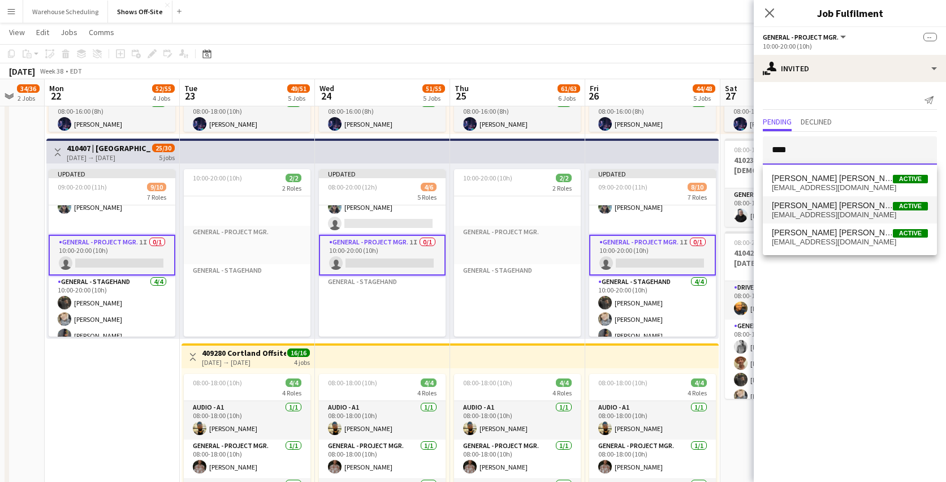
type input "****"
click at [839, 201] on span "[PERSON_NAME] [PERSON_NAME] Active" at bounding box center [850, 206] width 156 height 10
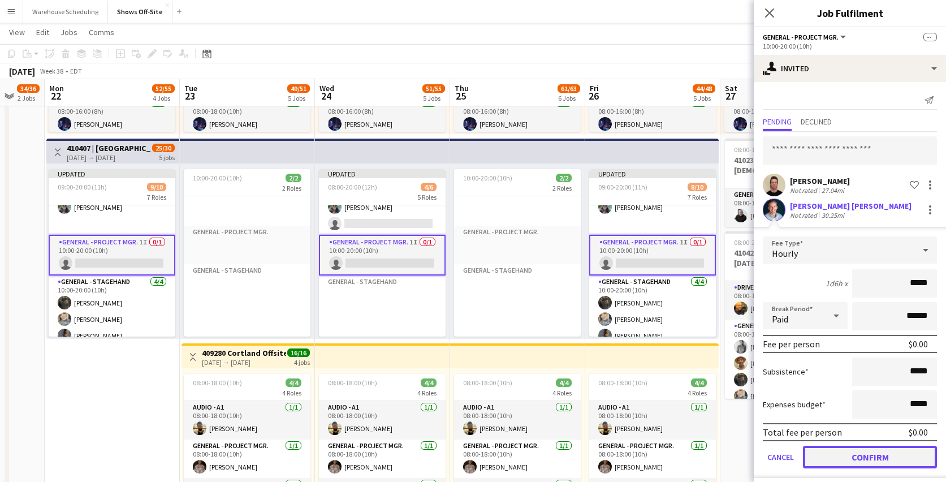
click at [840, 456] on button "Confirm" at bounding box center [870, 457] width 134 height 23
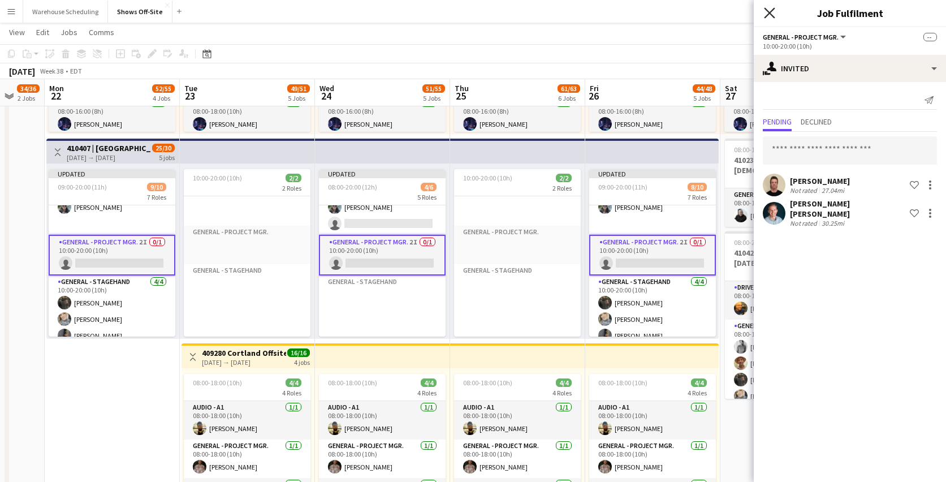
click at [767, 10] on icon at bounding box center [769, 12] width 11 height 11
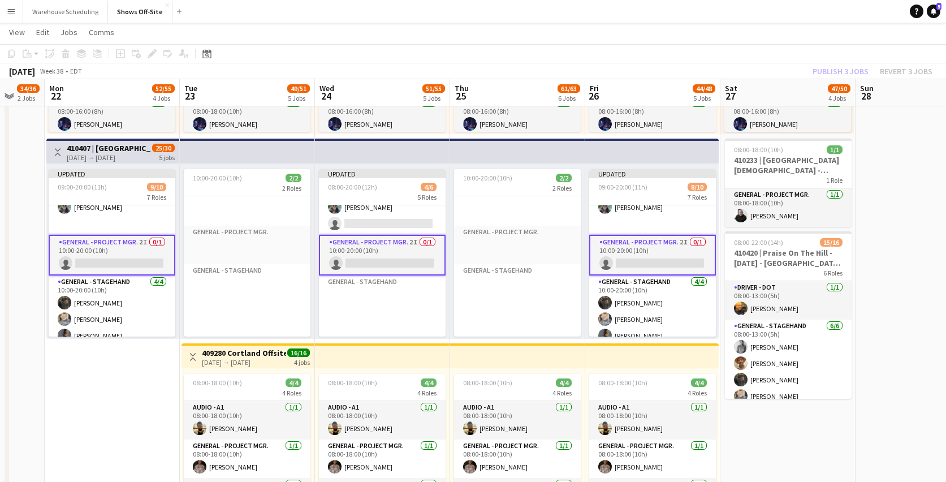
click at [808, 44] on app-board "Shows Off-Site View Day view expanded Day view collapsed Month view Date picker…" at bounding box center [473, 77] width 946 height 1322
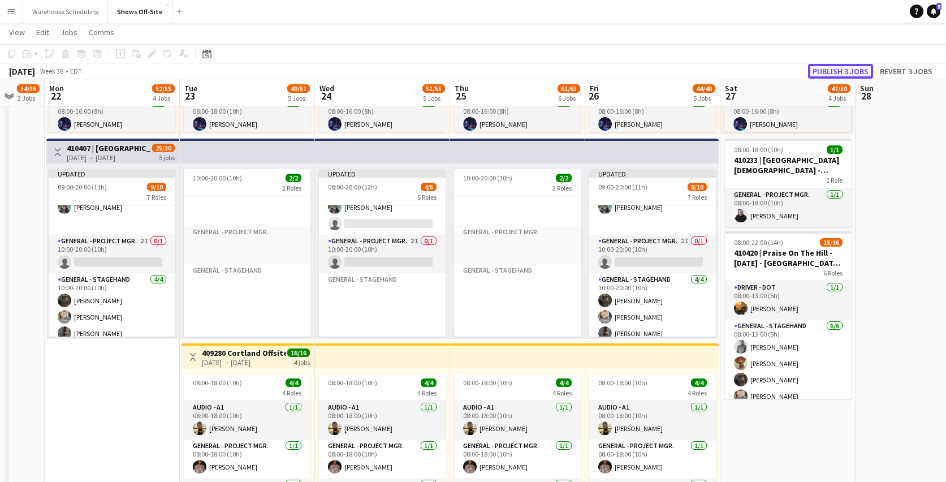
click at [853, 69] on button "Publish 3 jobs" at bounding box center [840, 71] width 65 height 15
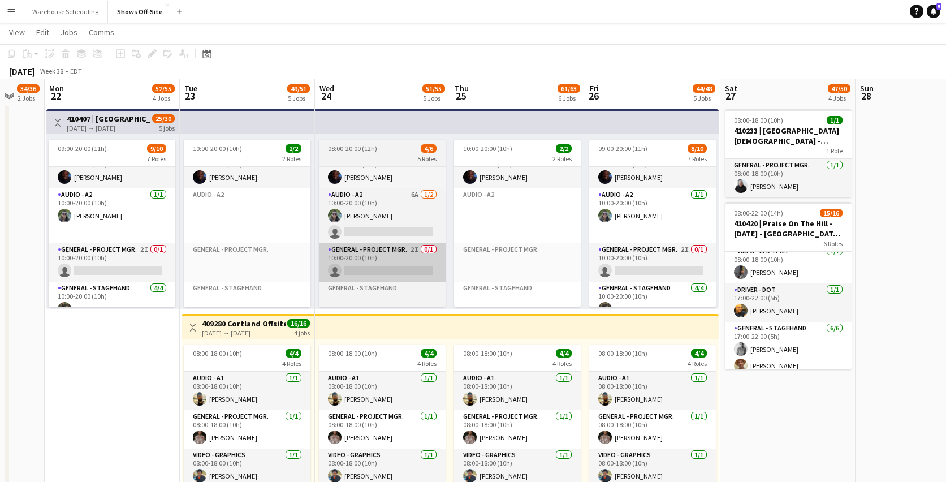
scroll to position [114, 0]
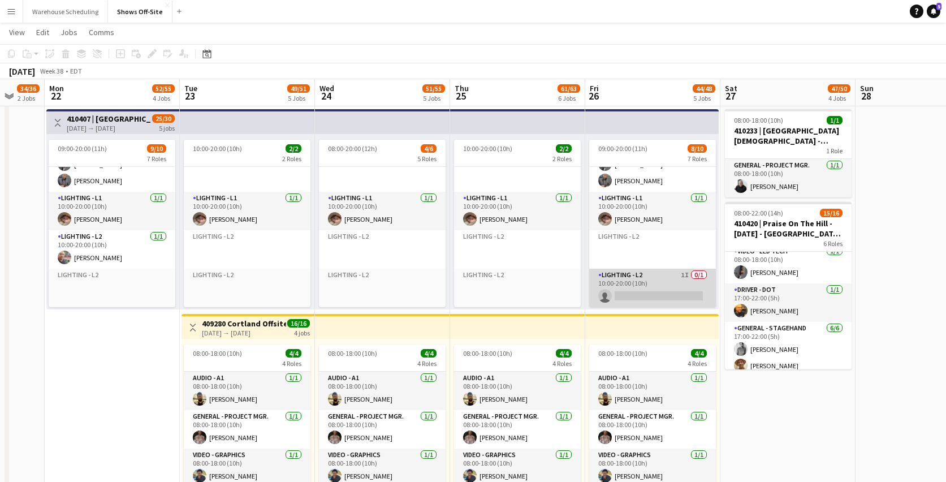
click at [641, 284] on app-card-role "Lighting - L2 1I 0/1 10:00-20:00 (10h) single-neutral-actions" at bounding box center [652, 288] width 127 height 38
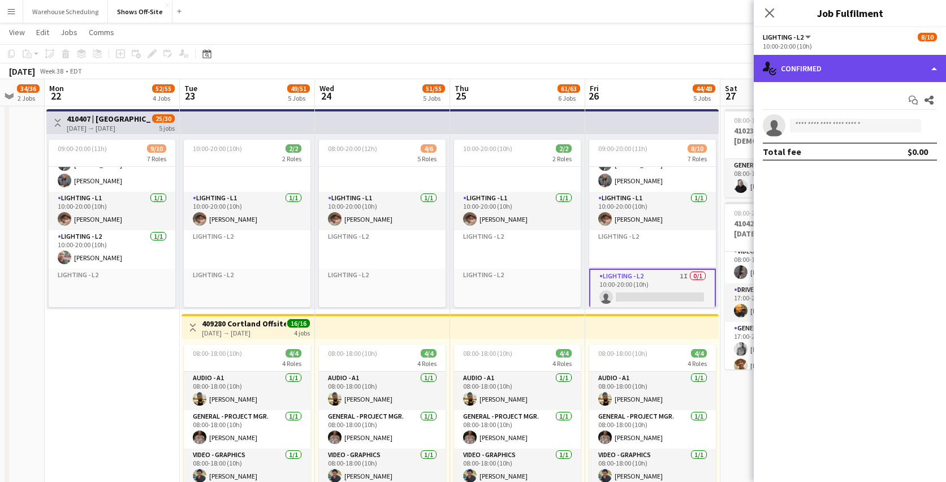
click at [809, 70] on div "single-neutral-actions-check-2 Confirmed" at bounding box center [850, 68] width 192 height 27
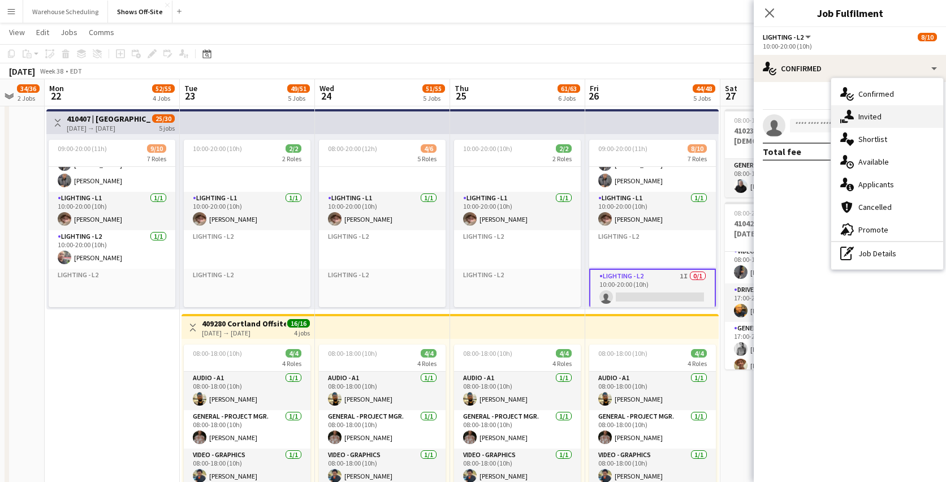
click at [848, 120] on icon "single-neutral-actions-share-1" at bounding box center [847, 117] width 14 height 14
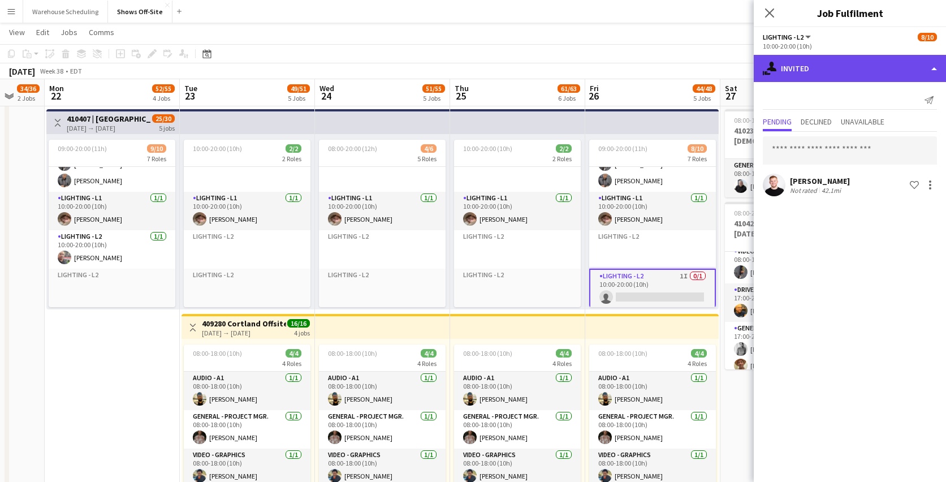
click at [836, 71] on div "single-neutral-actions-share-1 Invited" at bounding box center [850, 68] width 192 height 27
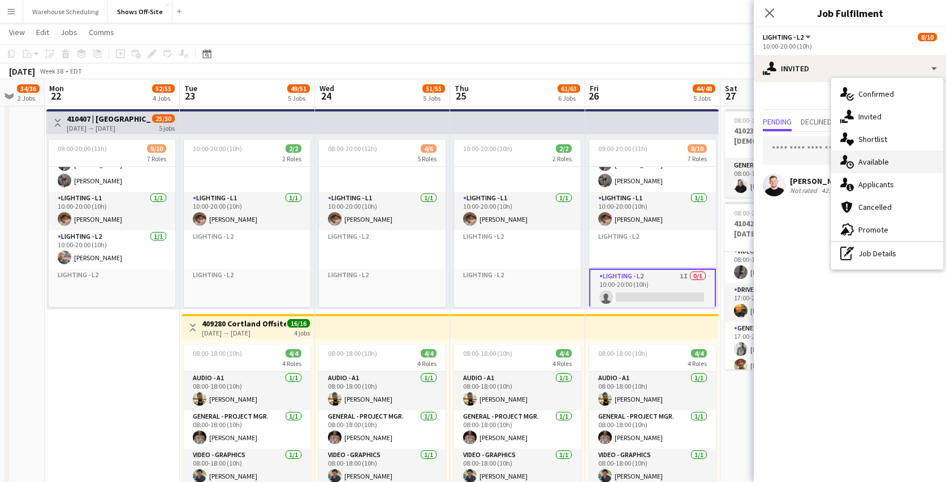
click at [876, 157] on span "Available" at bounding box center [873, 162] width 31 height 10
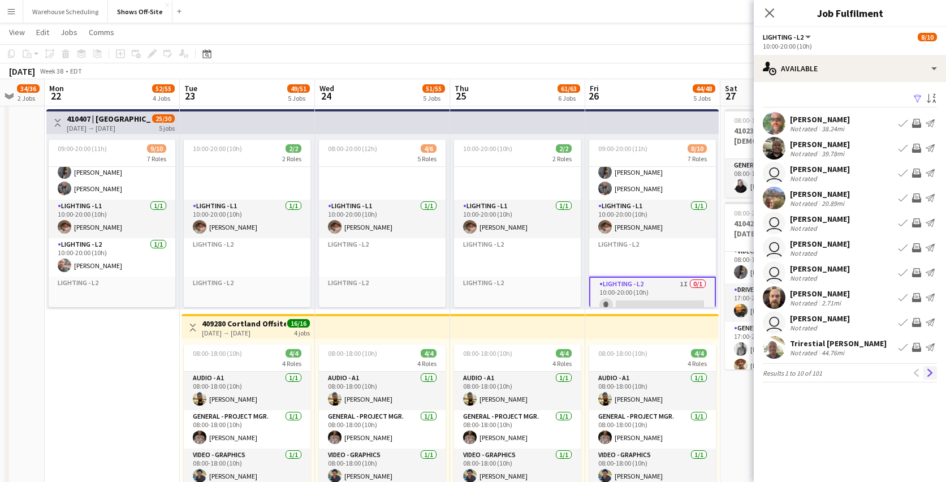
click at [930, 373] on app-icon "Next" at bounding box center [930, 373] width 8 height 8
click at [930, 369] on app-icon "Next" at bounding box center [930, 373] width 8 height 8
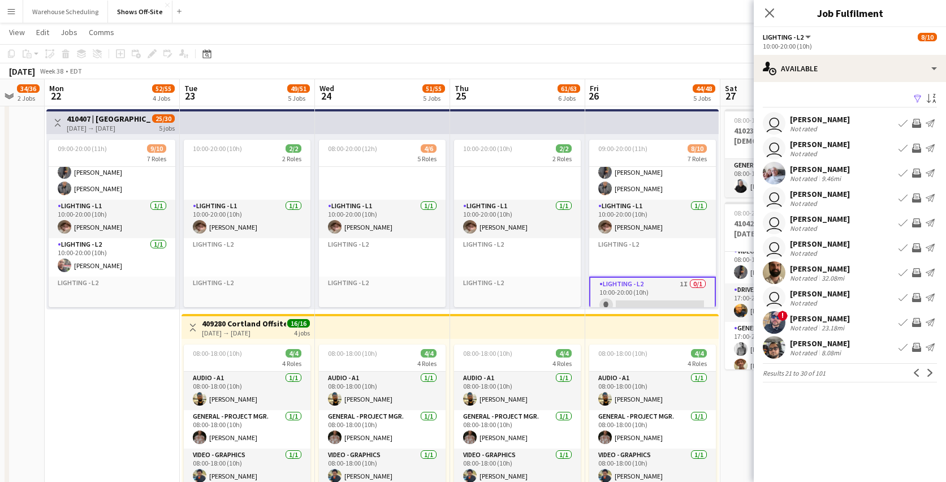
click at [930, 369] on app-icon "Next" at bounding box center [930, 373] width 8 height 8
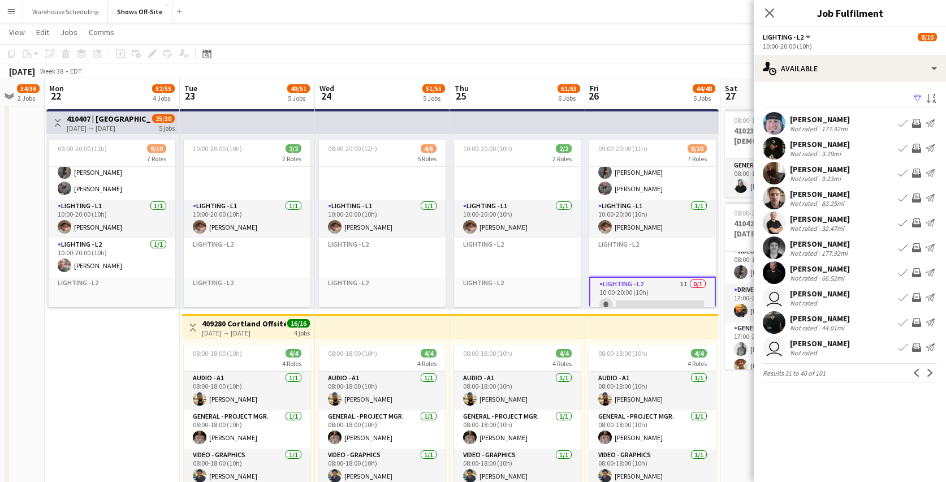
click at [930, 369] on app-icon "Next" at bounding box center [930, 373] width 8 height 8
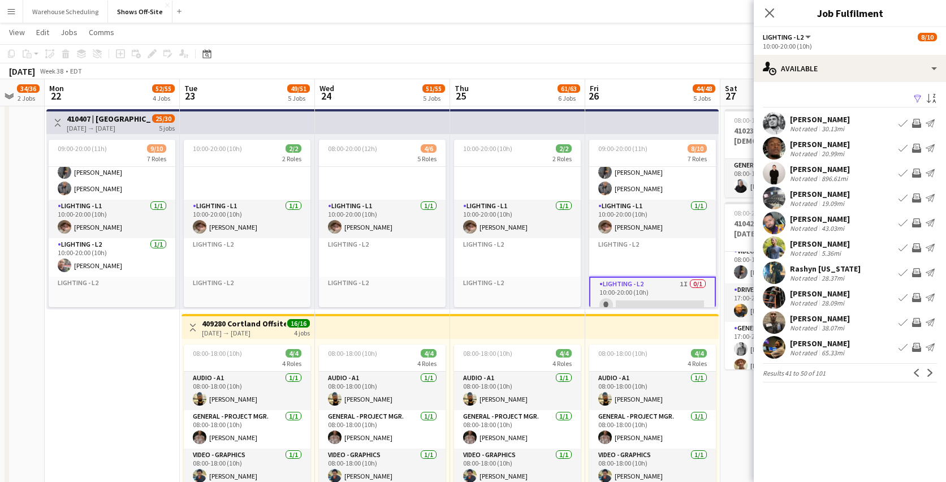
click at [930, 369] on app-icon "Next" at bounding box center [930, 373] width 8 height 8
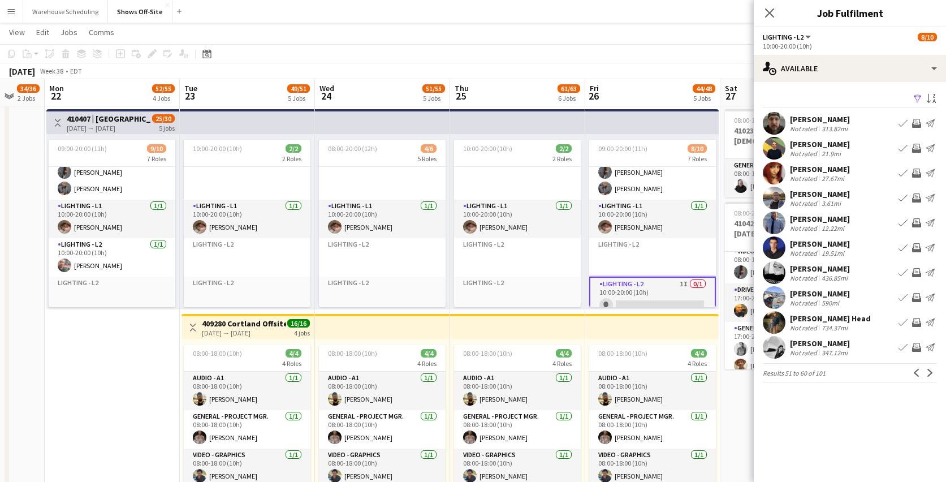
click at [930, 369] on app-icon "Next" at bounding box center [930, 373] width 8 height 8
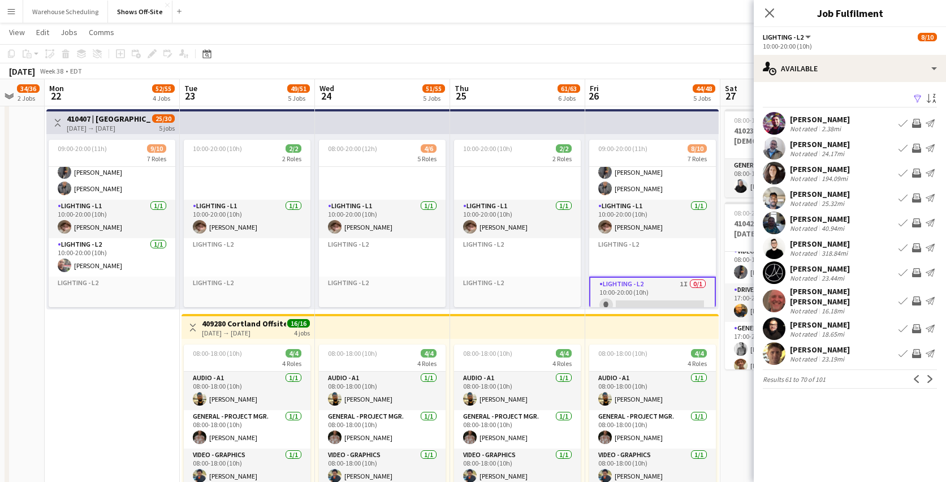
click at [930, 375] on app-icon "Next" at bounding box center [930, 379] width 8 height 8
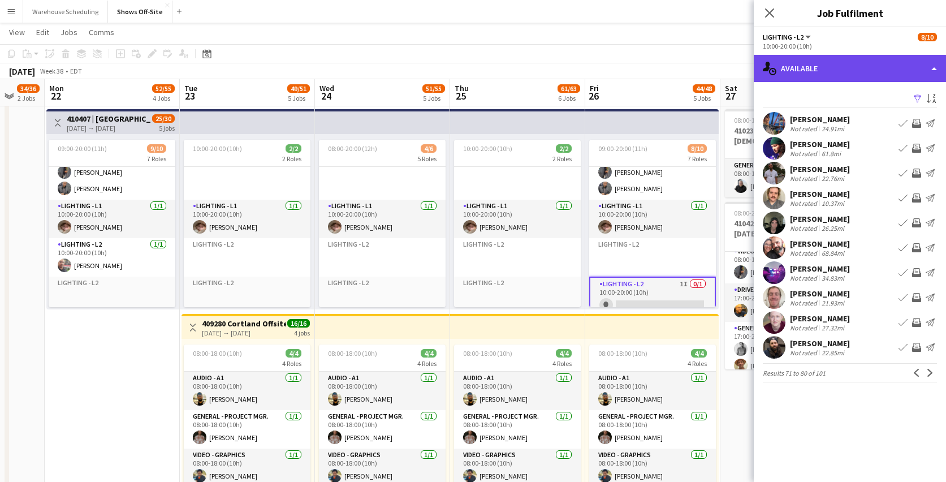
click at [824, 67] on div "single-neutral-actions-upload Available" at bounding box center [850, 68] width 192 height 27
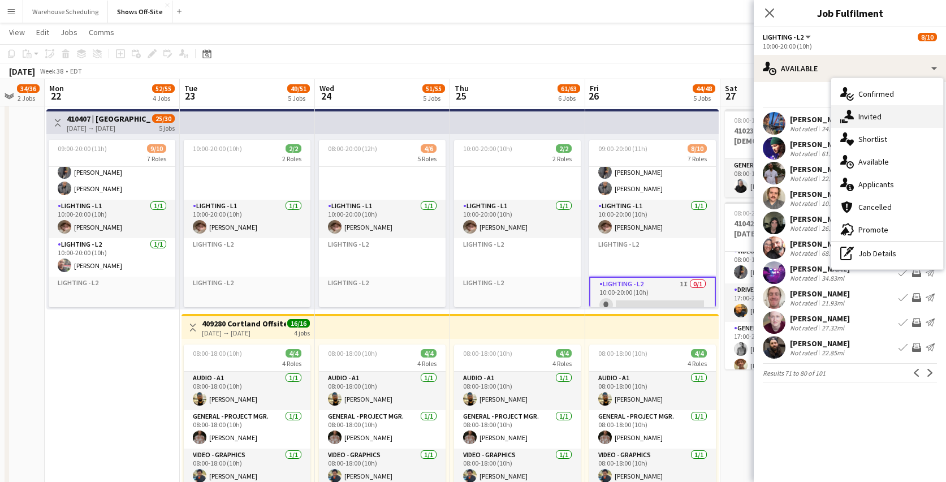
click at [845, 110] on icon "single-neutral-actions-share-1" at bounding box center [847, 117] width 14 height 14
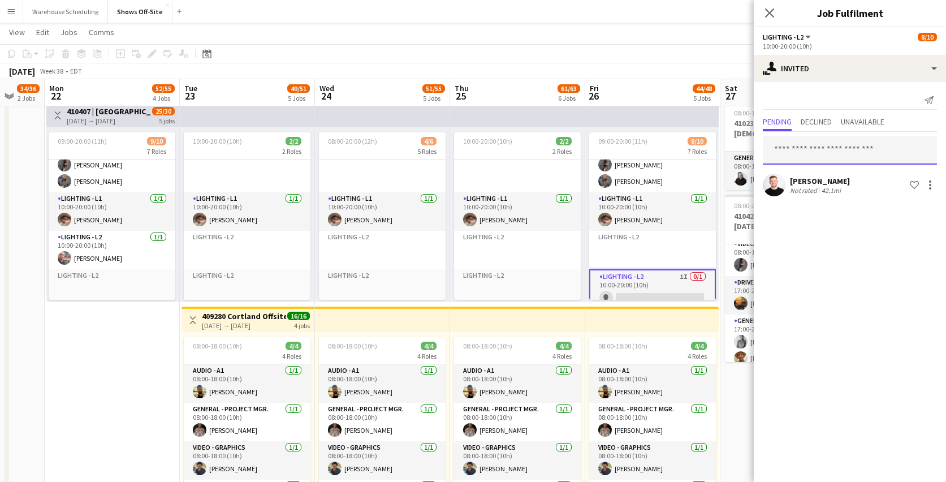
click at [814, 145] on input "text" at bounding box center [850, 150] width 174 height 28
type input "*****"
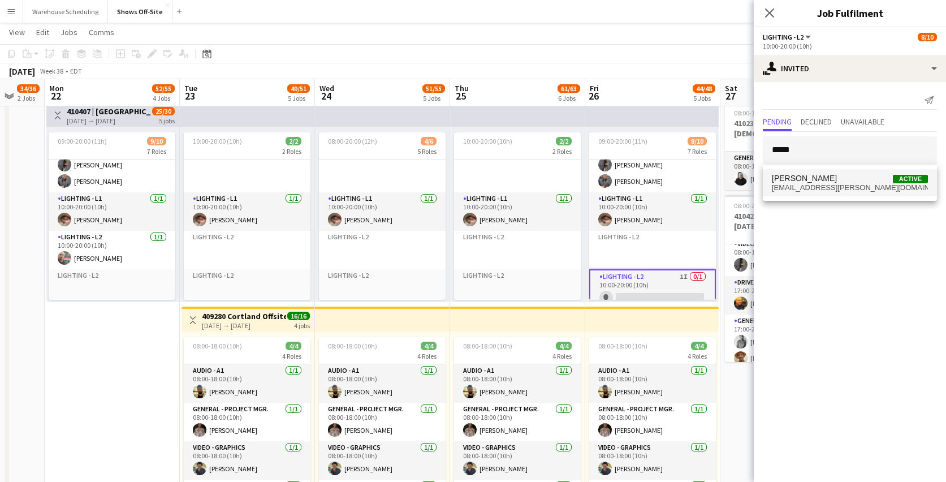
click at [817, 183] on span "[EMAIL_ADDRESS][PERSON_NAME][DOMAIN_NAME]" at bounding box center [850, 187] width 156 height 9
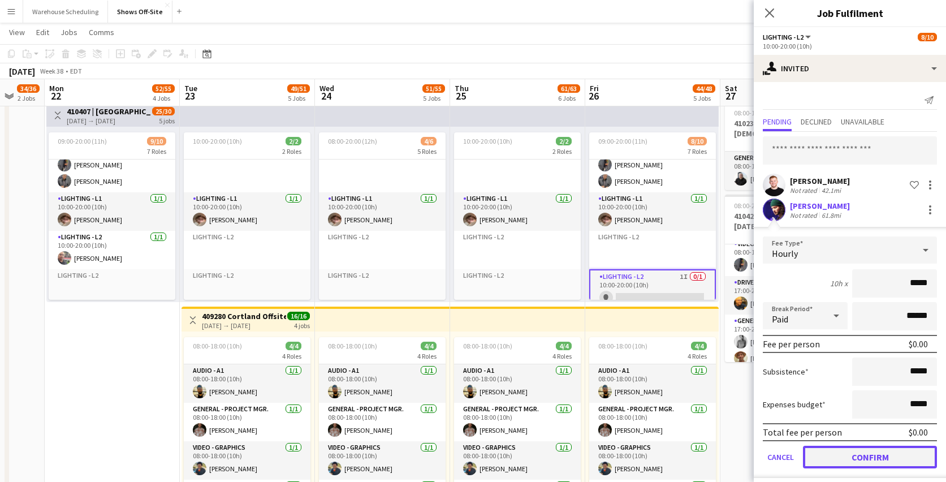
click at [844, 452] on button "Confirm" at bounding box center [870, 457] width 134 height 23
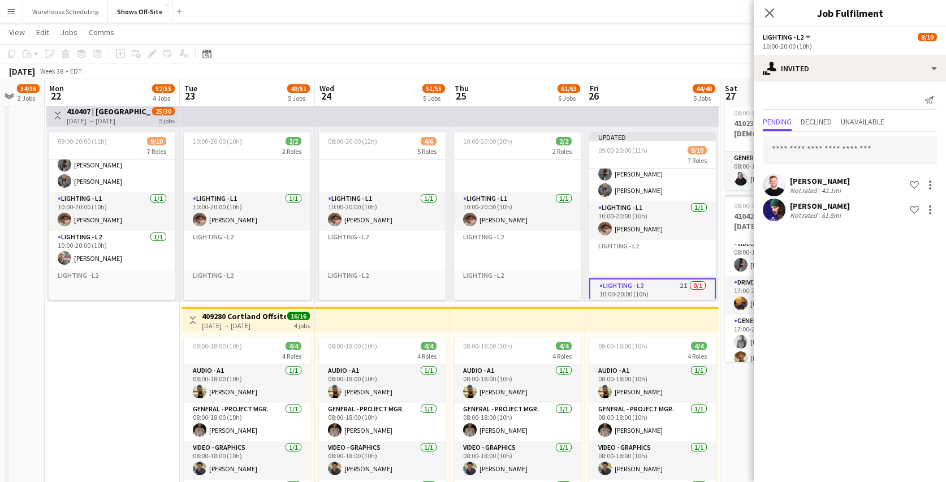
click at [760, 4] on div "Close pop-in" at bounding box center [770, 13] width 32 height 26
click at [762, 11] on div "Close pop-in" at bounding box center [770, 13] width 32 height 26
click at [773, 14] on icon "Close pop-in" at bounding box center [769, 12] width 11 height 11
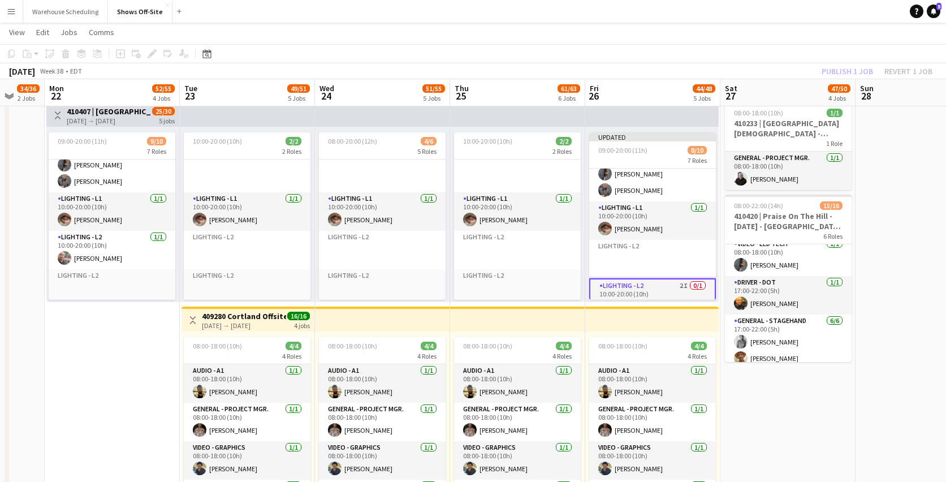
click at [789, 43] on app-page-menu "View Day view expanded Day view collapsed Month view Date picker Jump to [DATE]…" at bounding box center [473, 33] width 946 height 21
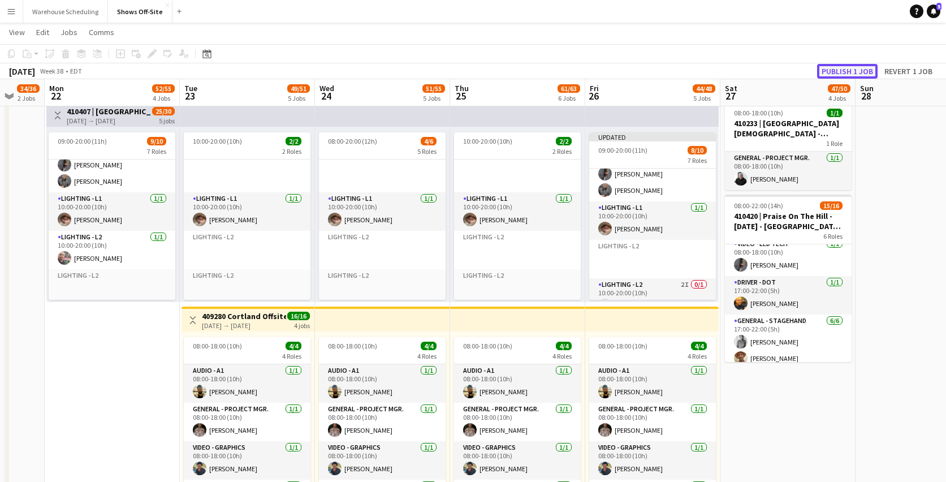
click at [838, 67] on button "Publish 1 job" at bounding box center [847, 71] width 61 height 15
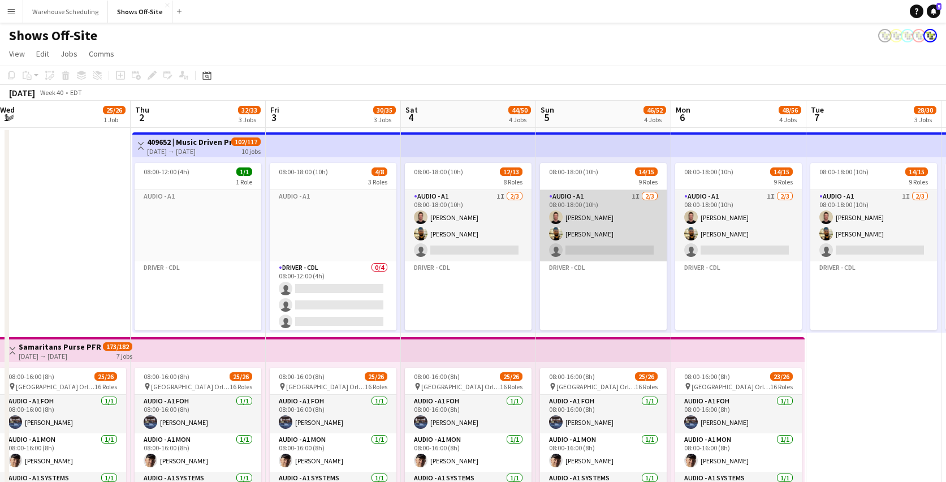
click at [566, 231] on app-card-role "Audio - A1 1I [DATE] 08:00-18:00 (10h) [PERSON_NAME] [PERSON_NAME] single-neutr…" at bounding box center [603, 225] width 127 height 71
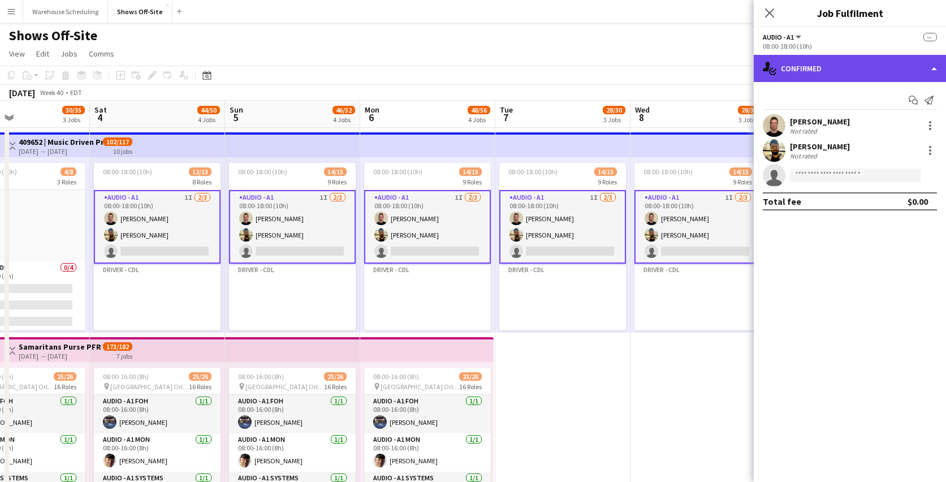
click at [843, 76] on div "single-neutral-actions-check-2 Confirmed" at bounding box center [850, 68] width 192 height 27
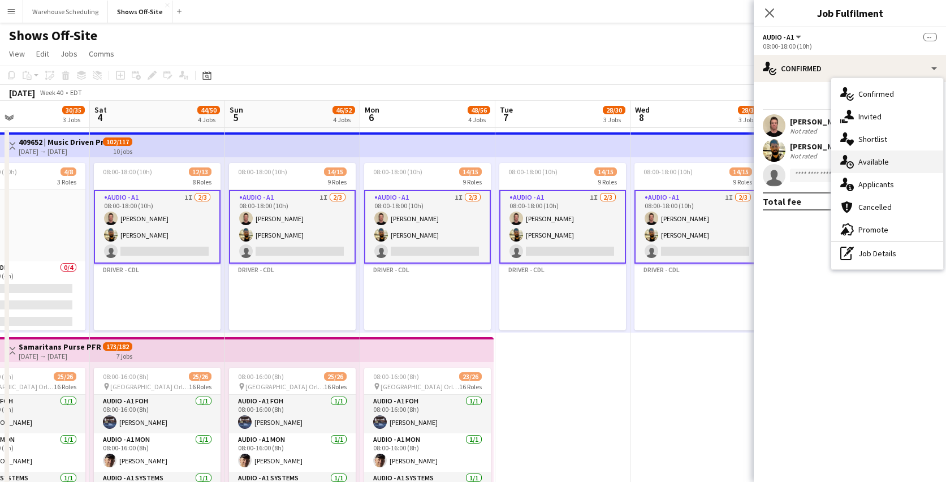
click at [863, 156] on div "single-neutral-actions-upload Available" at bounding box center [887, 161] width 112 height 23
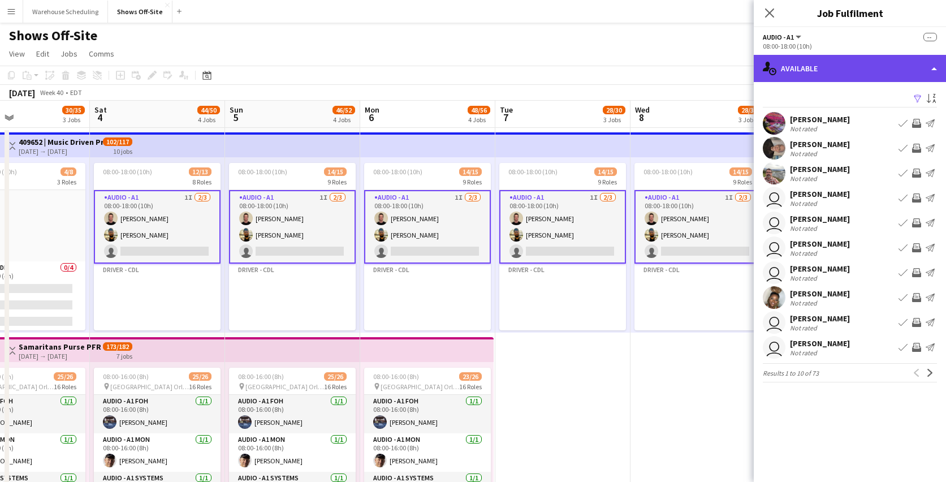
click at [836, 70] on div "single-neutral-actions-upload Available" at bounding box center [850, 68] width 192 height 27
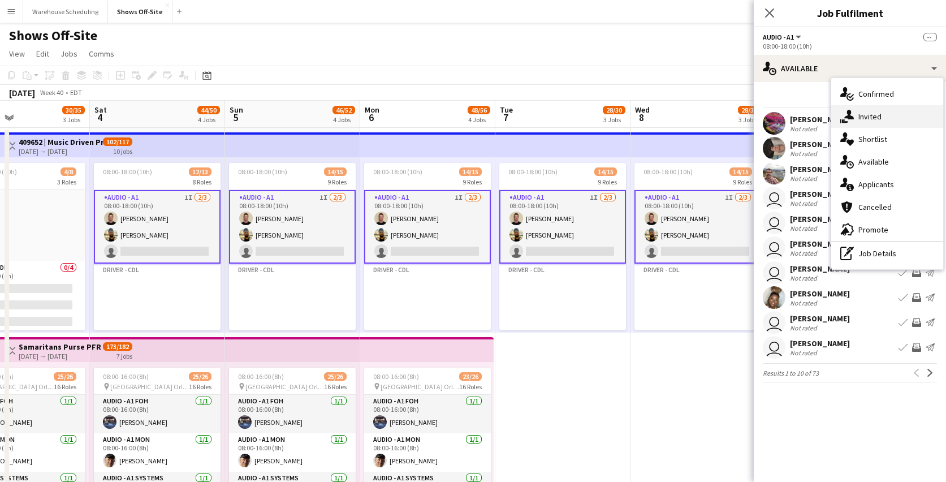
click at [853, 119] on icon "single-neutral-actions-share-1" at bounding box center [847, 117] width 14 height 14
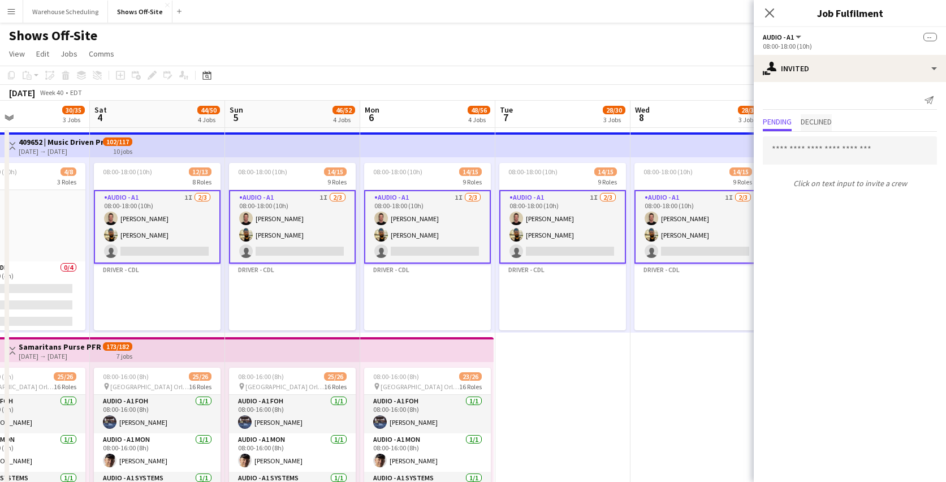
click at [830, 121] on span "Declined" at bounding box center [816, 122] width 31 height 8
click at [780, 122] on span "Pending" at bounding box center [777, 122] width 29 height 8
click at [819, 83] on div "Send notification [PERSON_NAME] Declined Click on text input to invite a crew N…" at bounding box center [850, 142] width 192 height 120
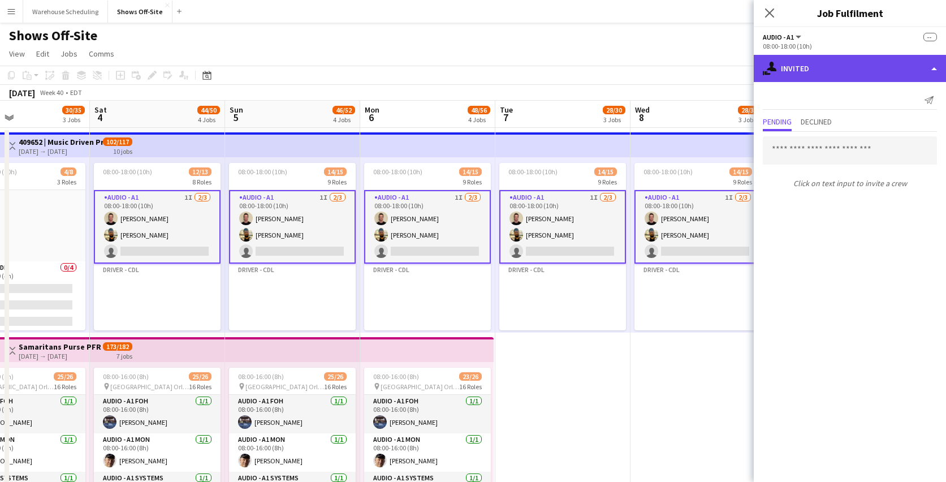
click at [831, 74] on div "single-neutral-actions-share-1 Invited" at bounding box center [850, 68] width 192 height 27
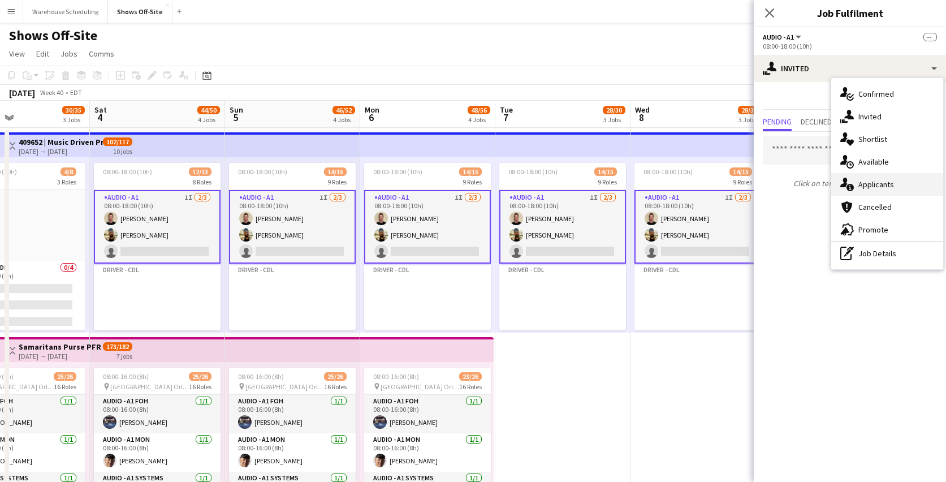
click at [871, 185] on span "Applicants" at bounding box center [876, 184] width 36 height 10
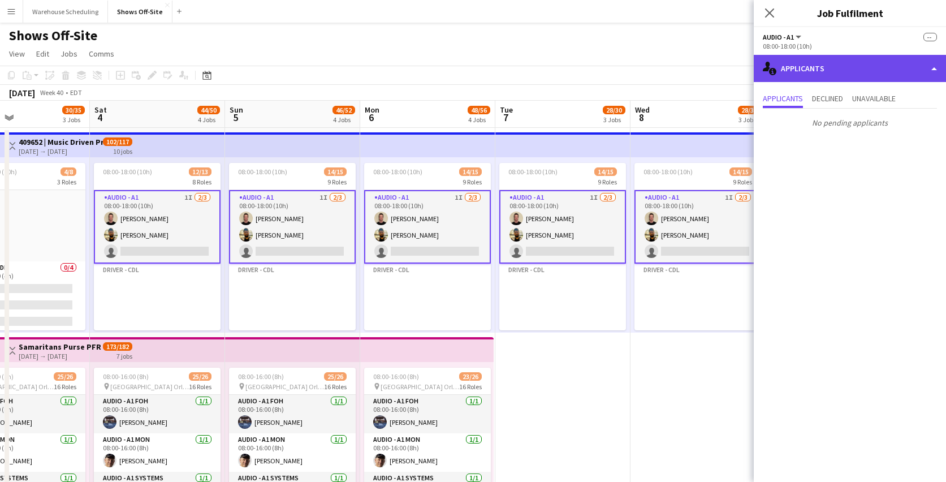
click at [858, 74] on div "single-neutral-actions-information Applicants" at bounding box center [850, 68] width 192 height 27
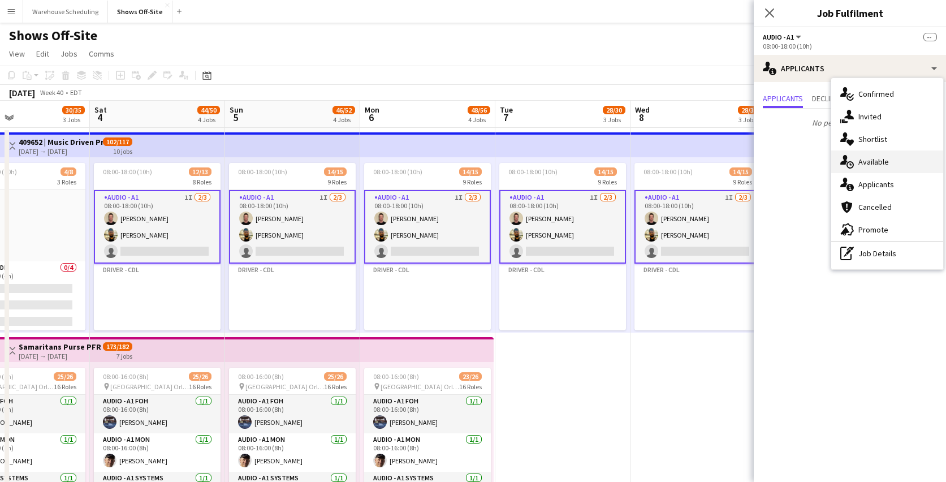
click at [879, 171] on div "single-neutral-actions-upload Available" at bounding box center [887, 161] width 112 height 23
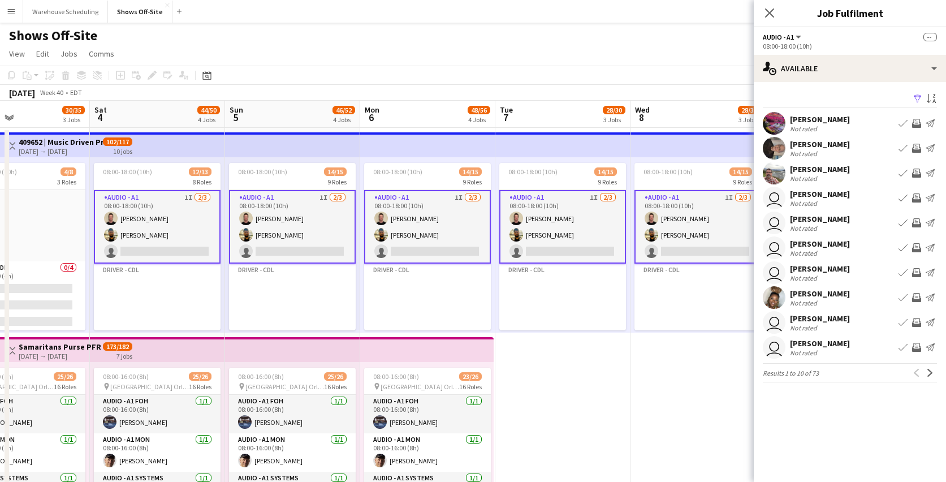
click at [767, 122] on app-user-avatar at bounding box center [774, 123] width 23 height 23
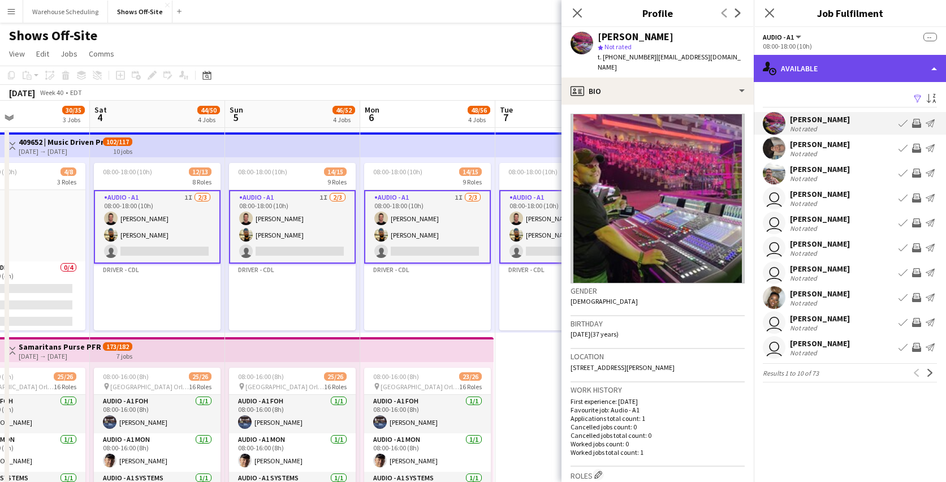
click at [869, 71] on div "single-neutral-actions-upload Available" at bounding box center [850, 68] width 192 height 27
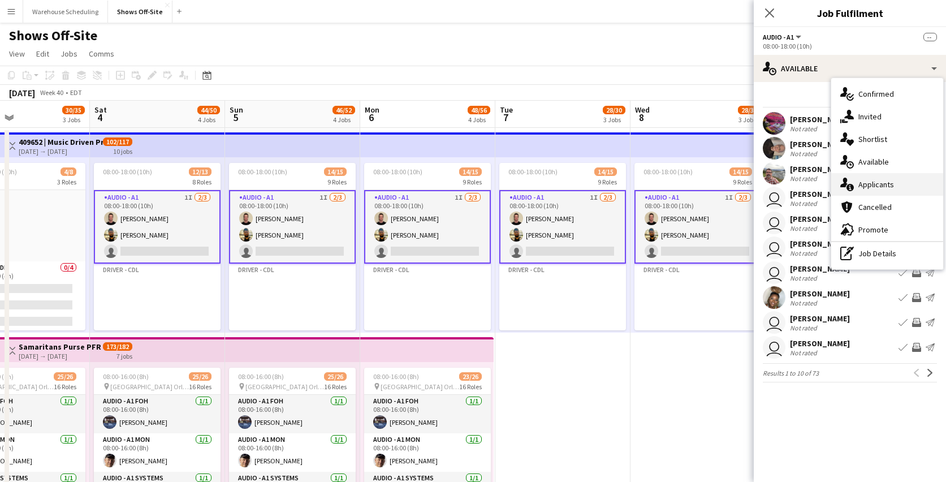
click at [873, 185] on span "Applicants" at bounding box center [876, 184] width 36 height 10
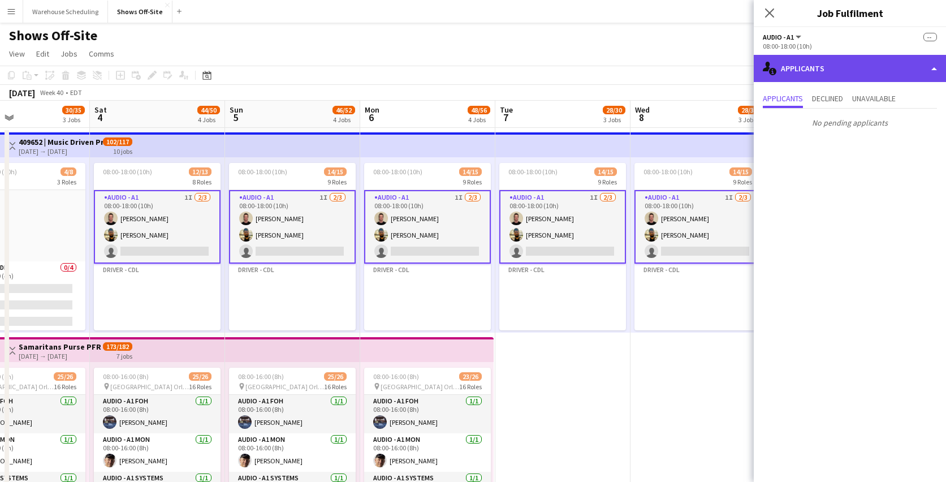
click at [788, 77] on div "single-neutral-actions-information Applicants" at bounding box center [850, 68] width 192 height 27
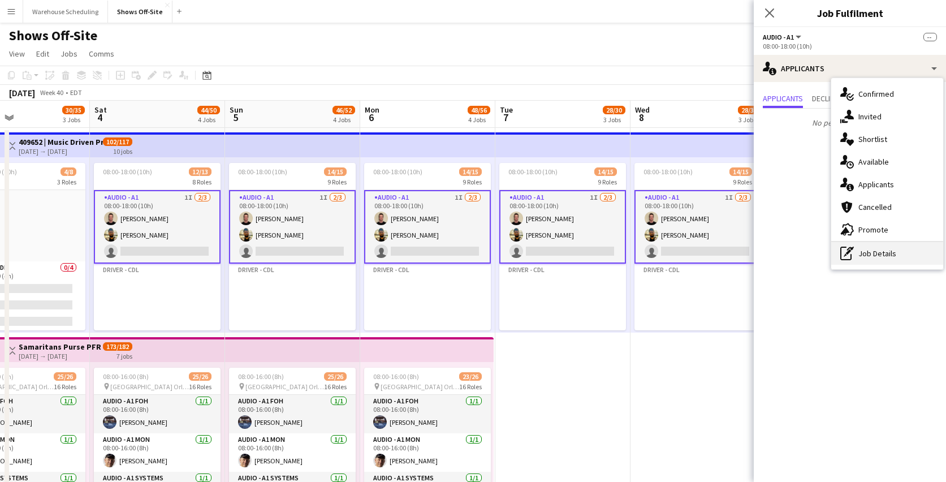
click at [868, 251] on div "pen-write Job Details" at bounding box center [887, 253] width 112 height 23
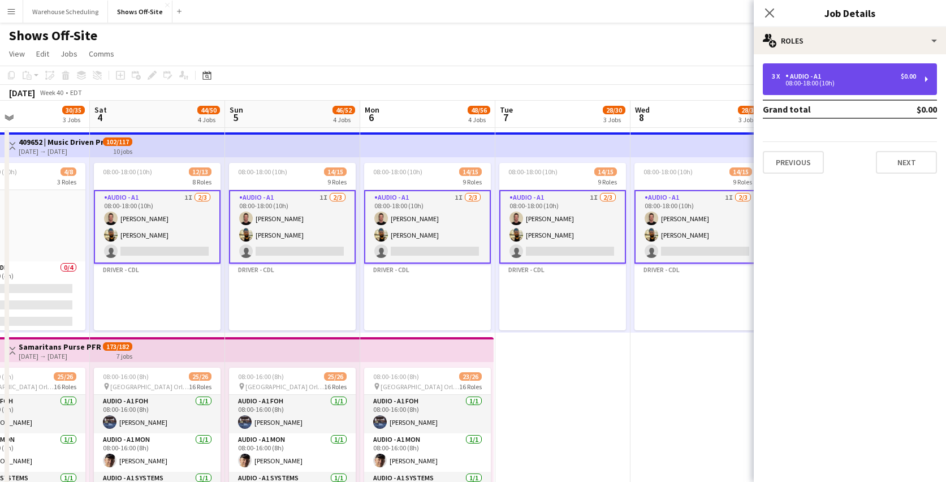
click at [815, 74] on div "Audio - A1" at bounding box center [806, 76] width 40 height 8
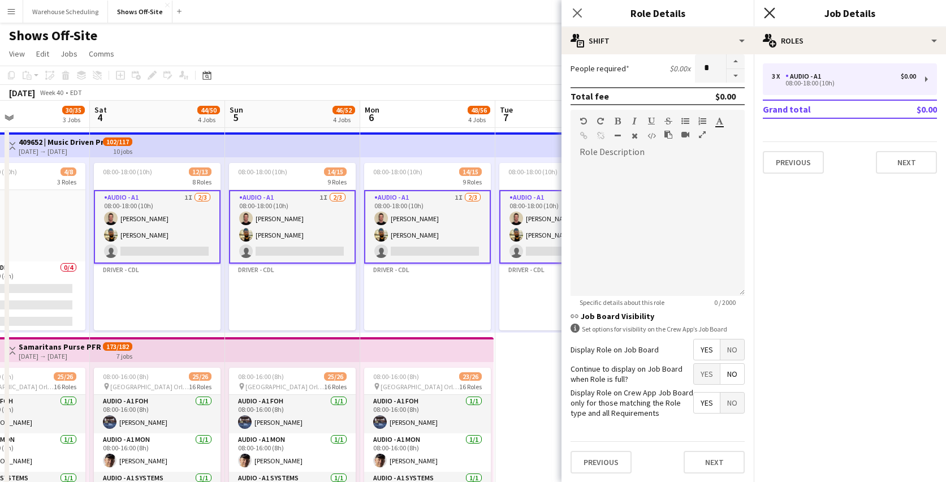
click at [771, 11] on icon at bounding box center [769, 12] width 11 height 11
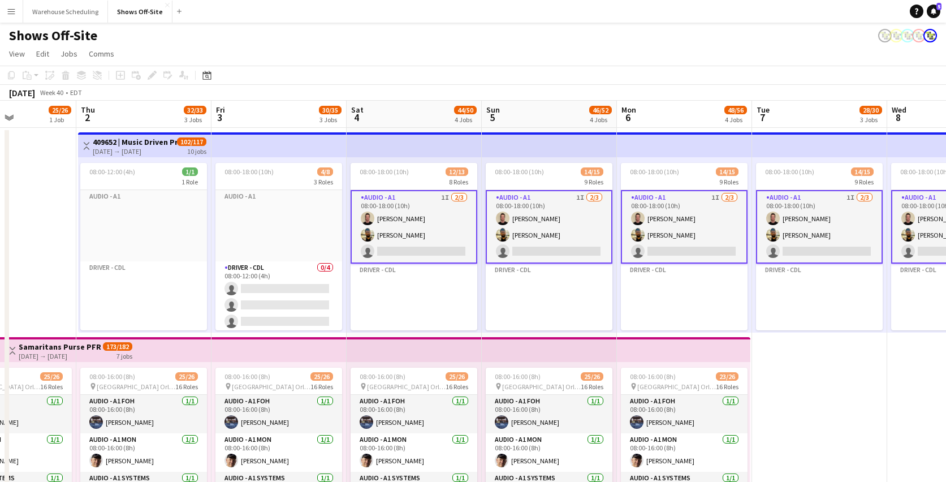
click at [636, 63] on app-page-menu "View Day view expanded Day view collapsed Month view Date picker Jump to [DATE]…" at bounding box center [473, 54] width 946 height 21
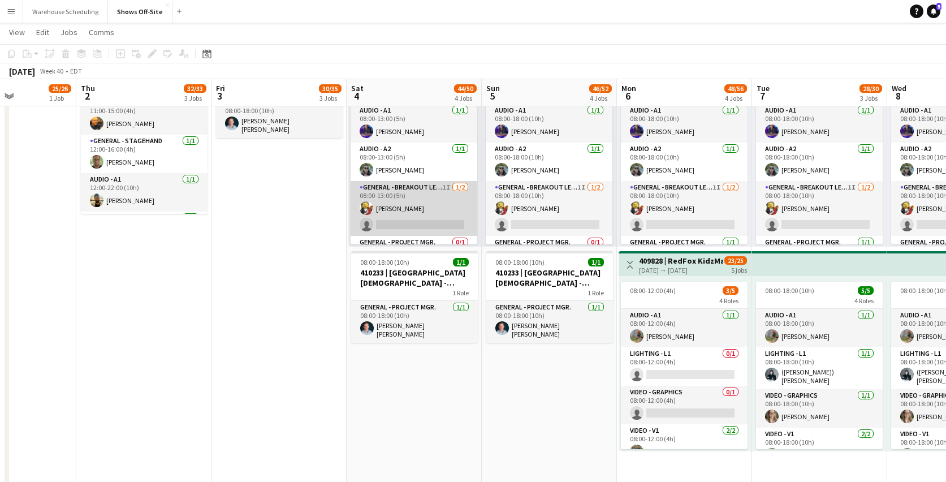
click at [435, 211] on app-card-role "General - Breakout Lead 1I [DATE] 08:00-13:00 (5h) [PERSON_NAME] single-neutral…" at bounding box center [414, 208] width 127 height 55
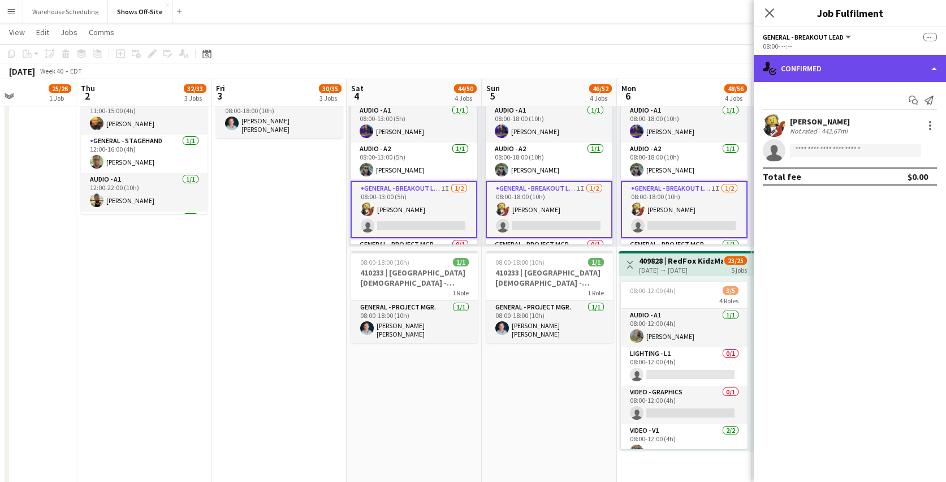
click at [835, 71] on div "single-neutral-actions-check-2 Confirmed" at bounding box center [850, 68] width 192 height 27
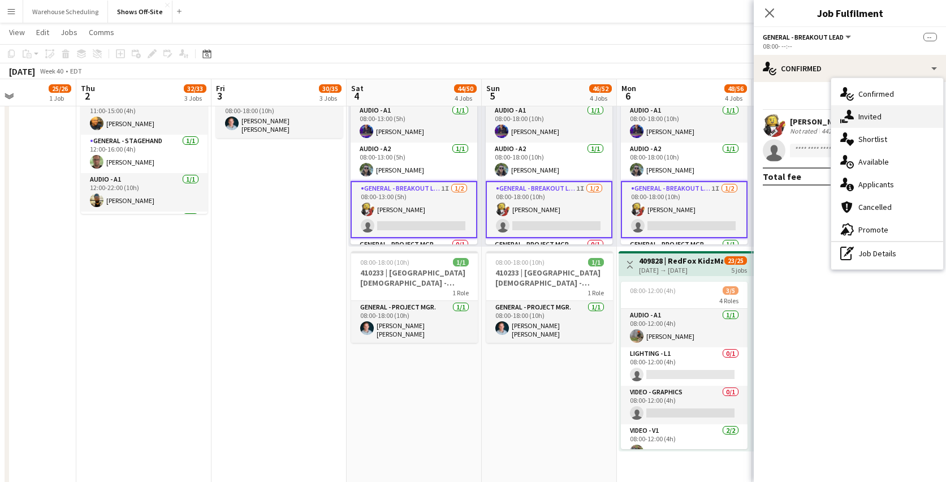
click at [870, 109] on div "single-neutral-actions-share-1 Invited" at bounding box center [887, 116] width 112 height 23
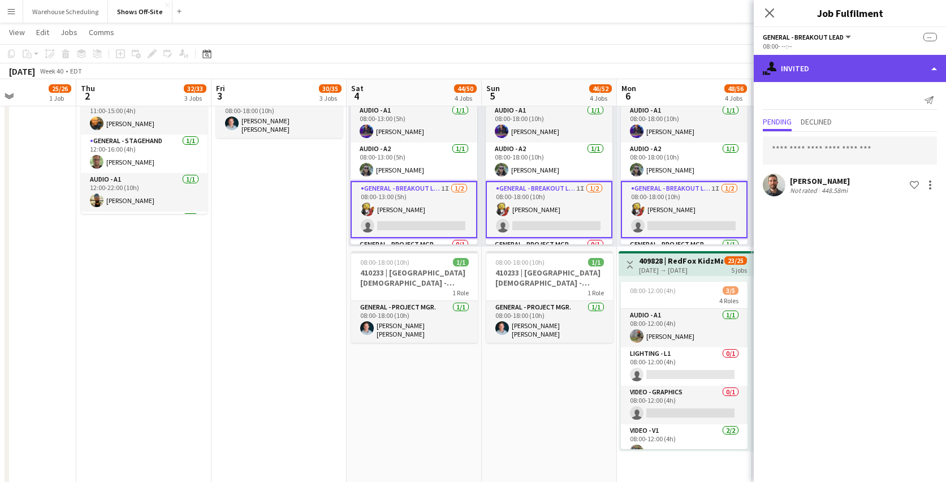
click at [810, 71] on div "single-neutral-actions-share-1 Invited" at bounding box center [850, 68] width 192 height 27
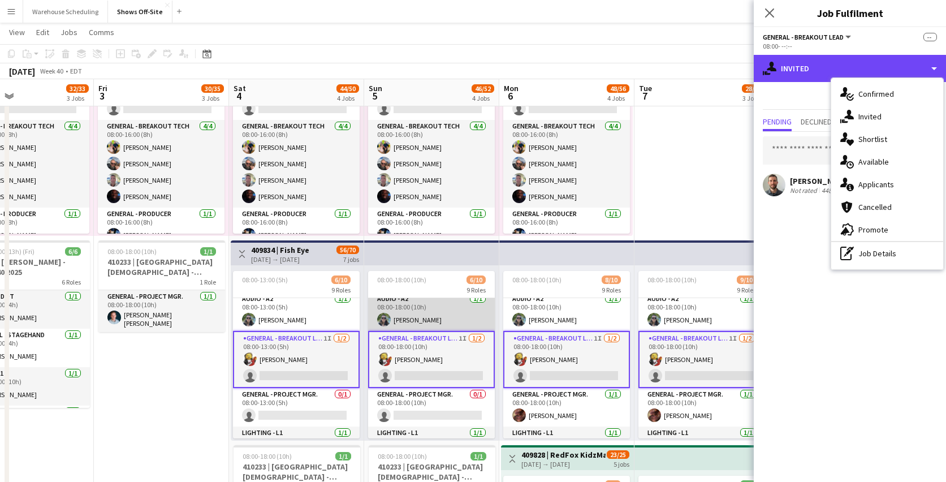
scroll to position [50, 0]
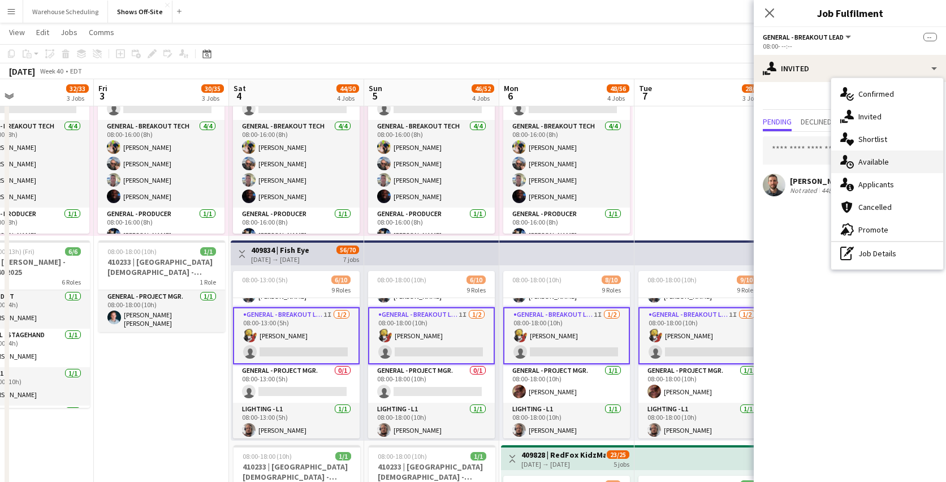
click at [884, 159] on span "Available" at bounding box center [873, 162] width 31 height 10
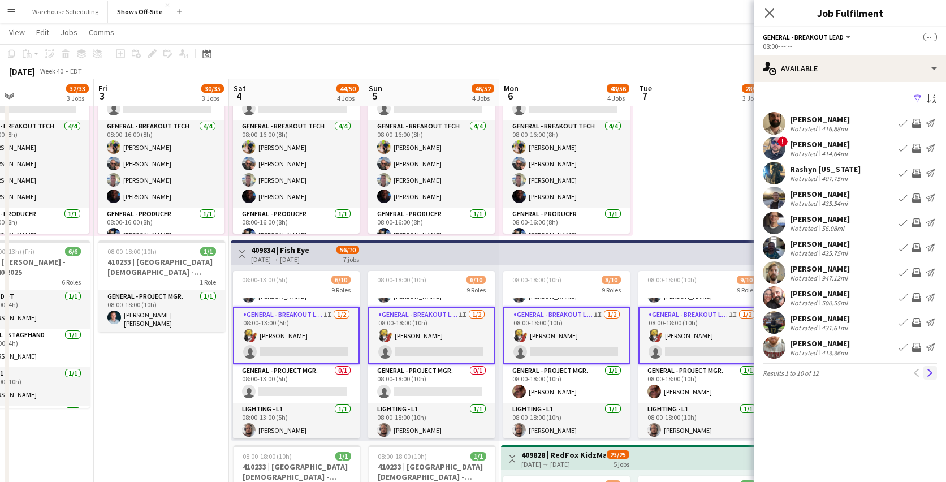
click at [931, 372] on app-icon "Next" at bounding box center [930, 373] width 8 height 8
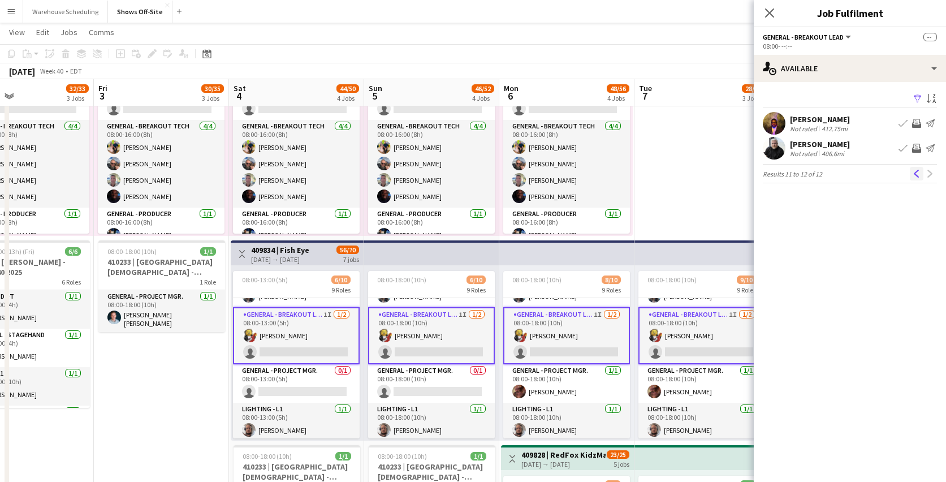
click at [917, 175] on app-icon "Previous" at bounding box center [917, 174] width 8 height 8
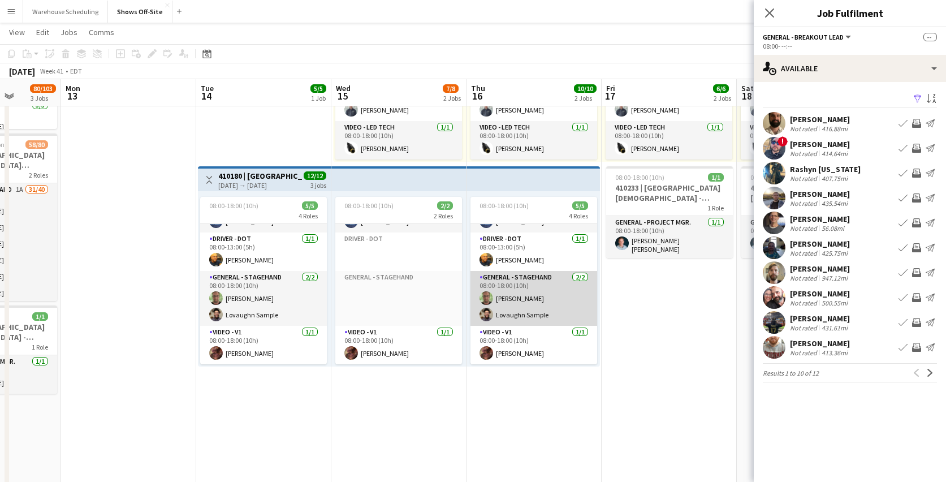
scroll to position [6, 0]
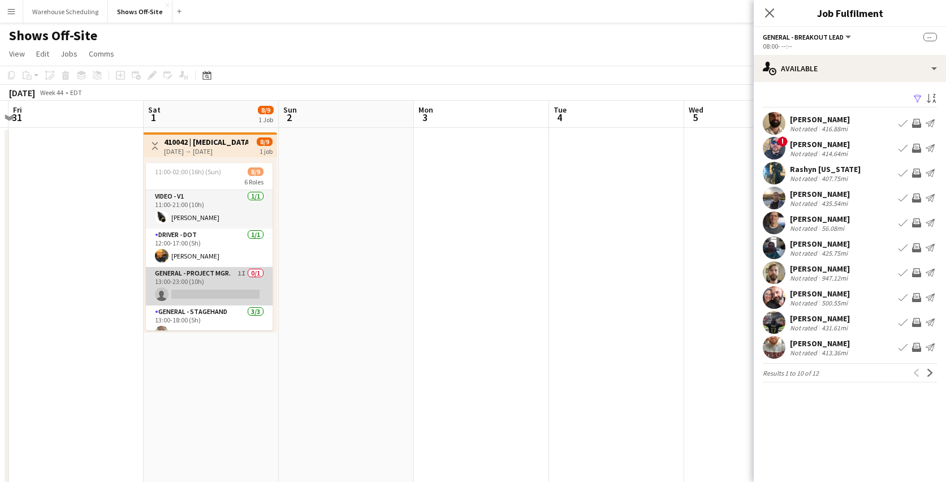
click at [219, 281] on app-card-role "General - Project Mgr. 1I 0/1 13:00-23:00 (10h) single-neutral-actions" at bounding box center [209, 286] width 127 height 38
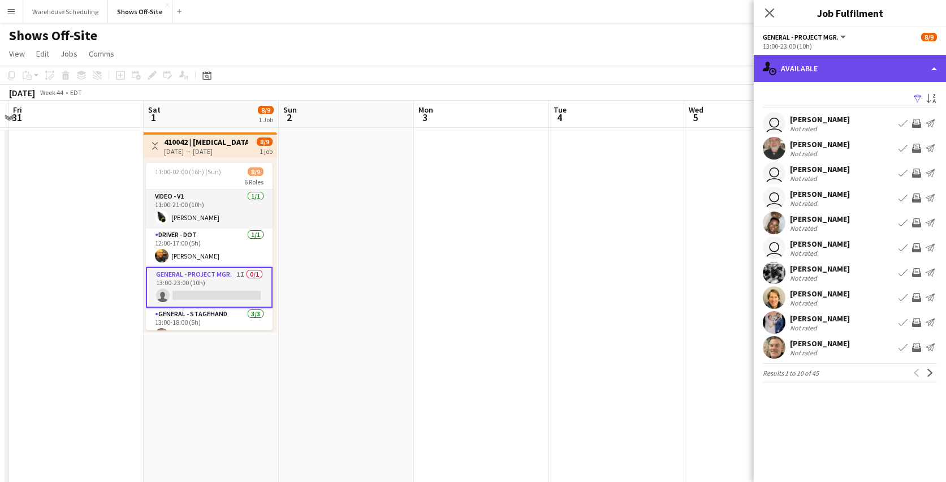
click at [832, 67] on div "single-neutral-actions-upload Available" at bounding box center [850, 68] width 192 height 27
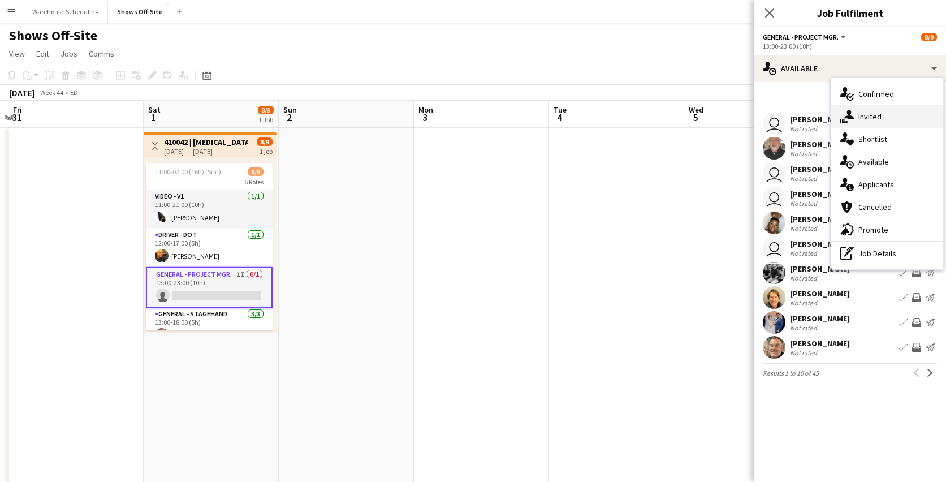
click at [849, 107] on div "single-neutral-actions-share-1 Invited" at bounding box center [887, 116] width 112 height 23
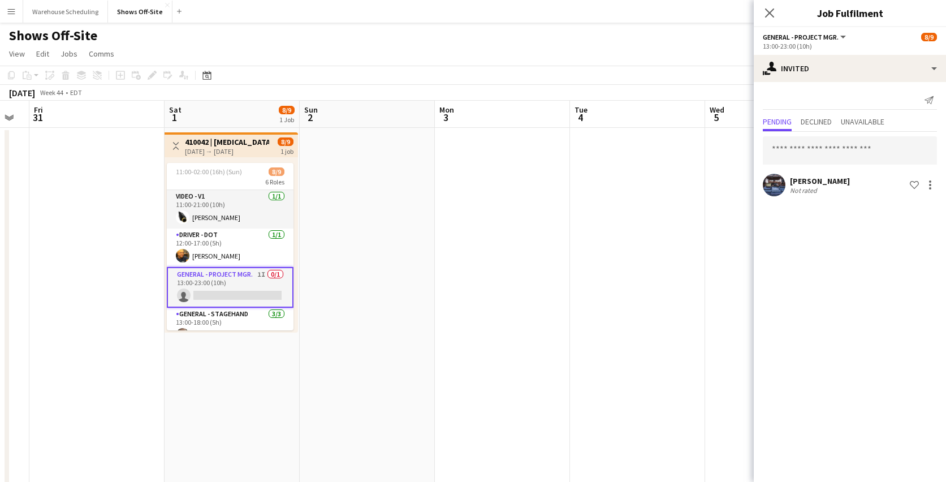
click at [817, 113] on div "Send notification Pending Declined Unavailable [PERSON_NAME] Not rated Shortlis…" at bounding box center [850, 145] width 192 height 126
click at [815, 123] on span "Declined" at bounding box center [816, 122] width 31 height 8
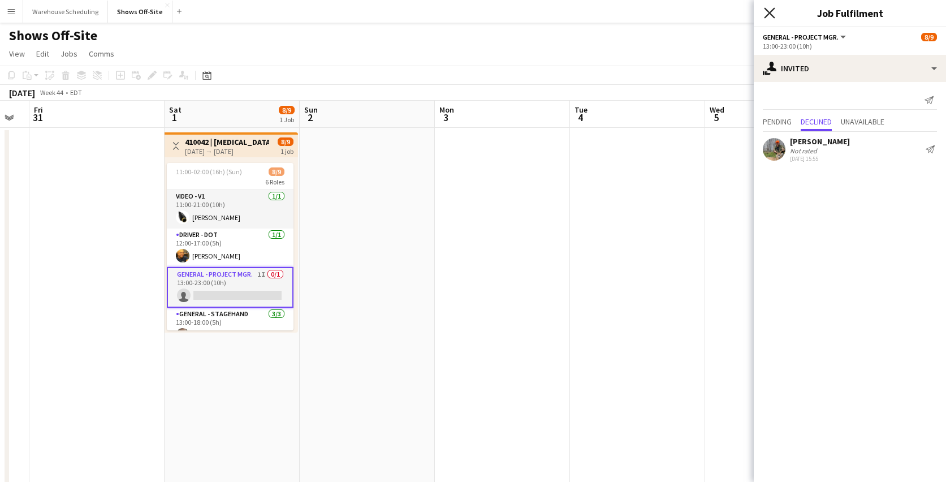
click at [767, 11] on icon "Close pop-in" at bounding box center [769, 12] width 11 height 11
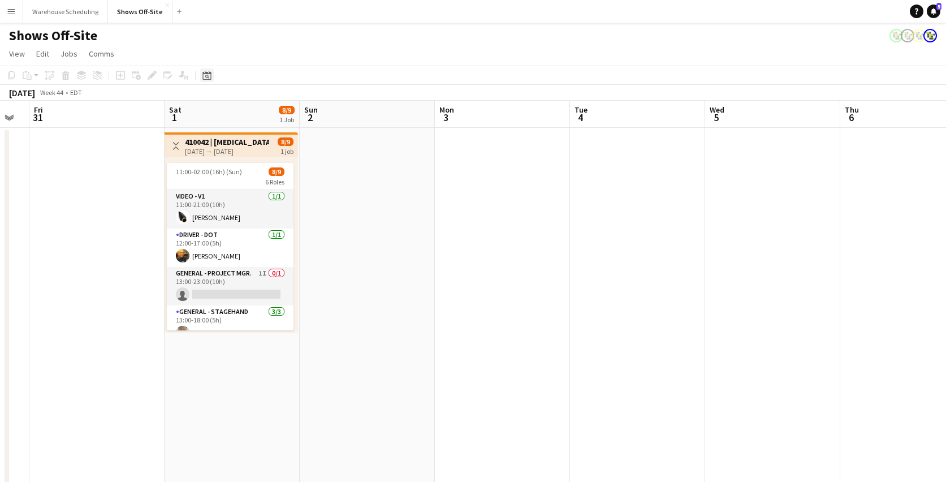
click at [205, 80] on div "Date picker" at bounding box center [207, 75] width 14 height 14
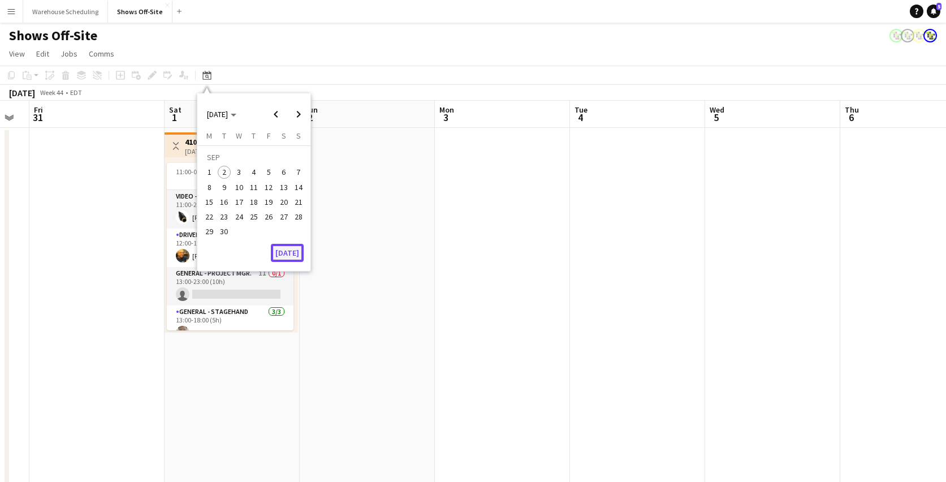
click at [297, 254] on button "[DATE]" at bounding box center [287, 253] width 33 height 18
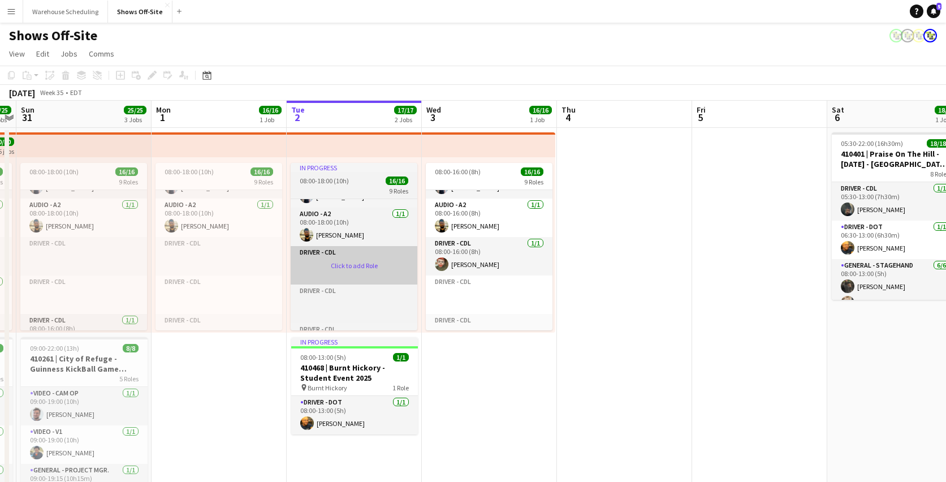
scroll to position [74, 0]
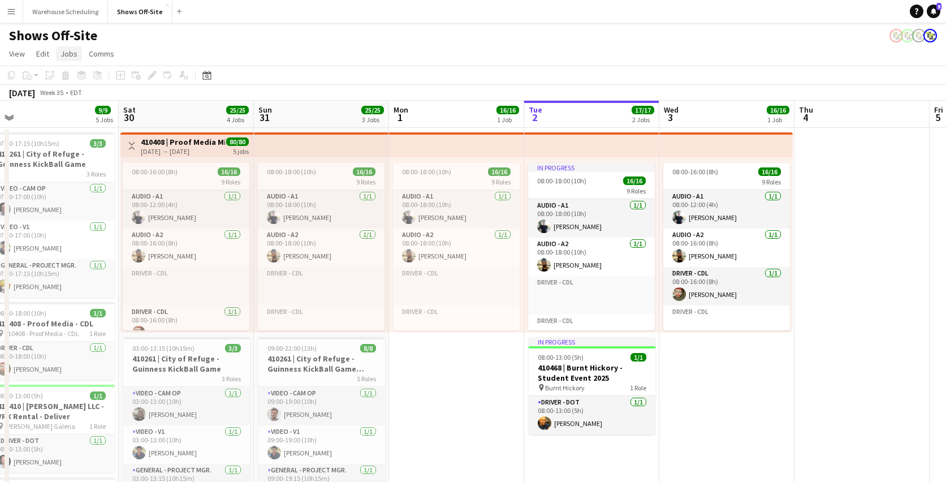
click at [67, 50] on span "Jobs" at bounding box center [69, 54] width 17 height 10
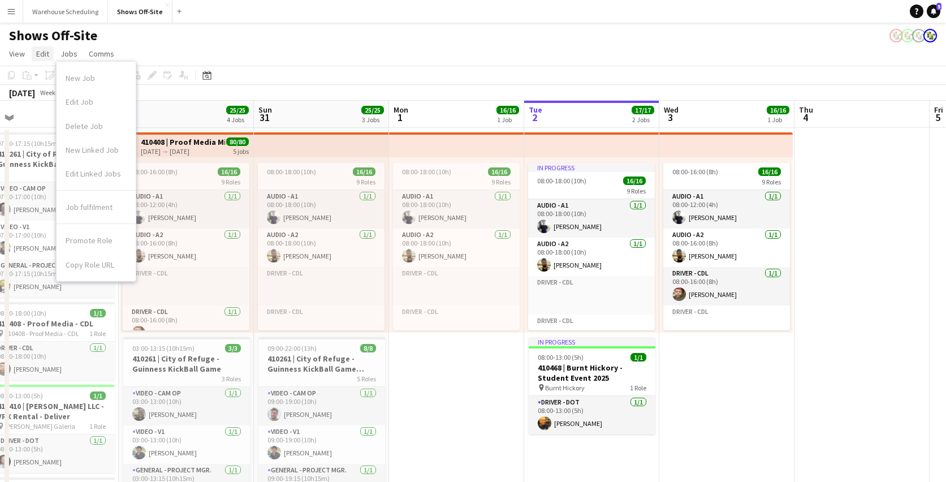
click at [47, 57] on span "Edit" at bounding box center [42, 54] width 13 height 10
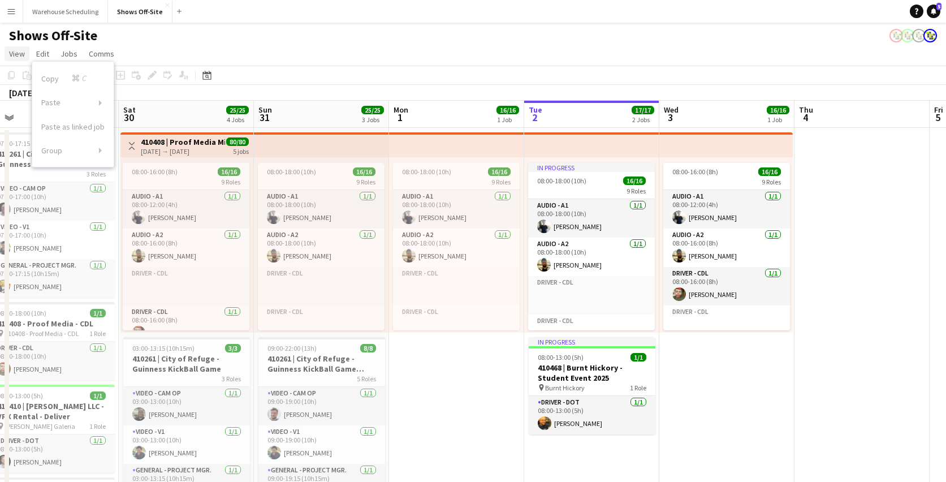
click at [19, 51] on span "View" at bounding box center [17, 54] width 16 height 10
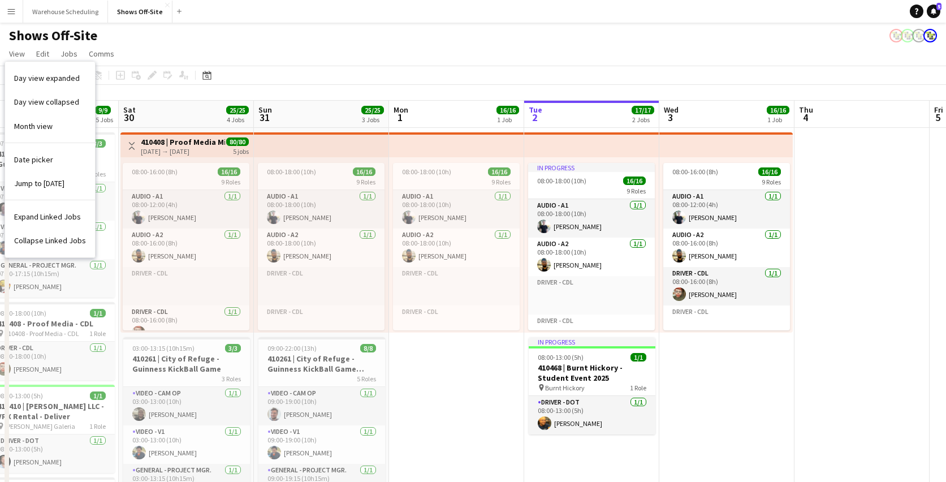
click at [158, 41] on div "Shows Off-Site" at bounding box center [473, 33] width 946 height 21
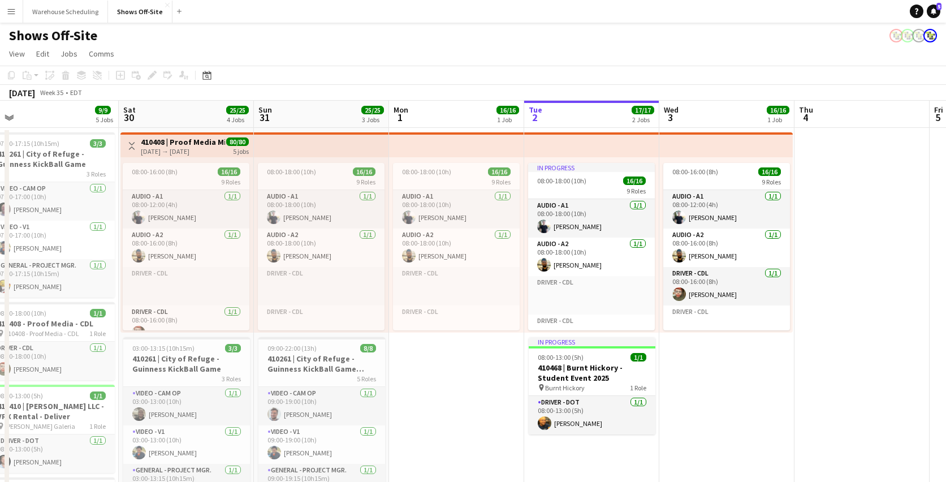
click at [215, 77] on div "Date picker [DATE] [DATE] [DATE] M [DATE] T [DATE] W [DATE] T [DATE] F [DATE] S…" at bounding box center [203, 75] width 25 height 14
click at [198, 76] on div "Date picker [DATE] [DATE] [DATE] M [DATE] T [DATE] W [DATE] T [DATE] F [DATE] S…" at bounding box center [203, 75] width 25 height 14
click at [205, 76] on icon at bounding box center [207, 77] width 4 height 4
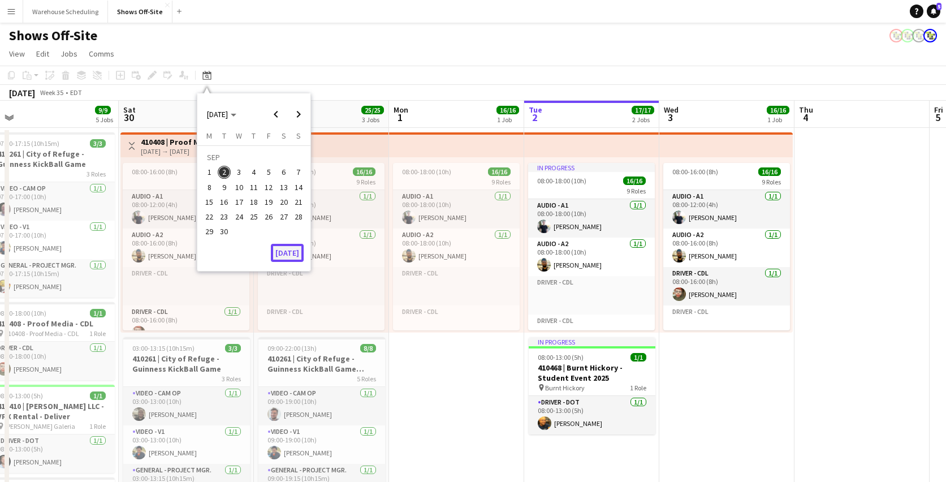
click at [284, 256] on button "[DATE]" at bounding box center [287, 253] width 33 height 18
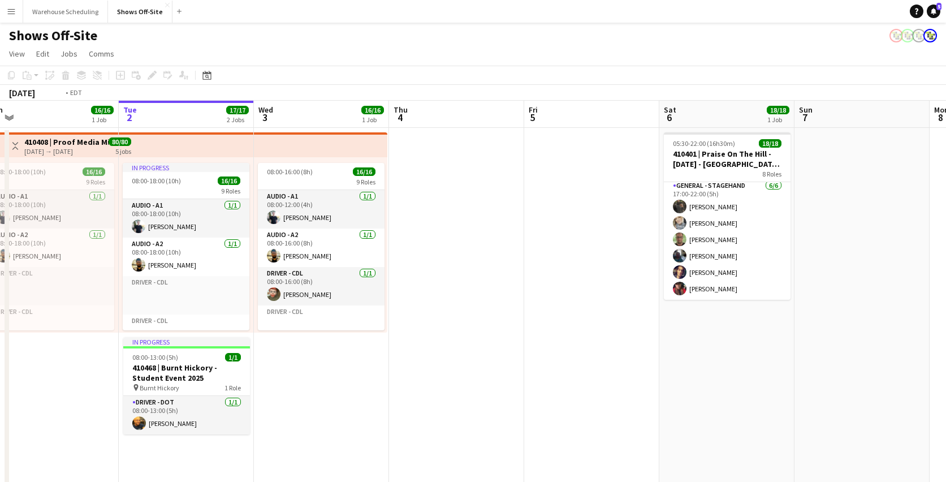
scroll to position [0, 303]
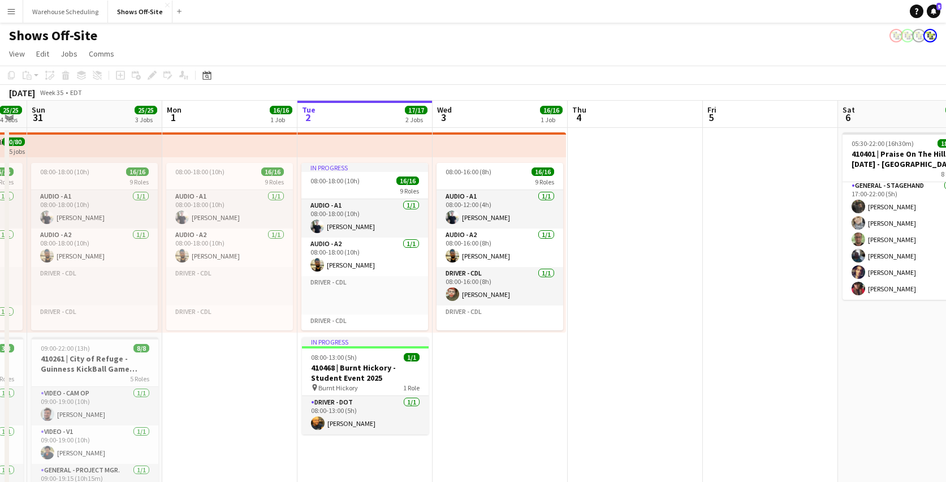
drag, startPoint x: 643, startPoint y: 109, endPoint x: 567, endPoint y: 132, distance: 79.3
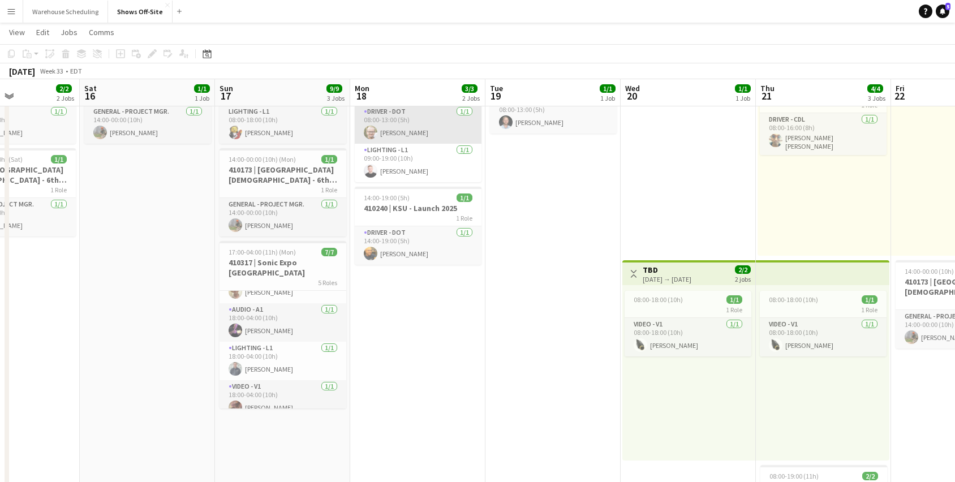
scroll to position [0, 0]
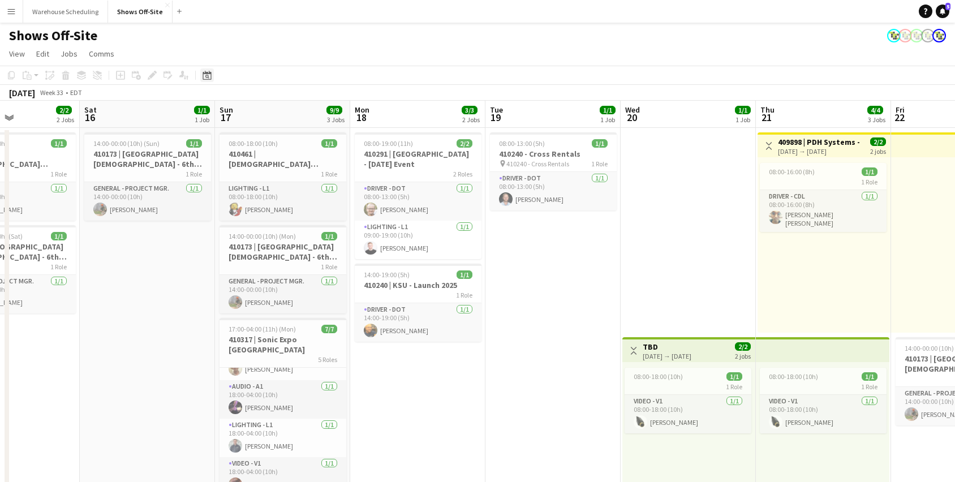
click at [201, 79] on div "Date picker" at bounding box center [207, 75] width 14 height 14
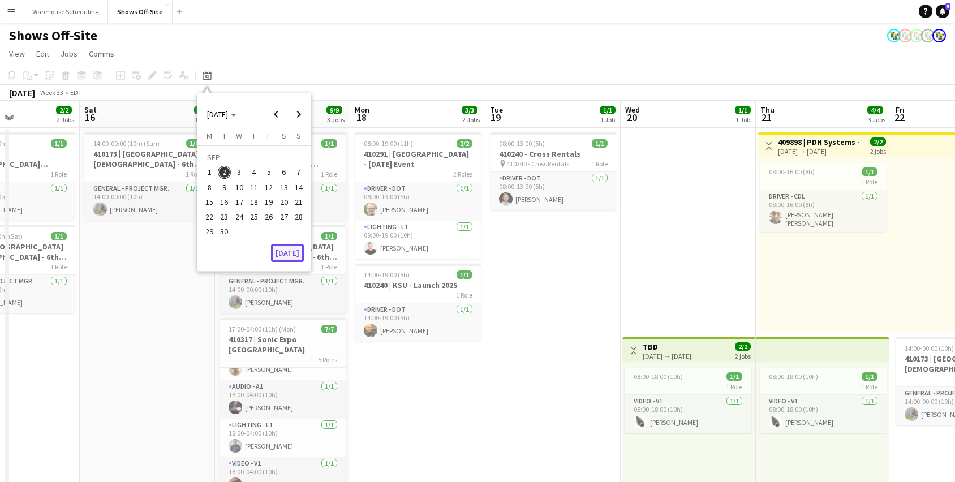
click at [291, 245] on button "[DATE]" at bounding box center [287, 253] width 33 height 18
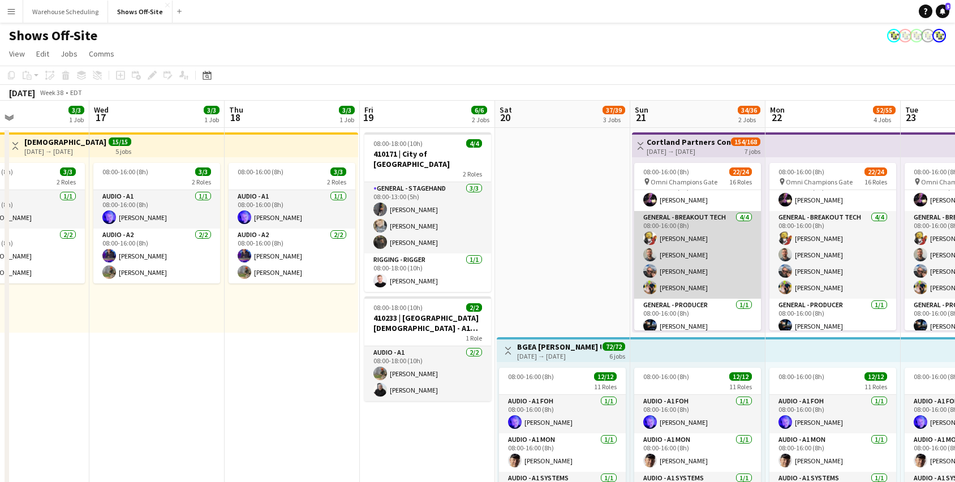
scroll to position [90, 0]
